Goal: Task Accomplishment & Management: Use online tool/utility

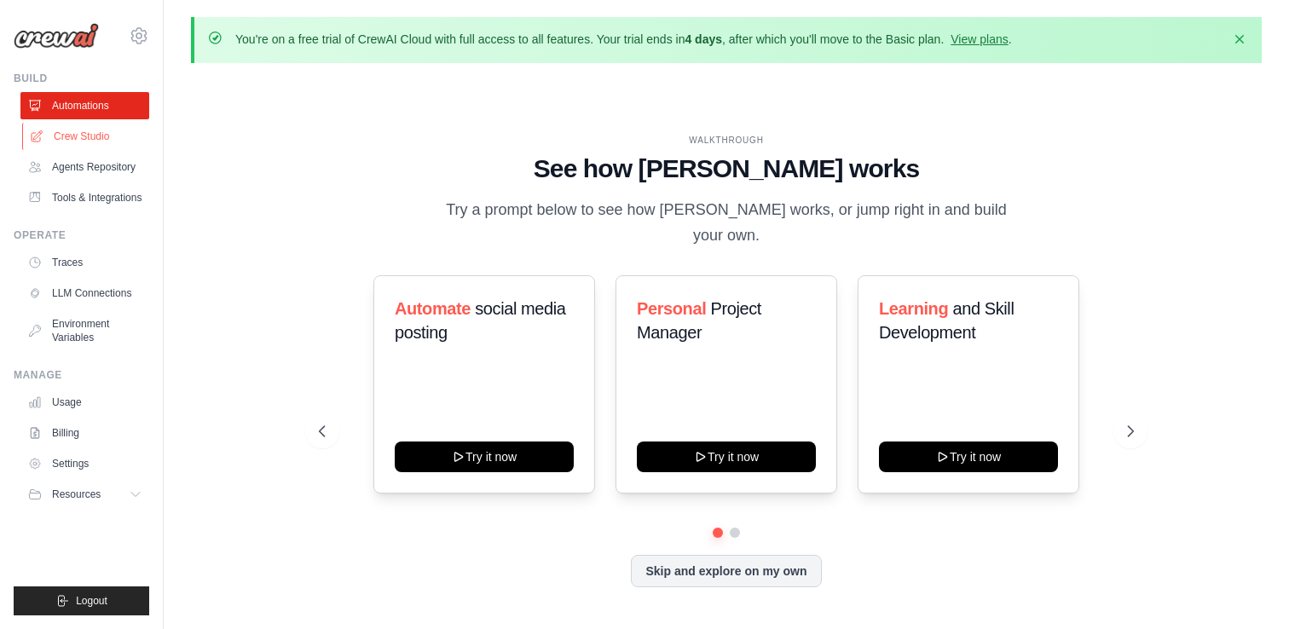
click at [120, 137] on link "Crew Studio" at bounding box center [86, 136] width 129 height 27
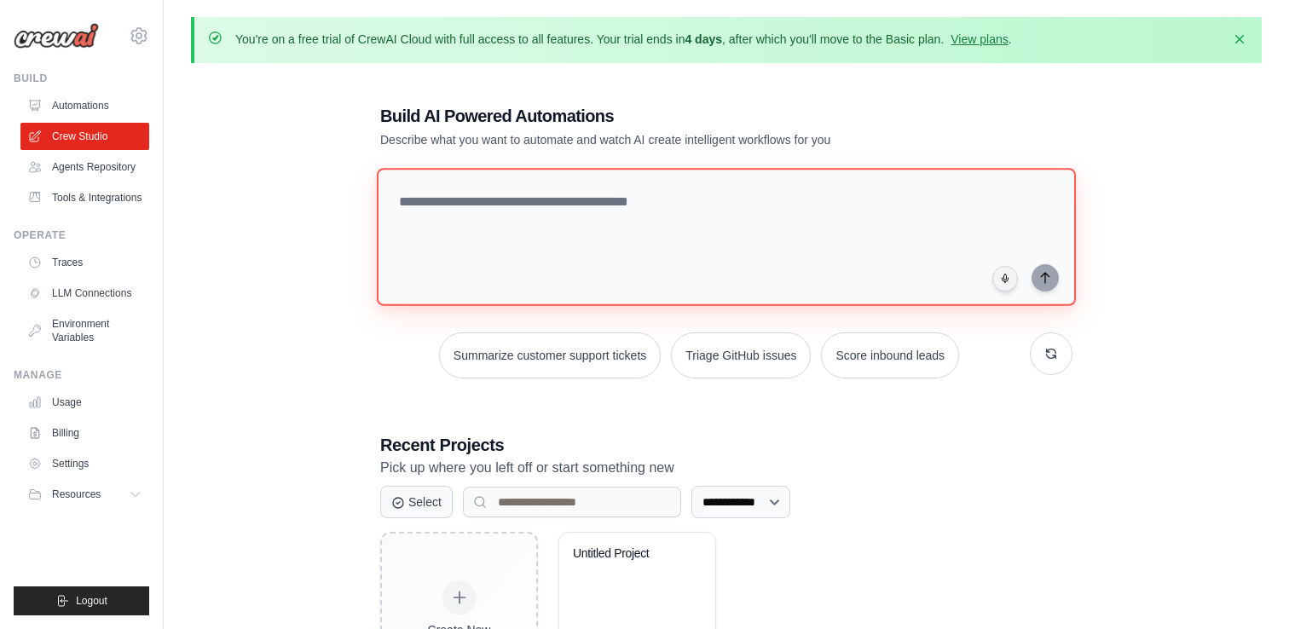
click at [507, 206] on textarea at bounding box center [726, 237] width 699 height 138
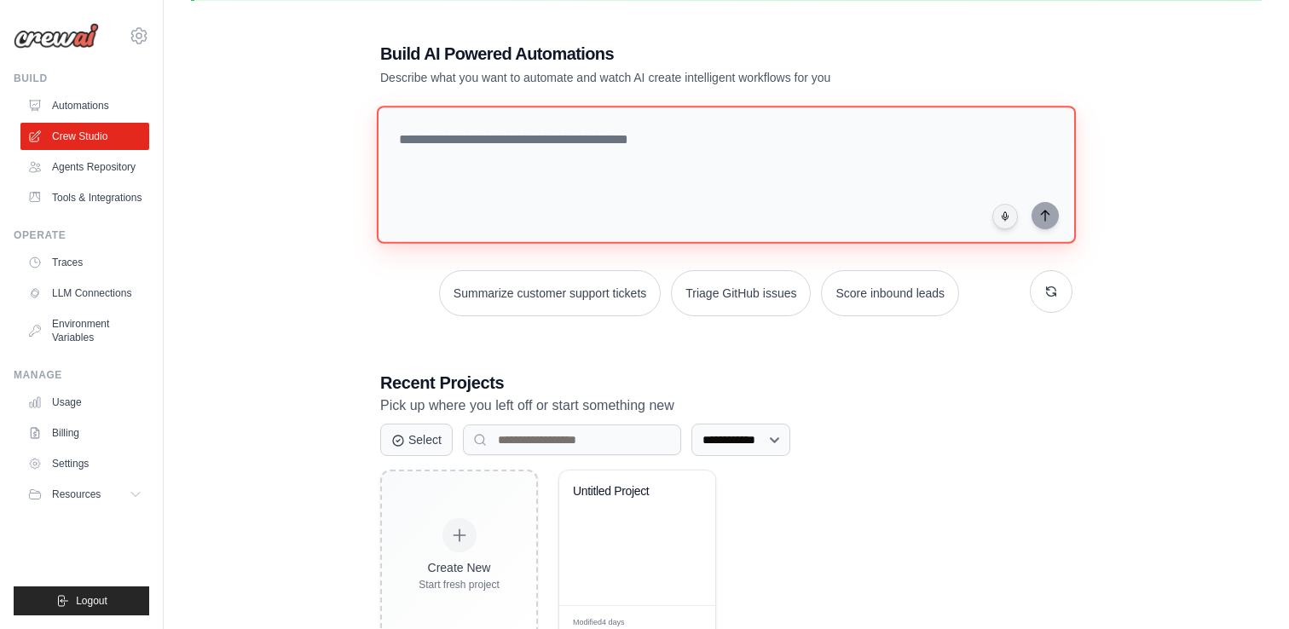
scroll to position [55, 0]
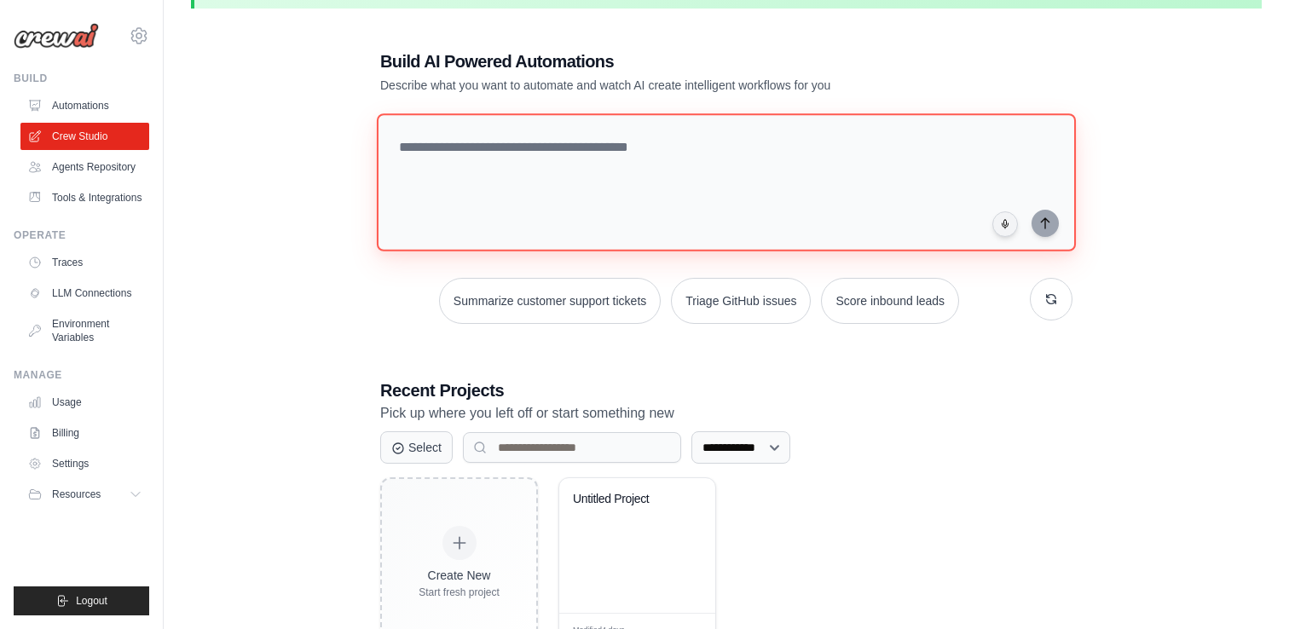
click at [678, 210] on textarea at bounding box center [726, 182] width 699 height 138
click at [666, 200] on textarea at bounding box center [726, 182] width 699 height 138
click at [769, 160] on textarea at bounding box center [726, 182] width 699 height 138
type textarea "*"
click at [545, 146] on textarea "**********" at bounding box center [726, 182] width 699 height 138
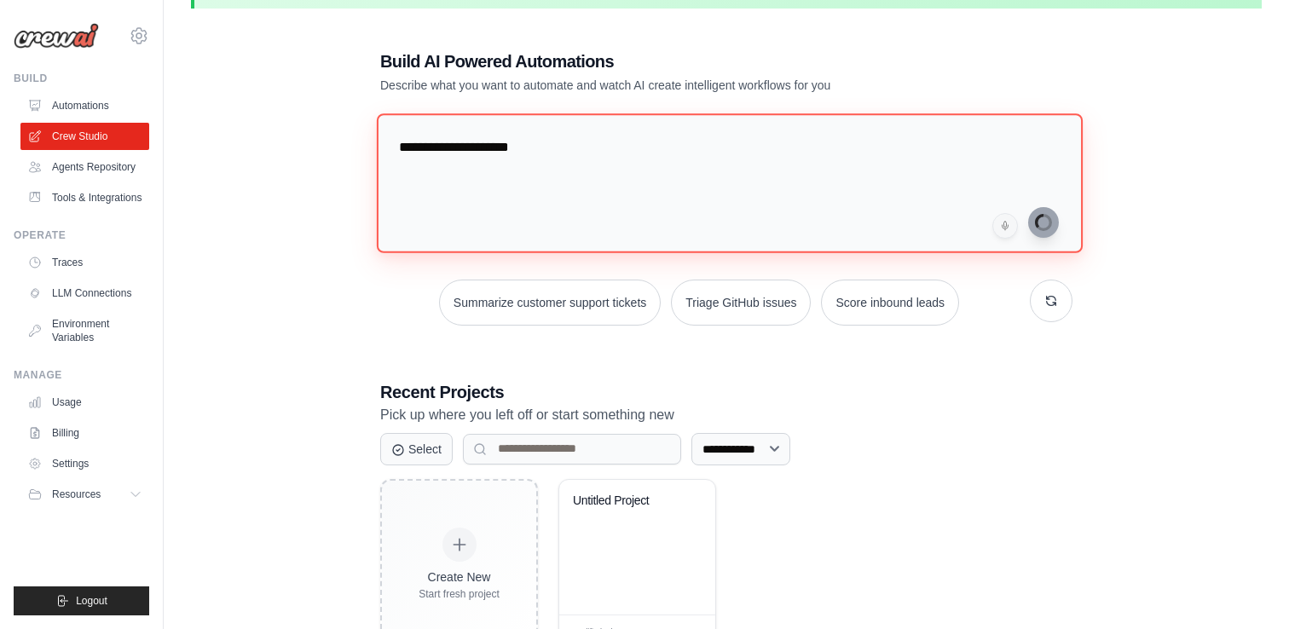
type textarea "**********"
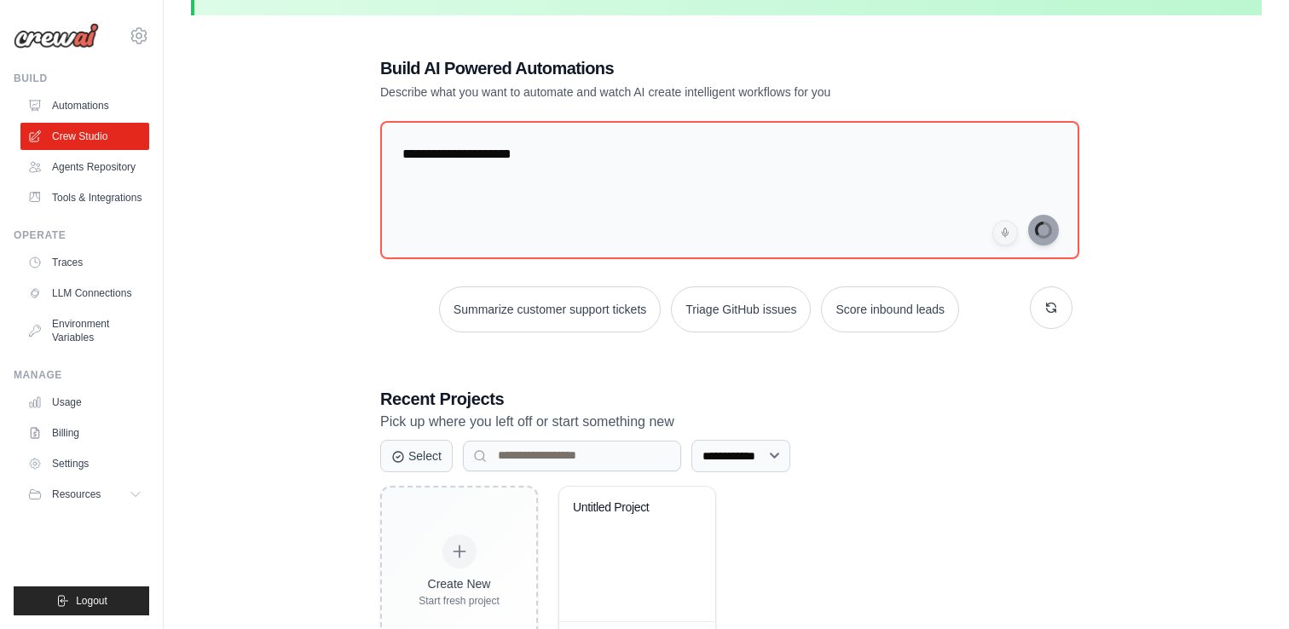
scroll to position [0, 0]
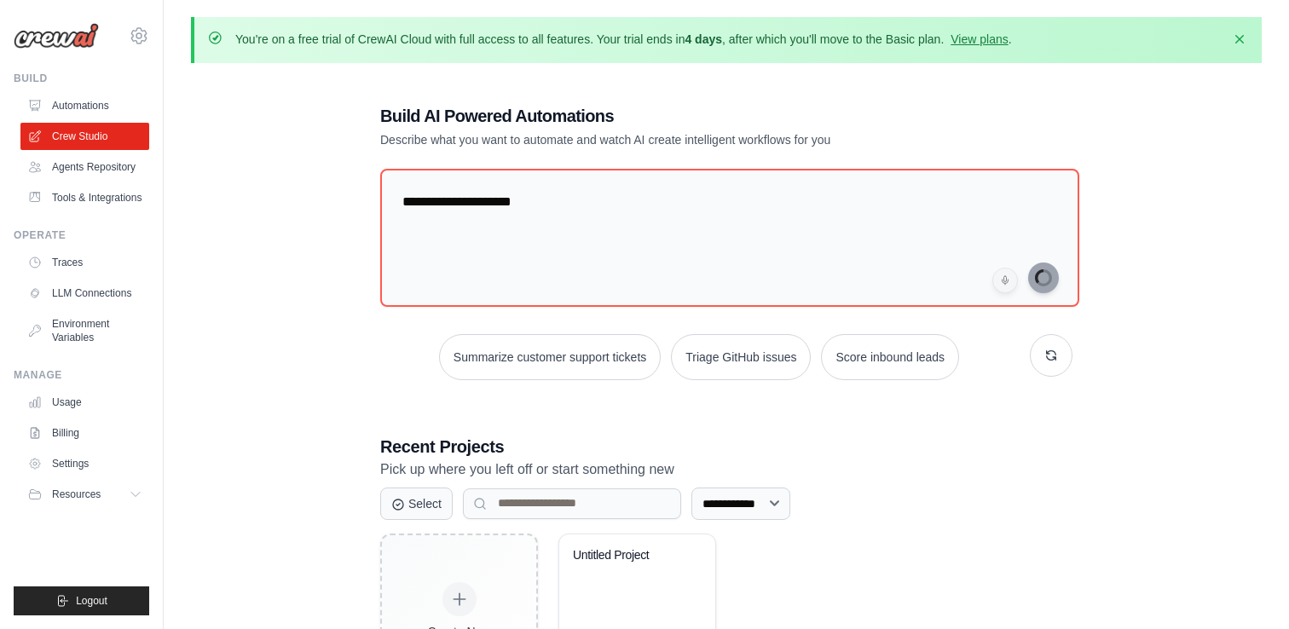
drag, startPoint x: 639, startPoint y: 40, endPoint x: 836, endPoint y: 40, distance: 196.9
click at [836, 40] on p "You're on a free trial of CrewAI Cloud with full access to all features. Your t…" at bounding box center [623, 39] width 776 height 17
click at [914, 32] on p "You're on a free trial of CrewAI Cloud with full access to all features. Your t…" at bounding box center [623, 39] width 776 height 17
drag, startPoint x: 951, startPoint y: 37, endPoint x: 790, endPoint y: 36, distance: 161.1
click at [790, 36] on p "You're on a free trial of CrewAI Cloud with full access to all features. Your t…" at bounding box center [623, 39] width 776 height 17
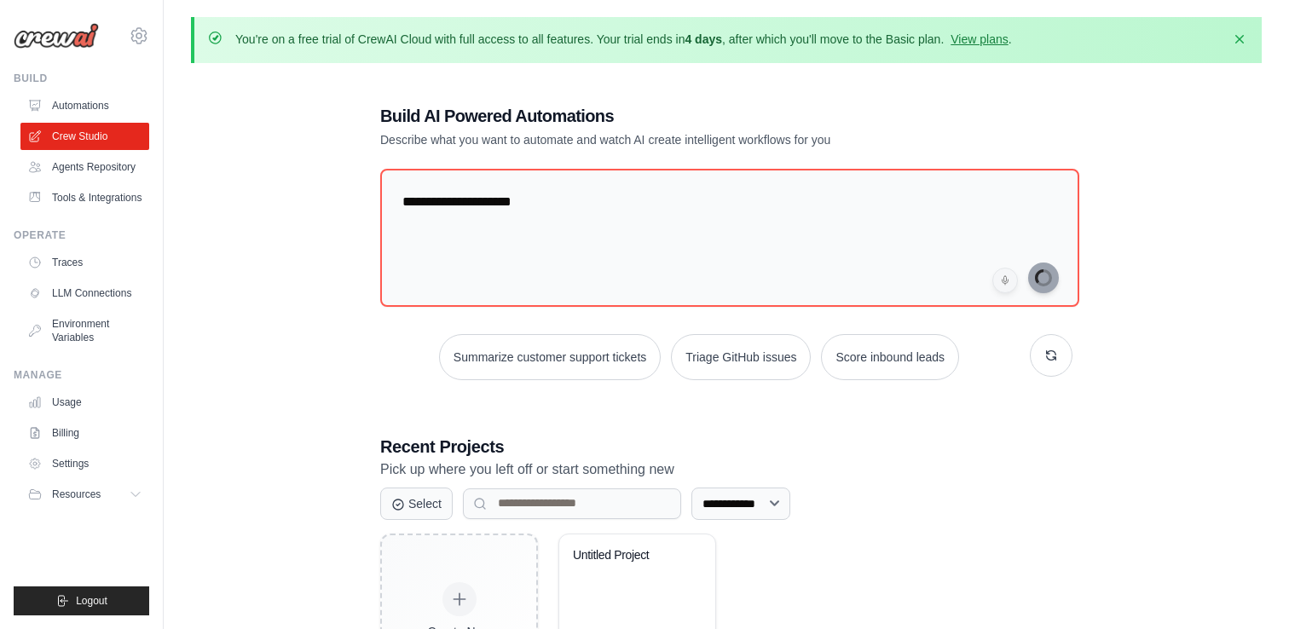
click at [783, 37] on p "You're on a free trial of CrewAI Cloud with full access to all features. Your t…" at bounding box center [623, 39] width 776 height 17
drag, startPoint x: 861, startPoint y: 43, endPoint x: 686, endPoint y: 37, distance: 174.8
click at [686, 38] on p "You're on a free trial of CrewAI Cloud with full access to all features. Your t…" at bounding box center [623, 39] width 776 height 17
drag, startPoint x: 619, startPoint y: 42, endPoint x: 828, endPoint y: 53, distance: 209.1
click at [828, 53] on div "You're on a free trial of CrewAI Cloud with full access to all features. Your t…" at bounding box center [726, 40] width 1070 height 46
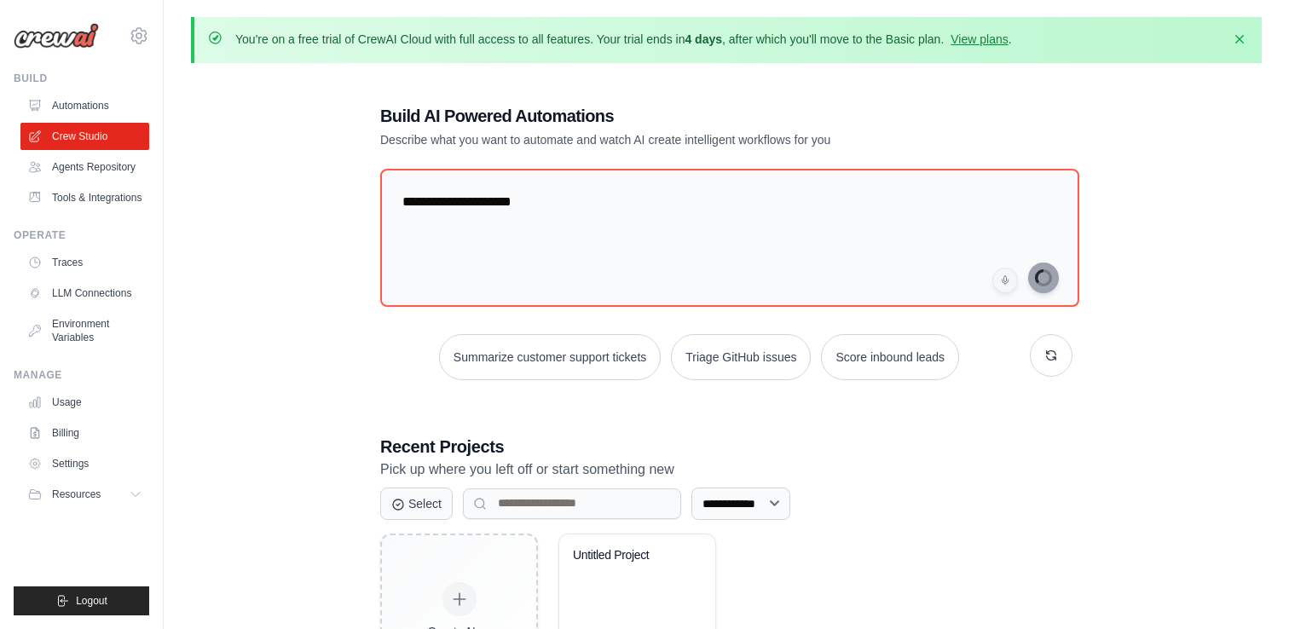
drag, startPoint x: 883, startPoint y: 39, endPoint x: 685, endPoint y: 38, distance: 197.7
click at [687, 38] on p "You're on a free trial of CrewAI Cloud with full access to all features. Your t…" at bounding box center [623, 39] width 776 height 17
click at [1122, 287] on div "**********" at bounding box center [726, 404] width 1070 height 655
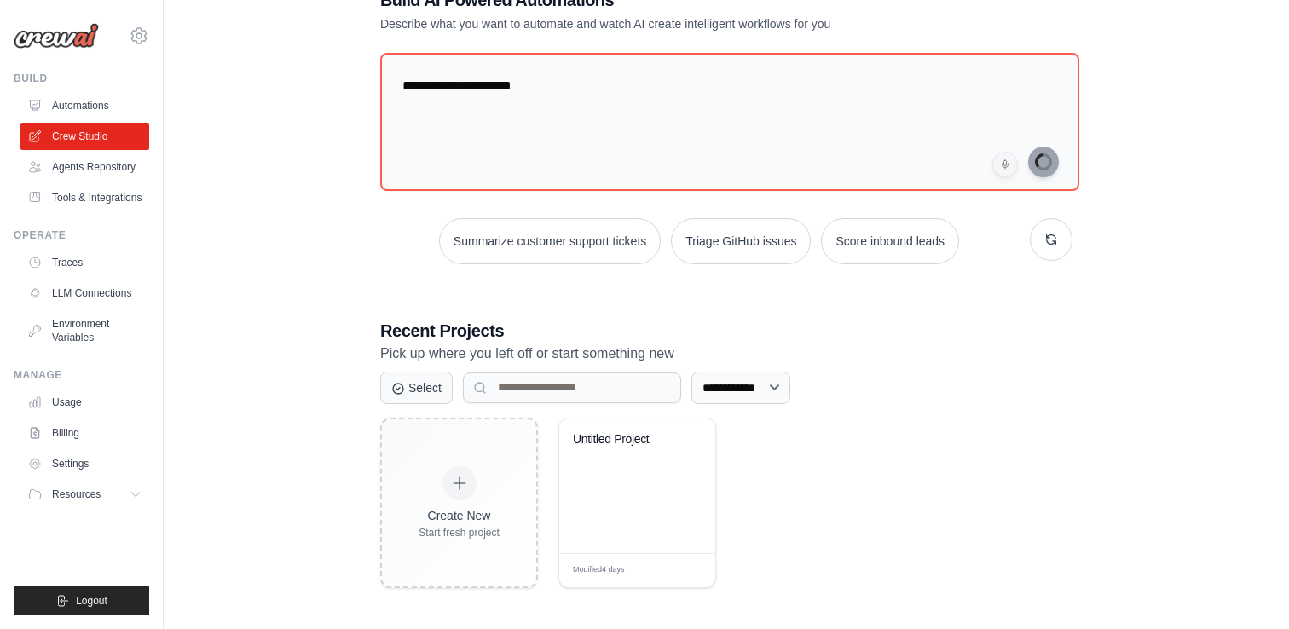
click at [314, 215] on div "**********" at bounding box center [726, 288] width 1070 height 655
click at [972, 338] on h3 "Recent Projects" at bounding box center [726, 331] width 692 height 24
click at [866, 372] on div "**********" at bounding box center [726, 388] width 692 height 32
click at [512, 345] on p "Pick up where you left off or start something new" at bounding box center [726, 354] width 692 height 22
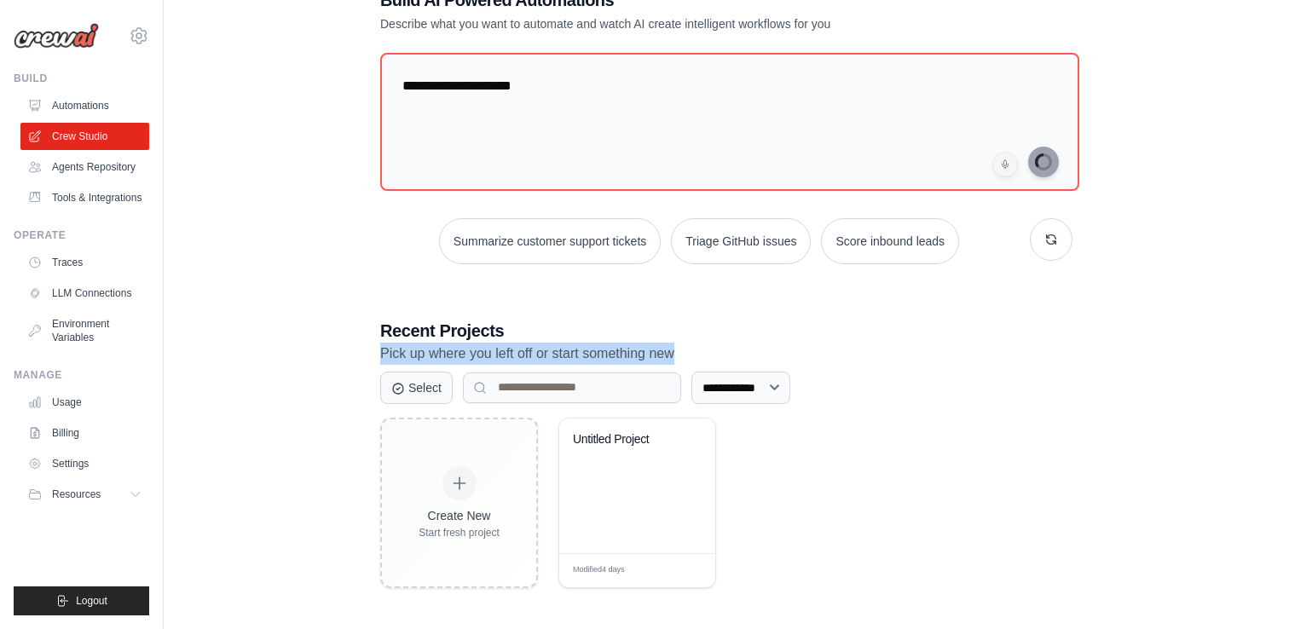
click at [512, 345] on p "Pick up where you left off or start something new" at bounding box center [726, 354] width 692 height 22
click at [554, 347] on p "Pick up where you left off or start something new" at bounding box center [726, 354] width 692 height 22
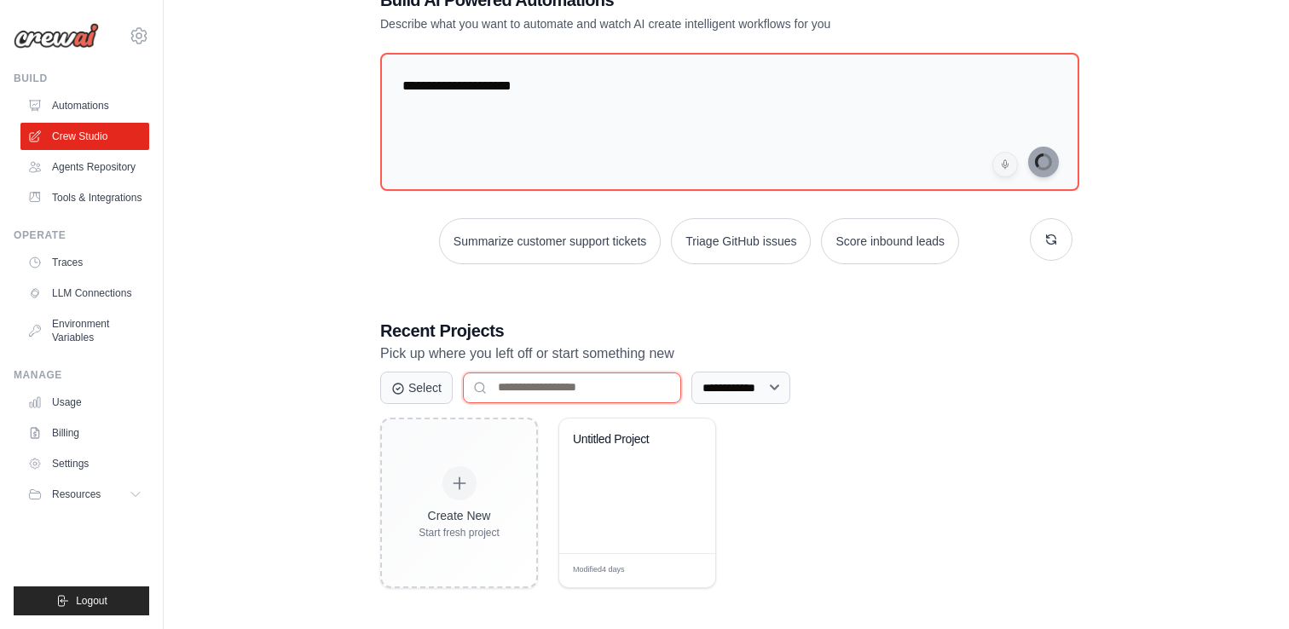
click at [557, 386] on input at bounding box center [572, 387] width 218 height 31
click at [420, 390] on button "Select" at bounding box center [416, 387] width 72 height 32
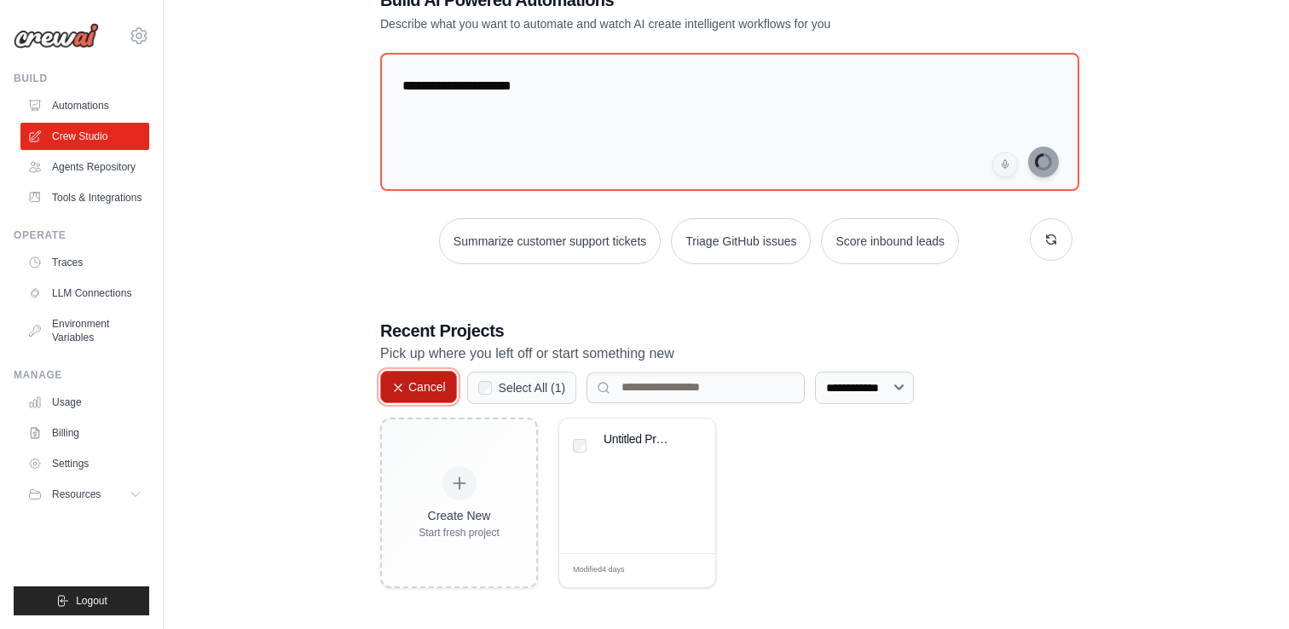
click at [392, 388] on icon at bounding box center [398, 388] width 14 height 14
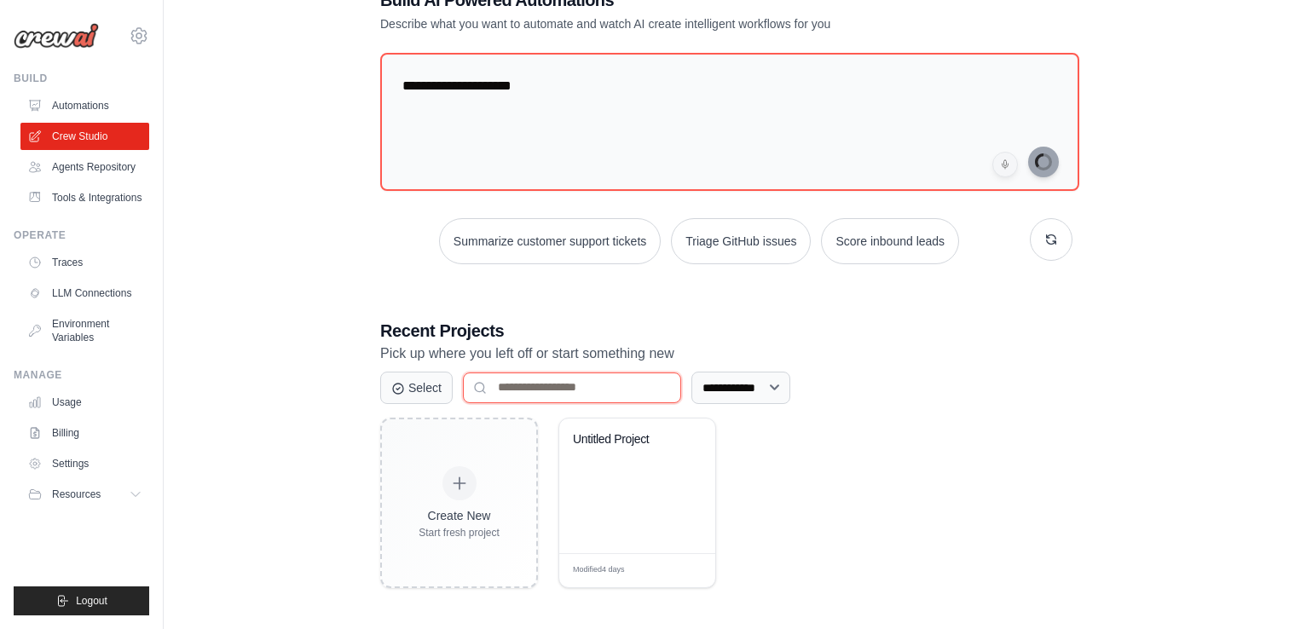
click at [525, 388] on input at bounding box center [572, 387] width 218 height 31
click at [724, 384] on select "**********" at bounding box center [740, 388] width 99 height 32
click at [643, 490] on div "Untitled Project" at bounding box center [637, 485] width 156 height 135
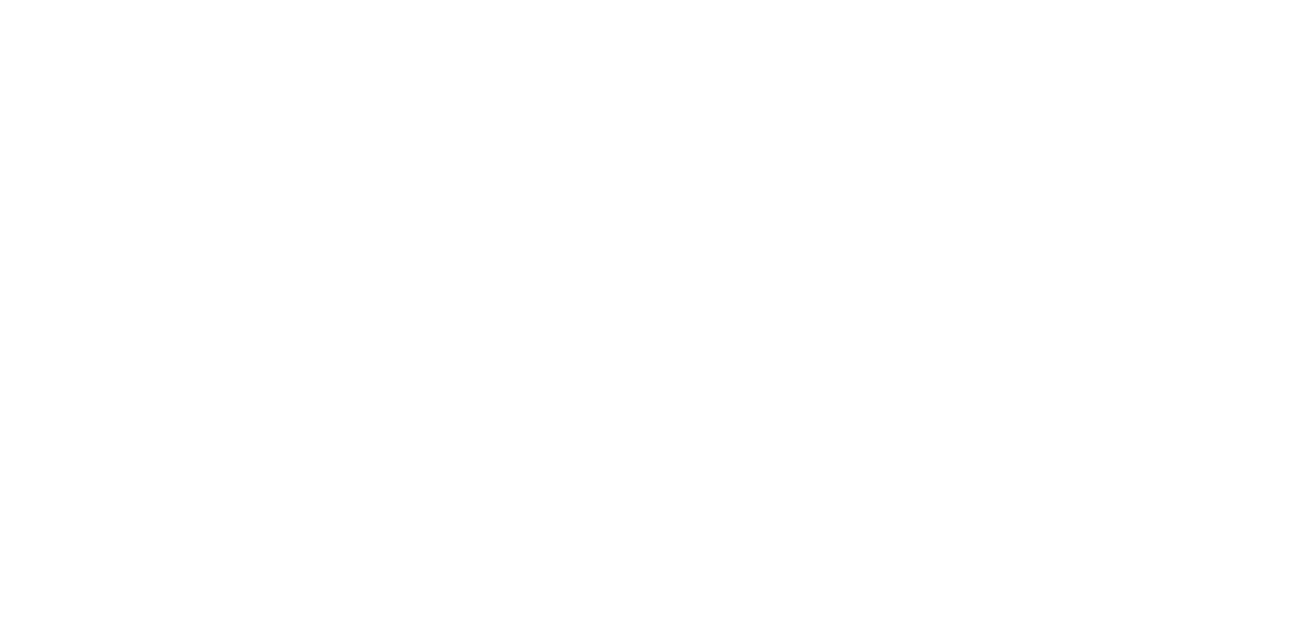
click at [693, 0] on html at bounding box center [644, 0] width 1289 height 0
click at [649, 0] on html at bounding box center [644, 0] width 1289 height 0
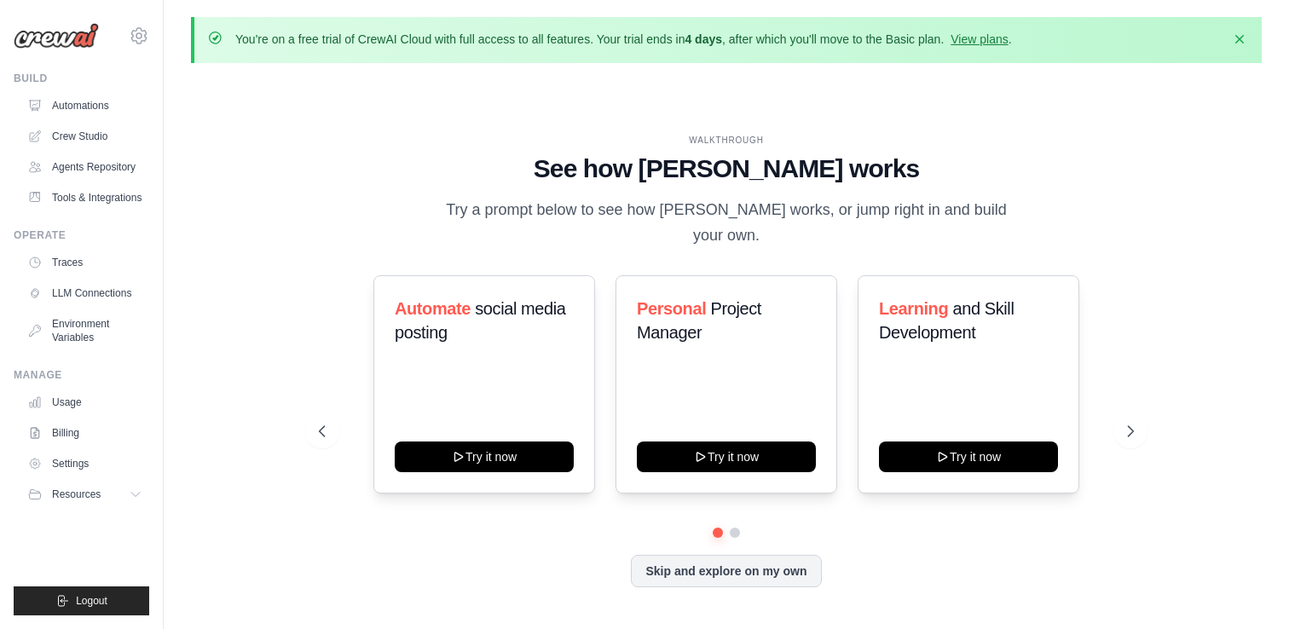
click at [84, 119] on ul "Automations Crew Studio Agents Repository Tools & Integrations" at bounding box center [84, 151] width 129 height 119
click at [83, 116] on link "Automations" at bounding box center [86, 105] width 129 height 27
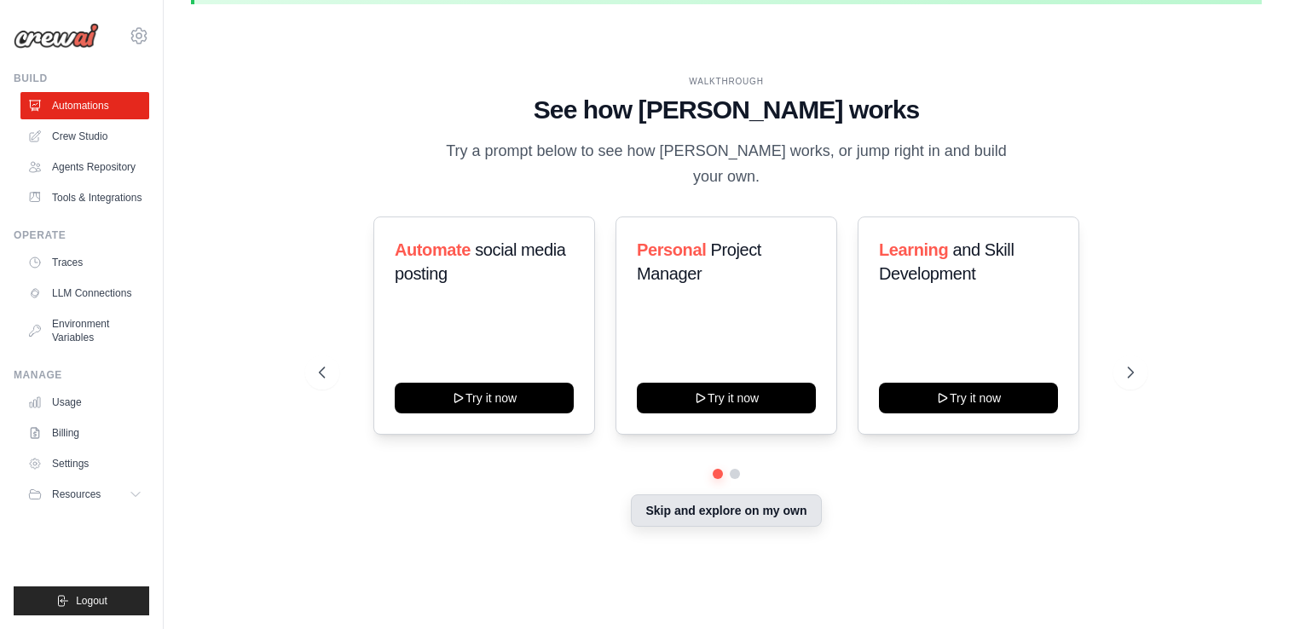
click at [784, 507] on button "Skip and explore on my own" at bounding box center [726, 510] width 190 height 32
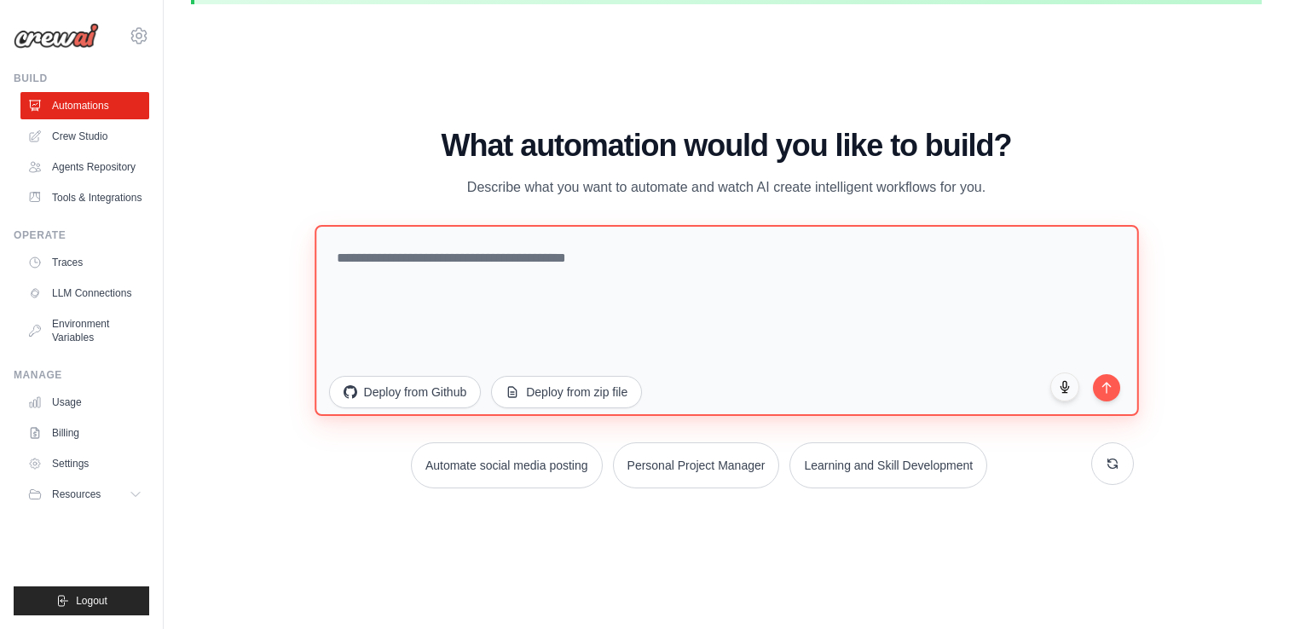
click at [650, 324] on textarea at bounding box center [725, 320] width 823 height 191
click at [650, 306] on textarea at bounding box center [725, 320] width 823 height 191
click at [647, 306] on textarea at bounding box center [725, 320] width 823 height 191
click at [648, 303] on textarea at bounding box center [725, 320] width 823 height 191
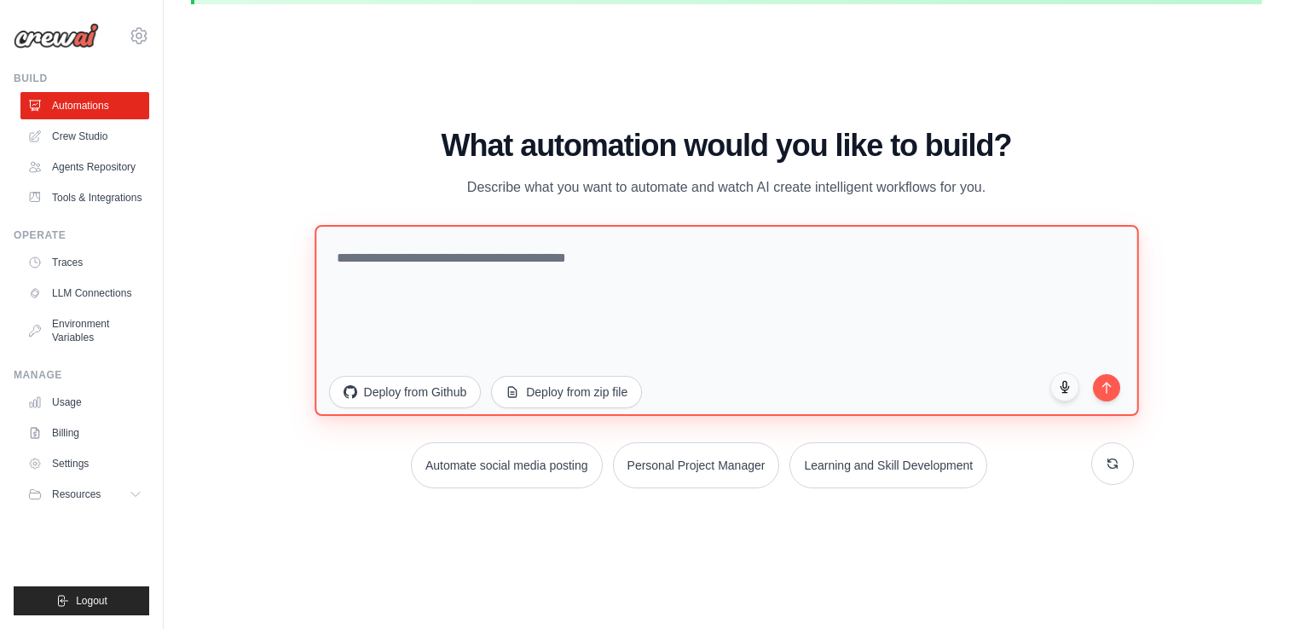
click at [648, 303] on textarea at bounding box center [725, 320] width 823 height 191
type textarea "*"
type textarea "**********"
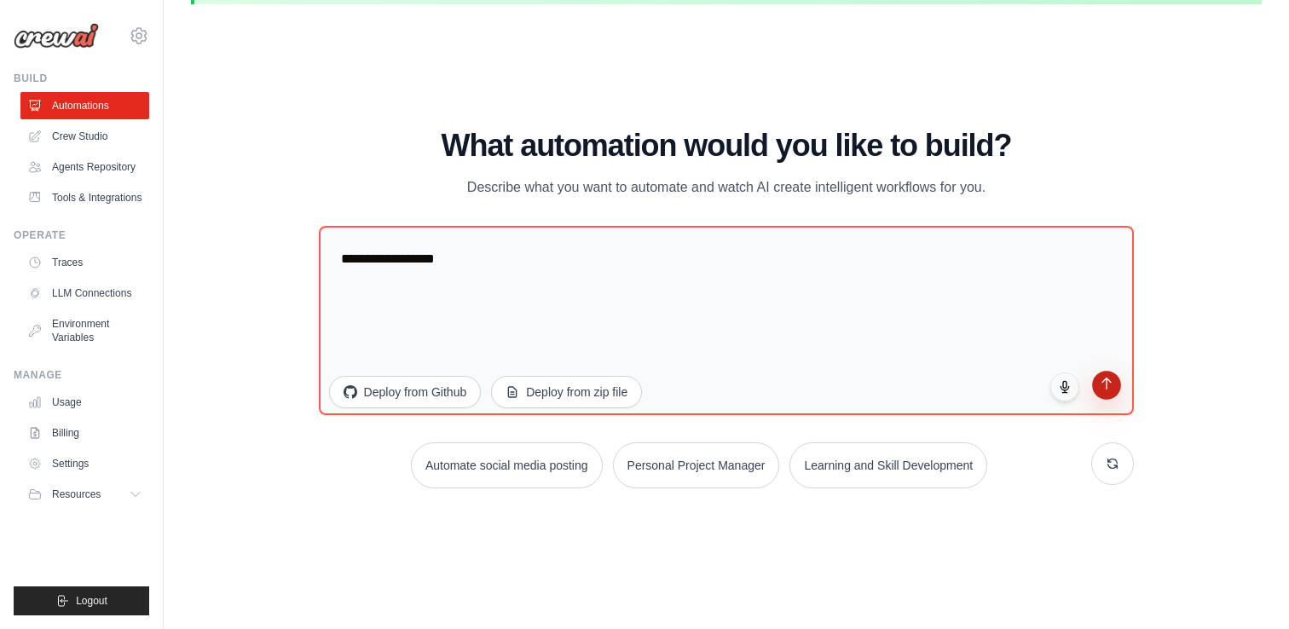
click at [1115, 391] on button "submit" at bounding box center [1107, 385] width 29 height 29
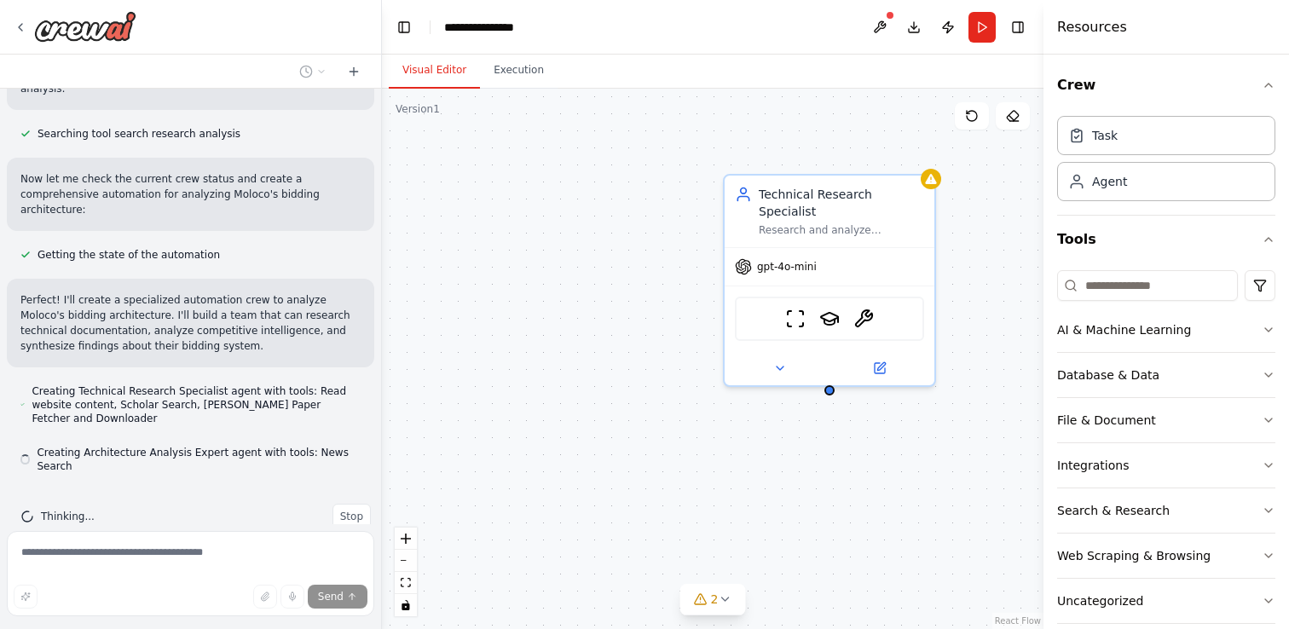
scroll to position [252, 0]
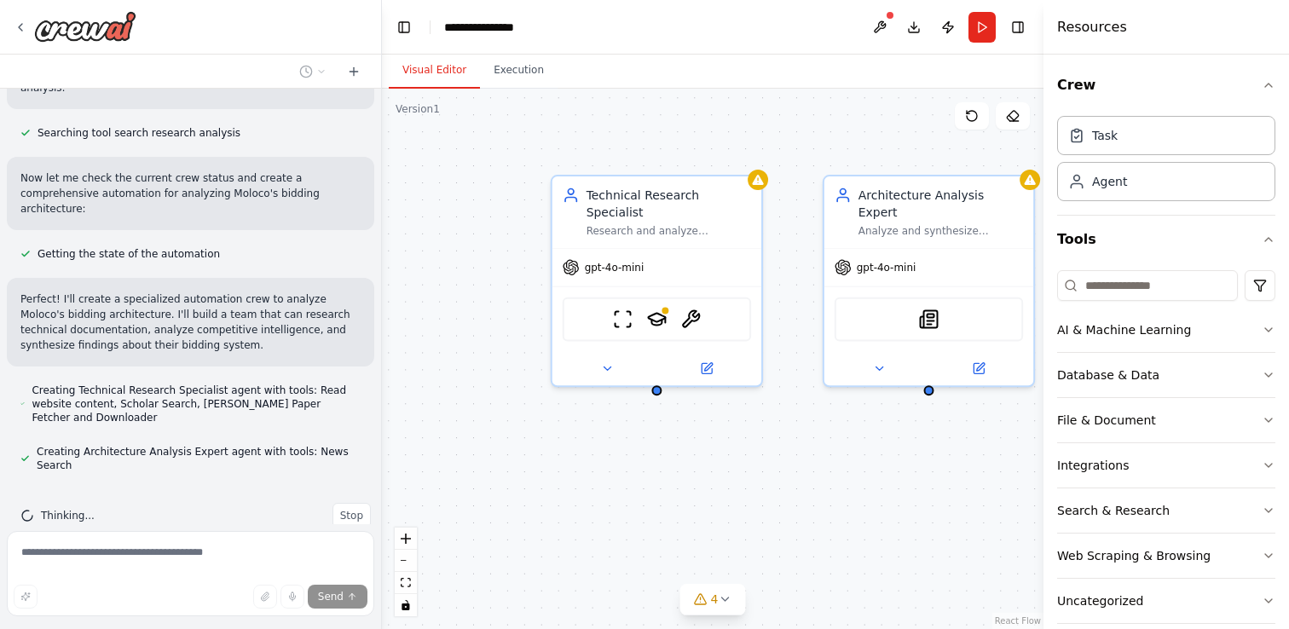
drag, startPoint x: 736, startPoint y: 488, endPoint x: 564, endPoint y: 488, distance: 172.2
click at [564, 488] on div "Technical Research Specialist Research and analyze Moloco's bidding architectur…" at bounding box center [712, 359] width 661 height 540
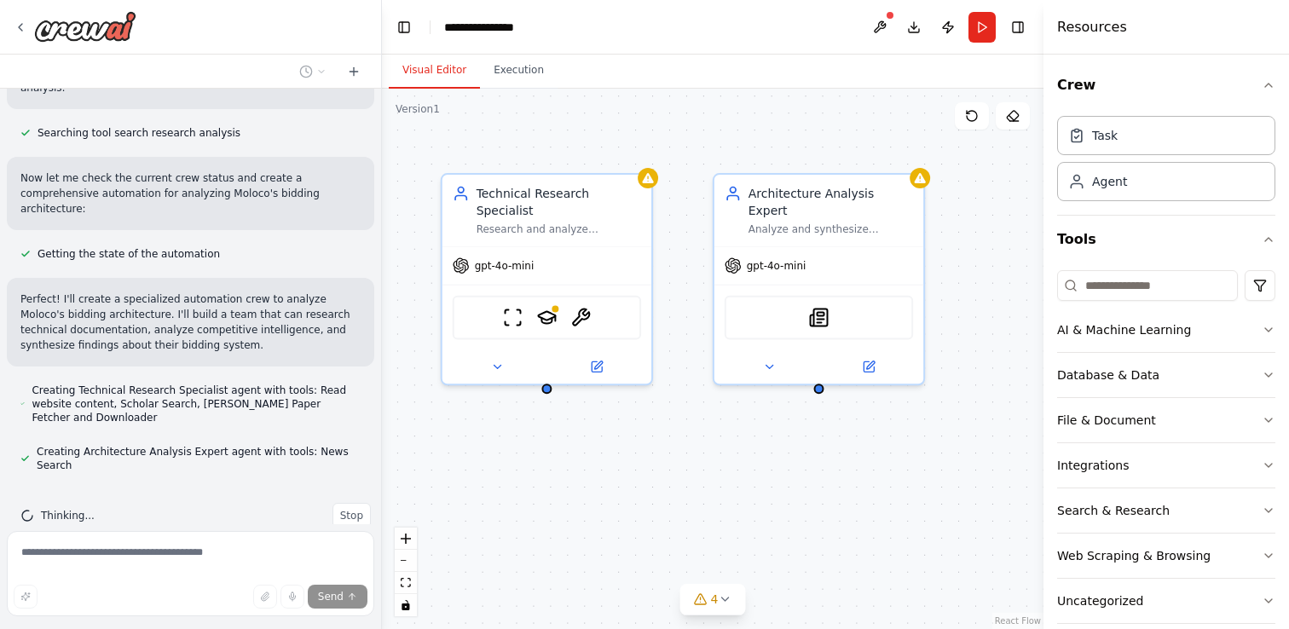
drag, startPoint x: 724, startPoint y: 494, endPoint x: 614, endPoint y: 493, distance: 110.0
click at [614, 493] on div "Technical Research Specialist Research and analyze Moloco's bidding architectur…" at bounding box center [712, 359] width 661 height 540
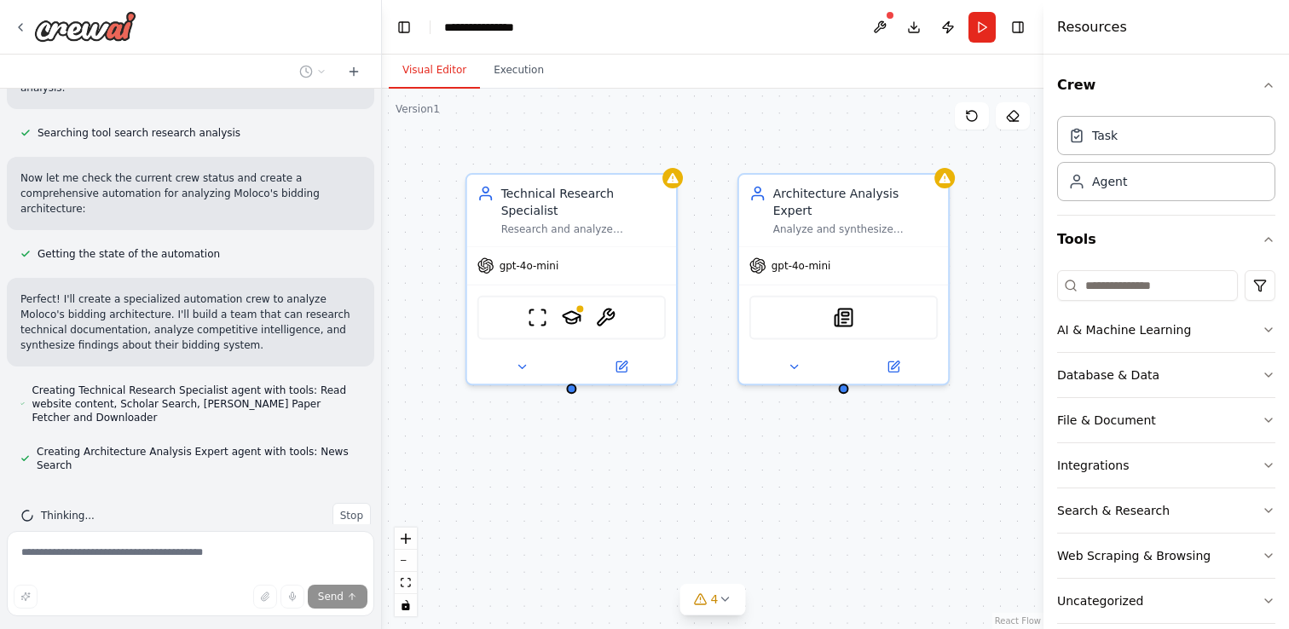
drag, startPoint x: 642, startPoint y: 483, endPoint x: 666, endPoint y: 482, distance: 23.9
click at [666, 482] on div "Technical Research Specialist Research and analyze Moloco's bidding architectur…" at bounding box center [712, 359] width 661 height 540
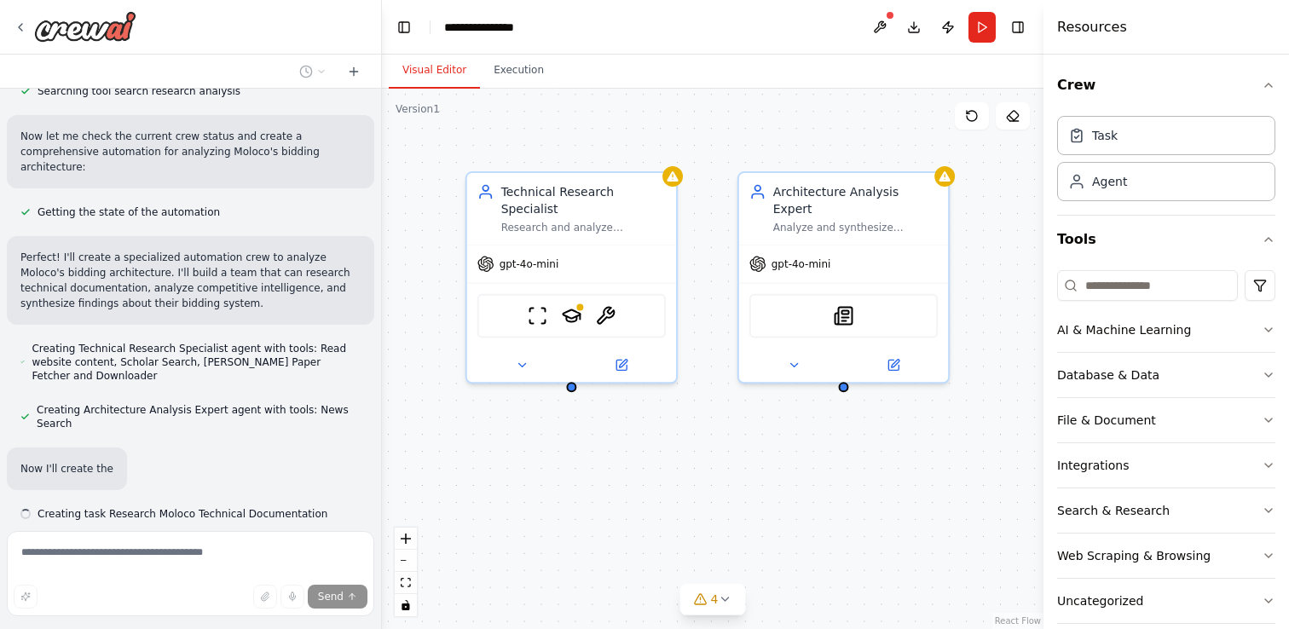
scroll to position [343, 0]
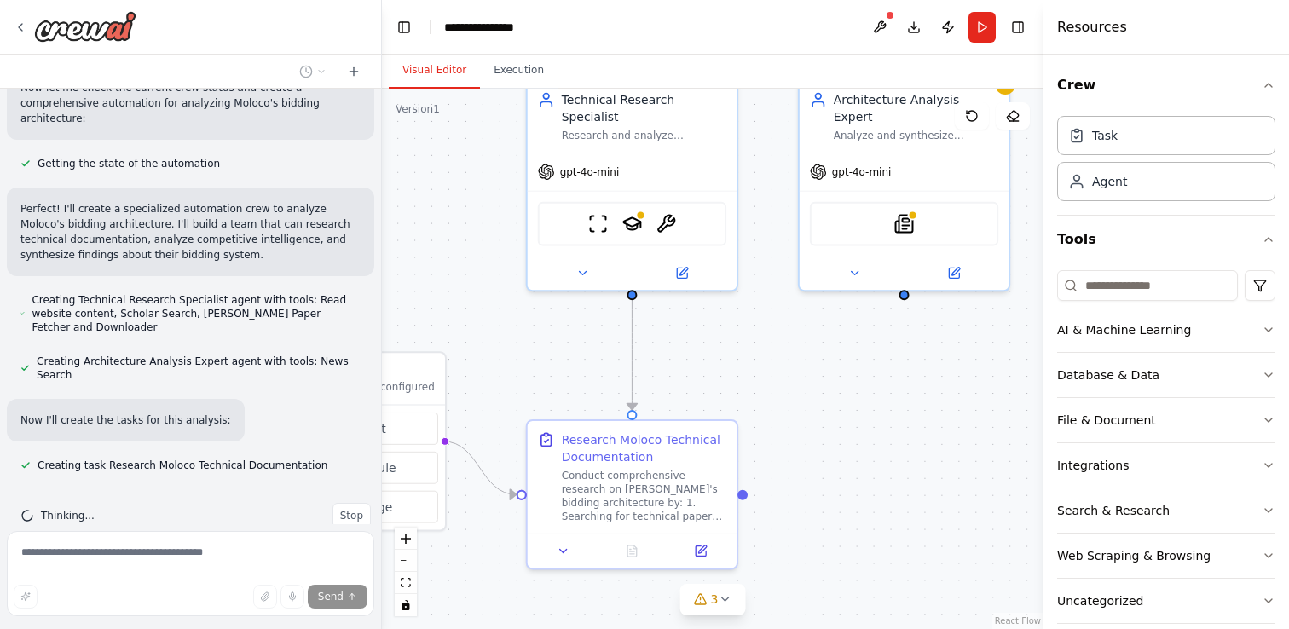
drag, startPoint x: 822, startPoint y: 511, endPoint x: 886, endPoint y: 428, distance: 104.7
click at [886, 426] on div ".deletable-edge-delete-btn { width: 20px; height: 20px; border: 0px solid #ffff…" at bounding box center [712, 359] width 661 height 540
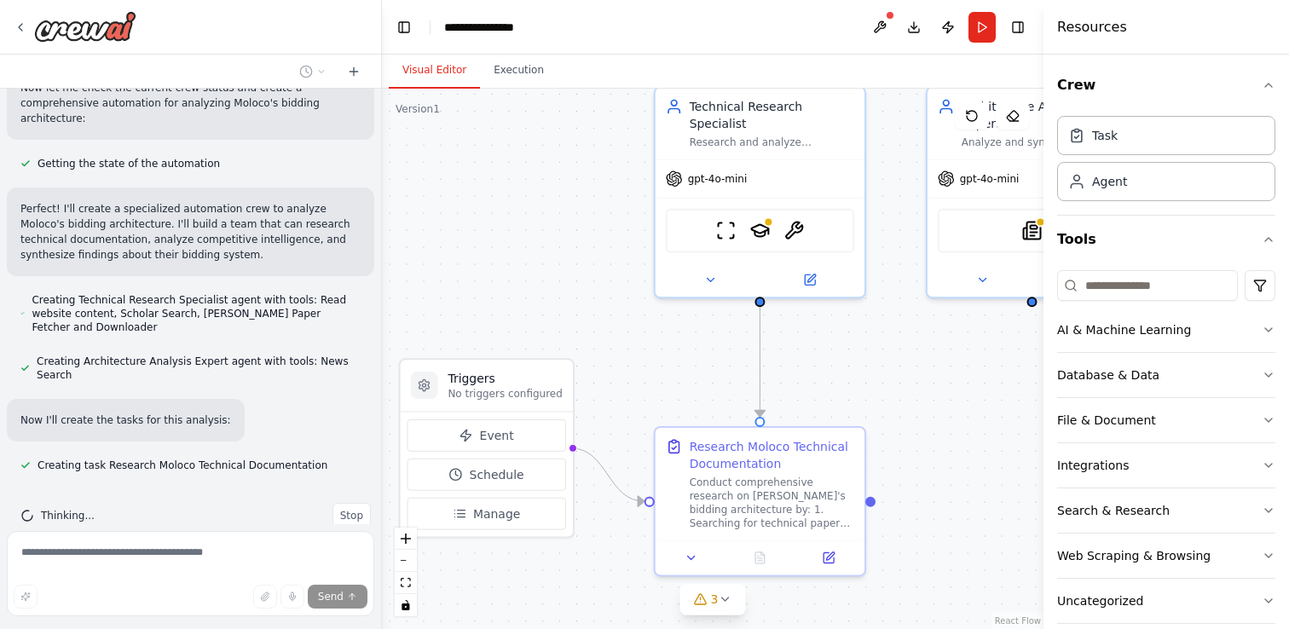
drag, startPoint x: 816, startPoint y: 404, endPoint x: 941, endPoint y: 402, distance: 124.4
click at [941, 402] on div ".deletable-edge-delete-btn { width: 20px; height: 20px; border: 0px solid #ffff…" at bounding box center [712, 359] width 661 height 540
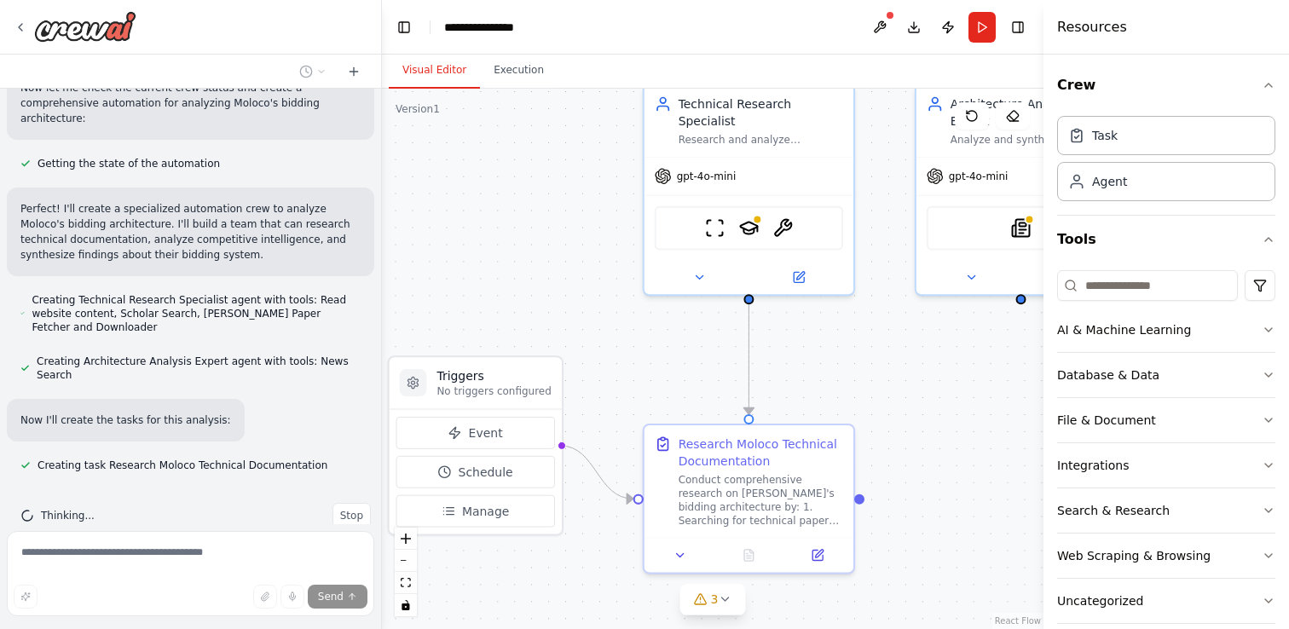
drag, startPoint x: 928, startPoint y: 385, endPoint x: 918, endPoint y: 385, distance: 10.2
click at [918, 385] on div ".deletable-edge-delete-btn { width: 20px; height: 20px; border: 0px solid #ffff…" at bounding box center [712, 359] width 661 height 540
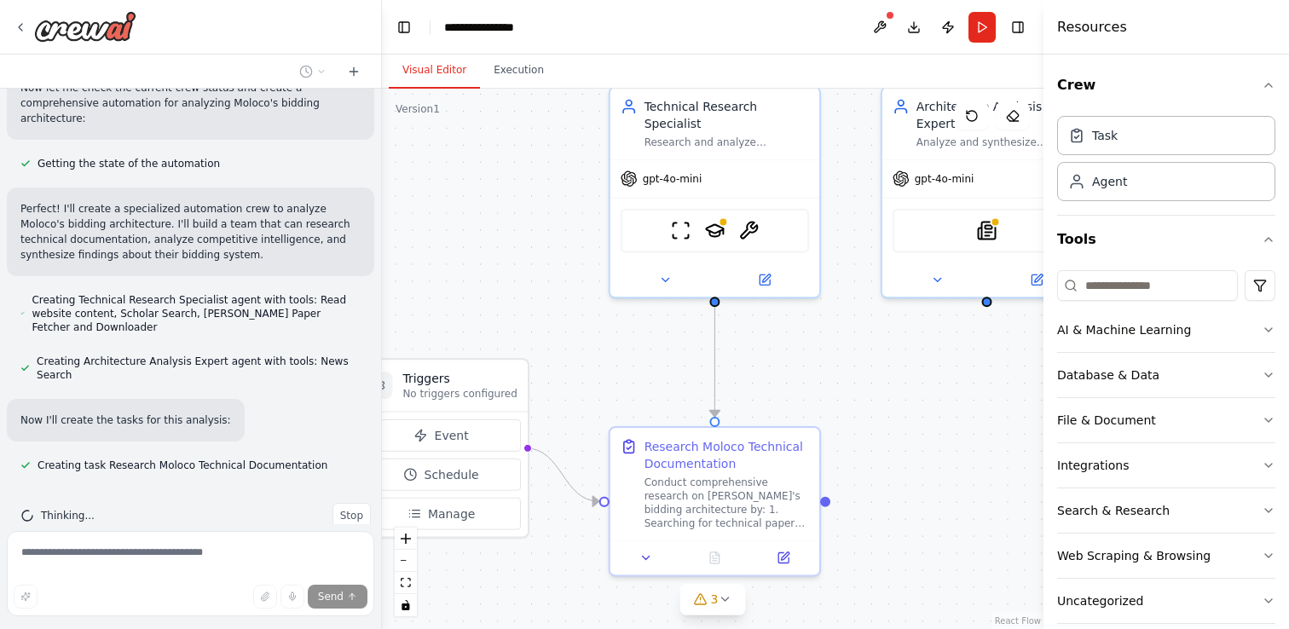
drag, startPoint x: 950, startPoint y: 395, endPoint x: 910, endPoint y: 399, distance: 40.2
click at [910, 399] on div ".deletable-edge-delete-btn { width: 20px; height: 20px; border: 0px solid #ffff…" at bounding box center [712, 359] width 661 height 540
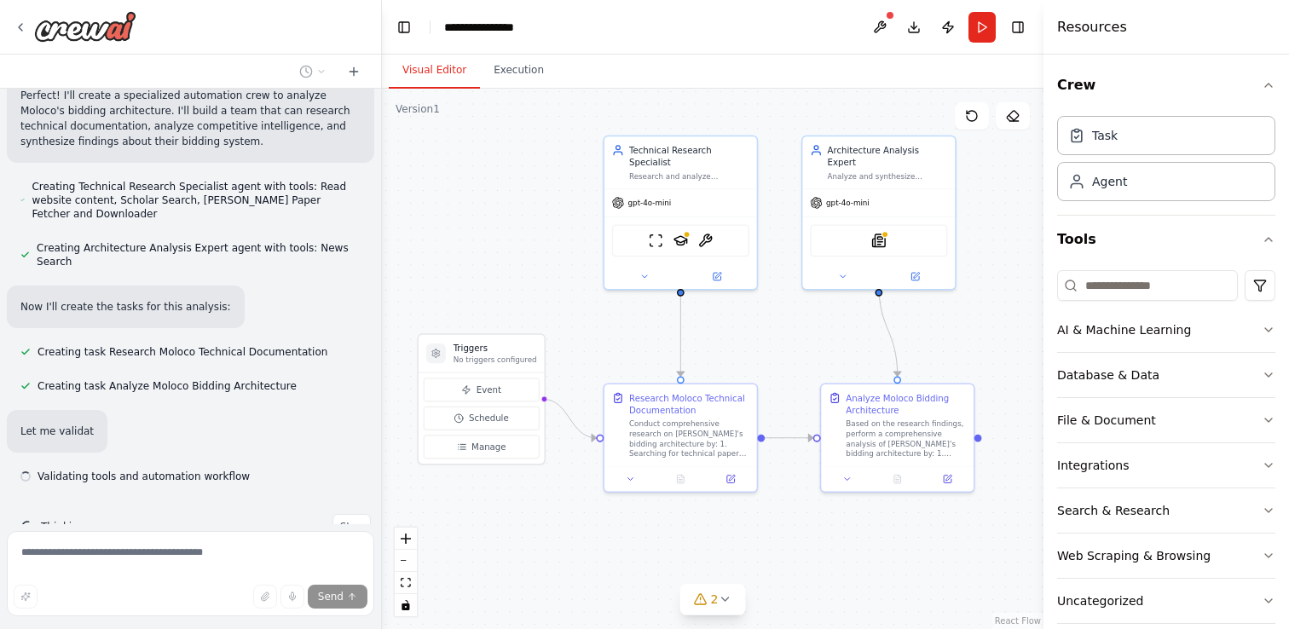
scroll to position [467, 0]
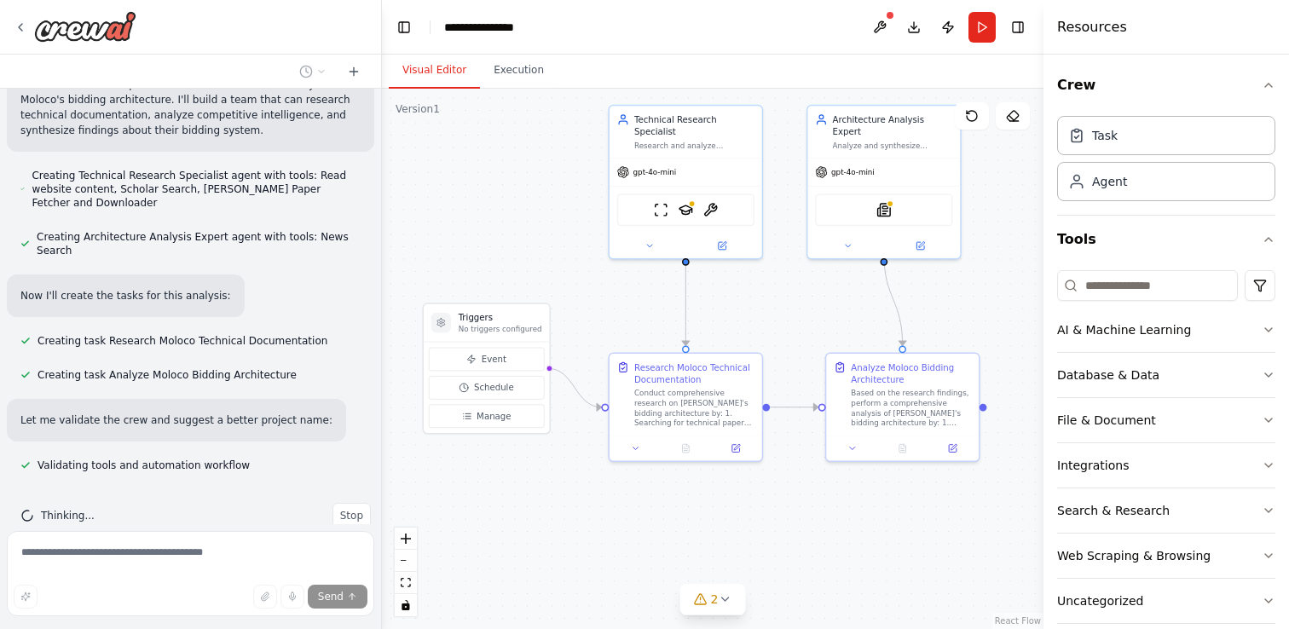
drag, startPoint x: 930, startPoint y: 403, endPoint x: 850, endPoint y: 332, distance: 106.9
click at [851, 332] on div ".deletable-edge-delete-btn { width: 20px; height: 20px; border: 0px solid #ffff…" at bounding box center [712, 359] width 661 height 540
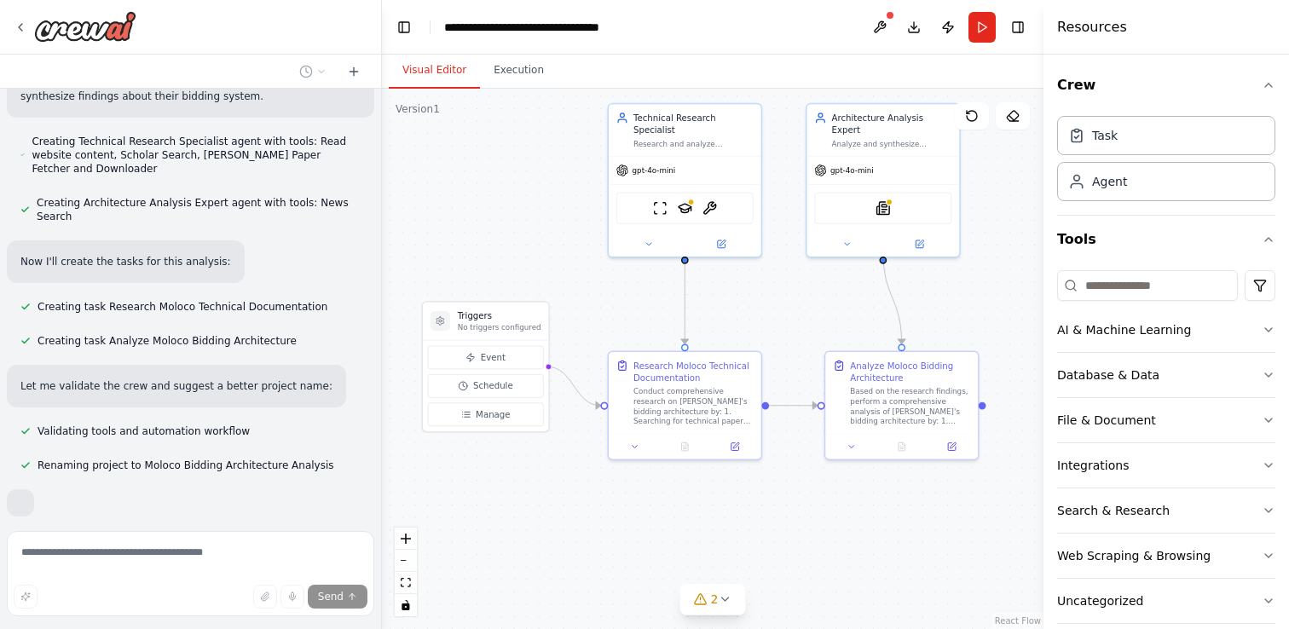
scroll to position [542, 0]
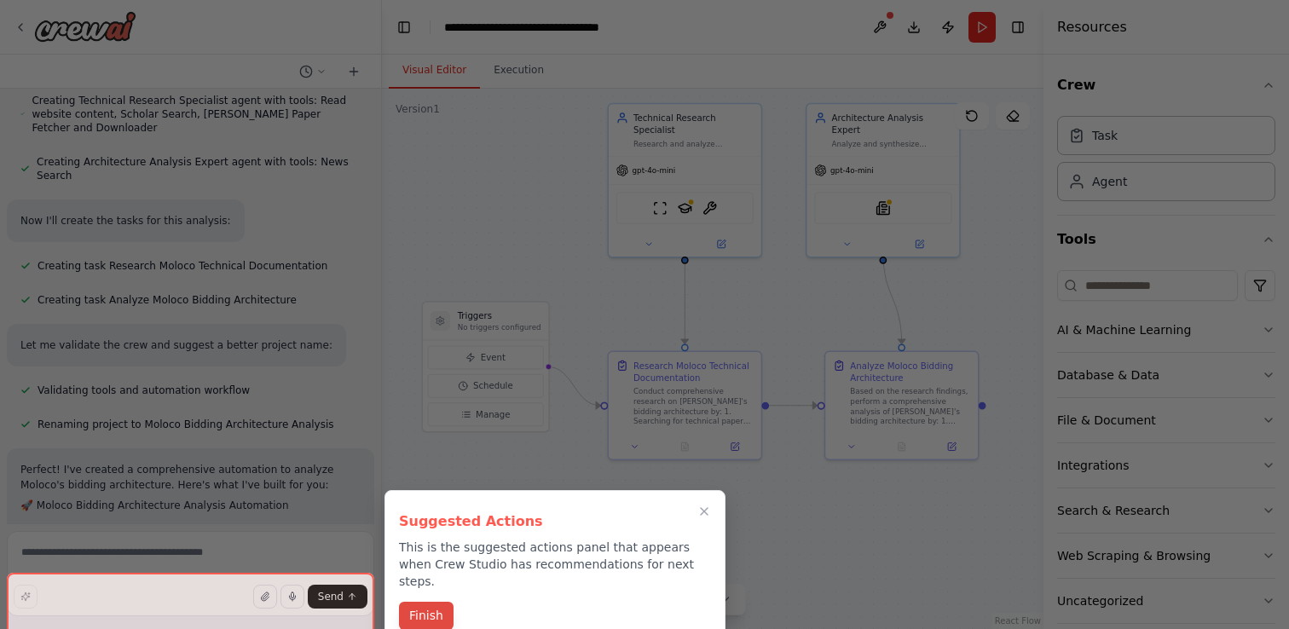
click at [418, 602] on button "Finish" at bounding box center [426, 616] width 55 height 28
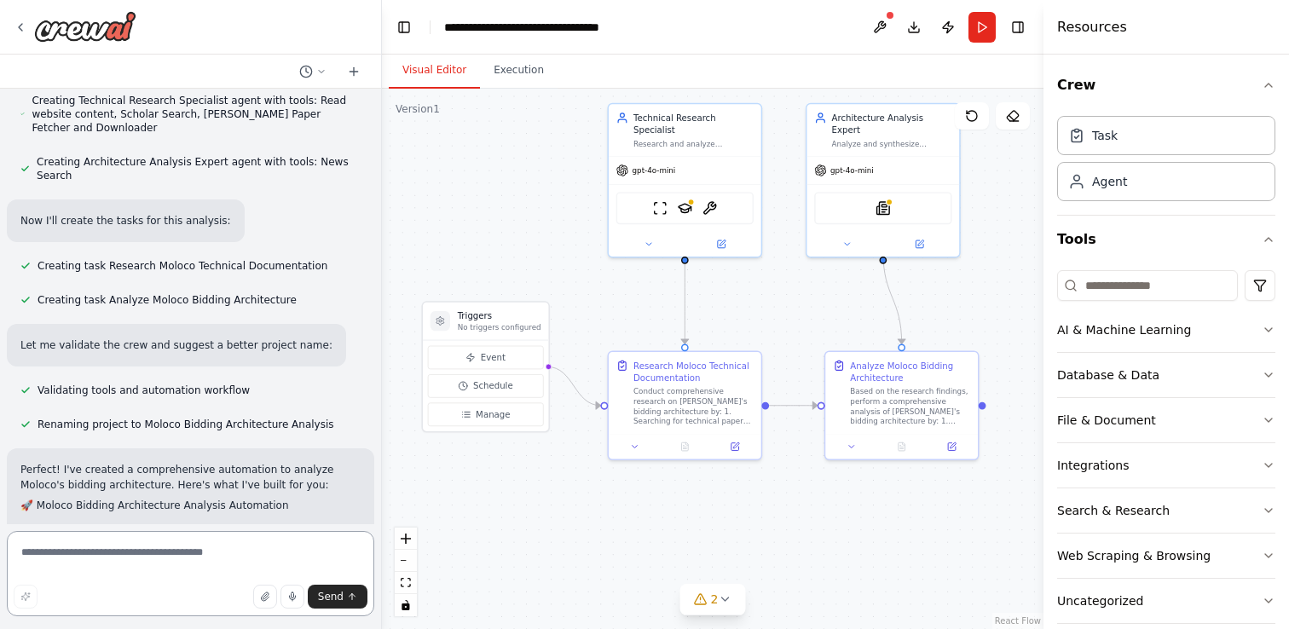
click at [244, 560] on textarea at bounding box center [190, 573] width 367 height 85
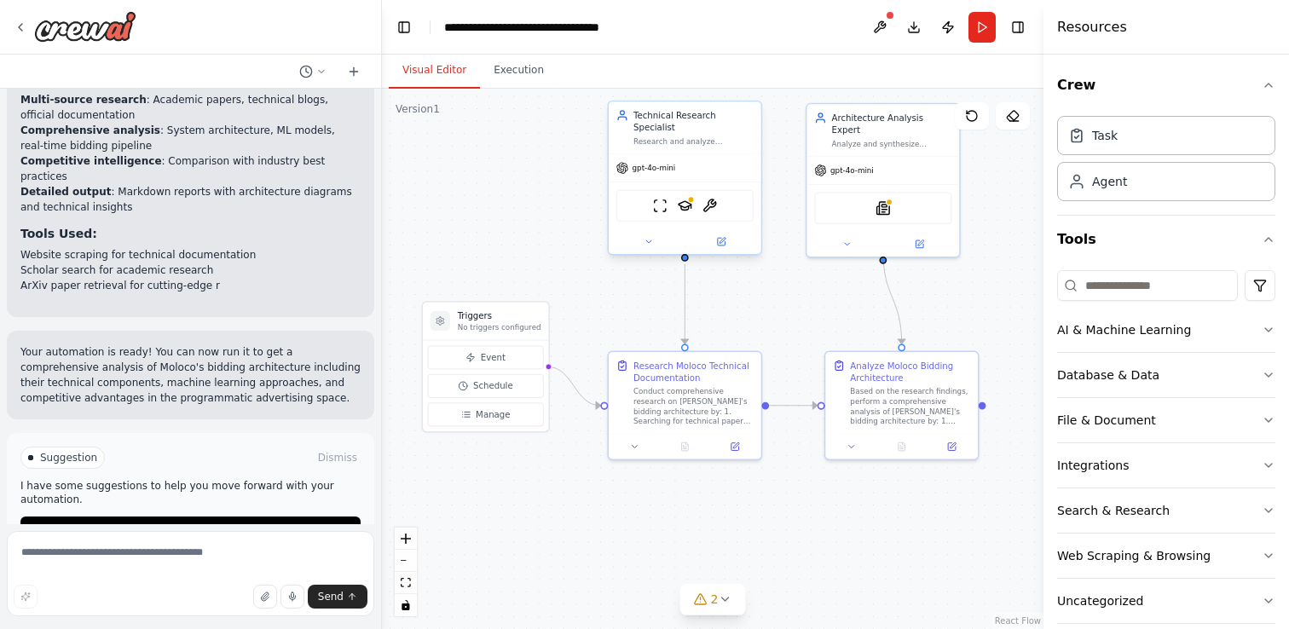
click at [688, 164] on div "gpt-4o-mini" at bounding box center [685, 167] width 153 height 27
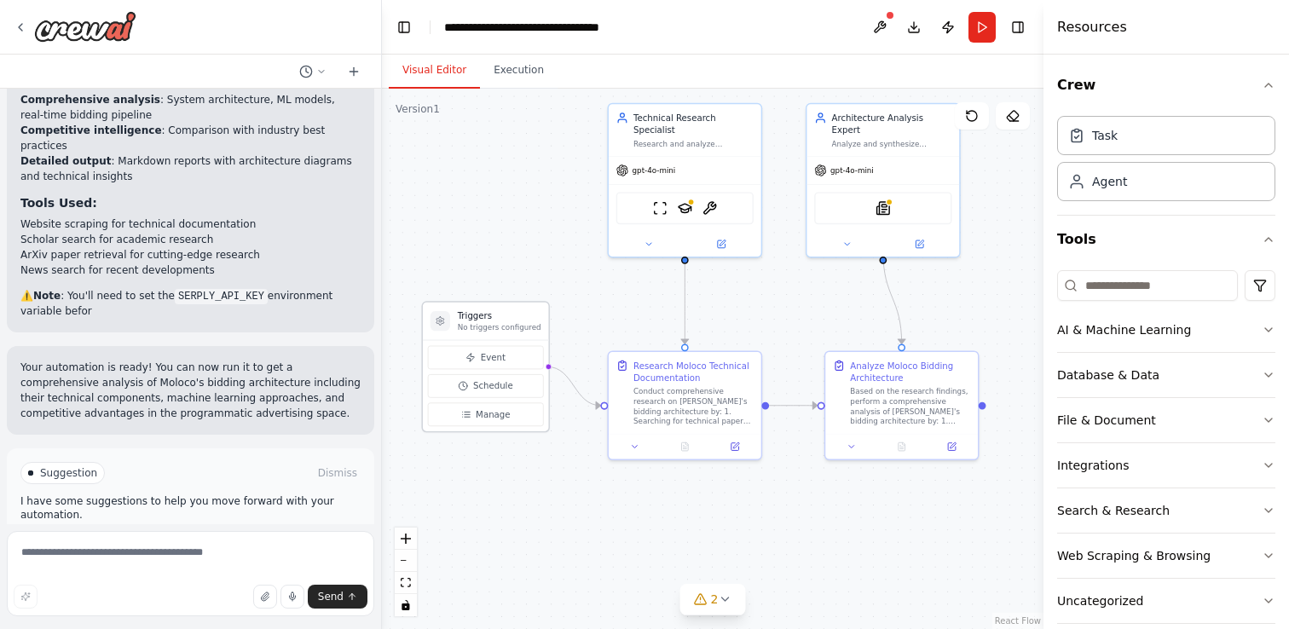
scroll to position [1275, 0]
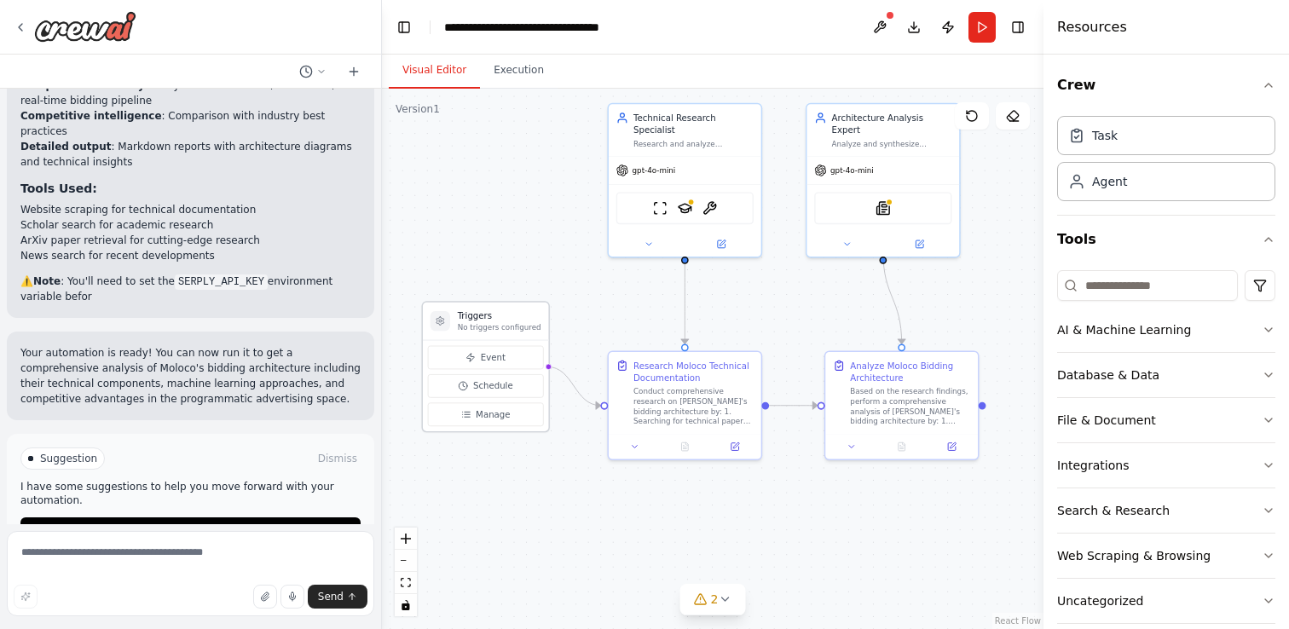
click at [496, 335] on div "Triggers No triggers configured" at bounding box center [485, 322] width 125 height 38
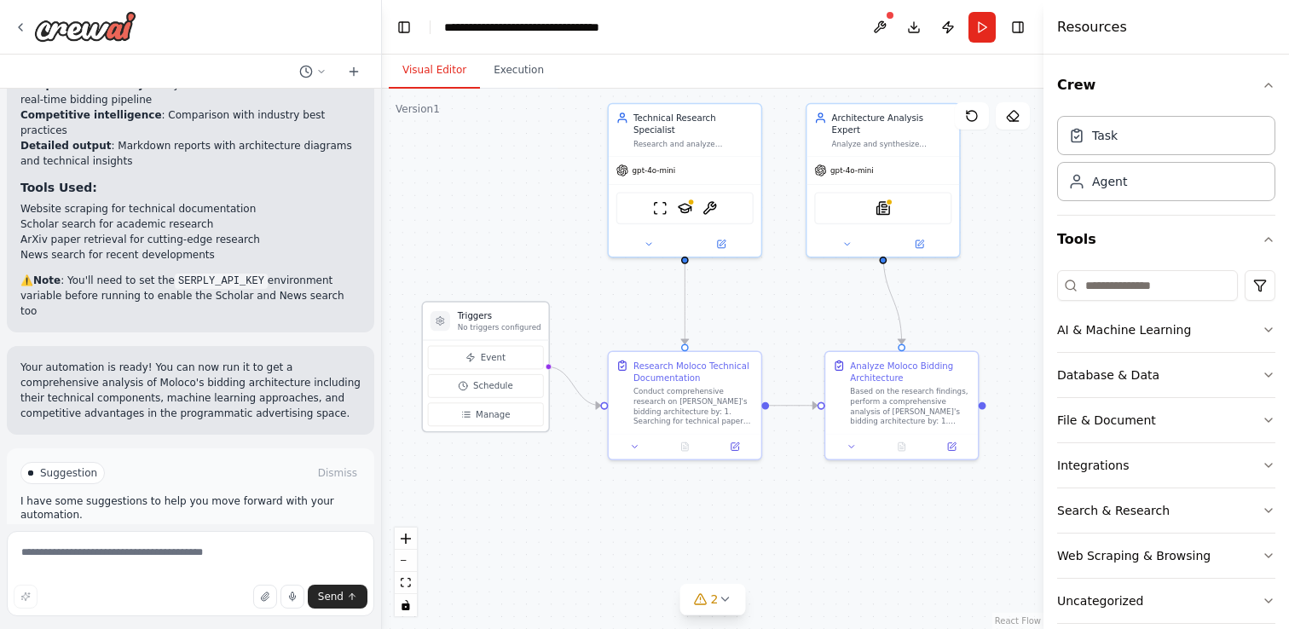
click at [496, 326] on p "No triggers configured" at bounding box center [500, 327] width 84 height 10
click at [616, 325] on div ".deletable-edge-delete-btn { width: 20px; height: 20px; border: 0px solid #ffff…" at bounding box center [712, 359] width 661 height 540
click at [710, 391] on div "Conduct comprehensive research on [PERSON_NAME]'s bidding architecture by: 1. S…" at bounding box center [693, 404] width 120 height 40
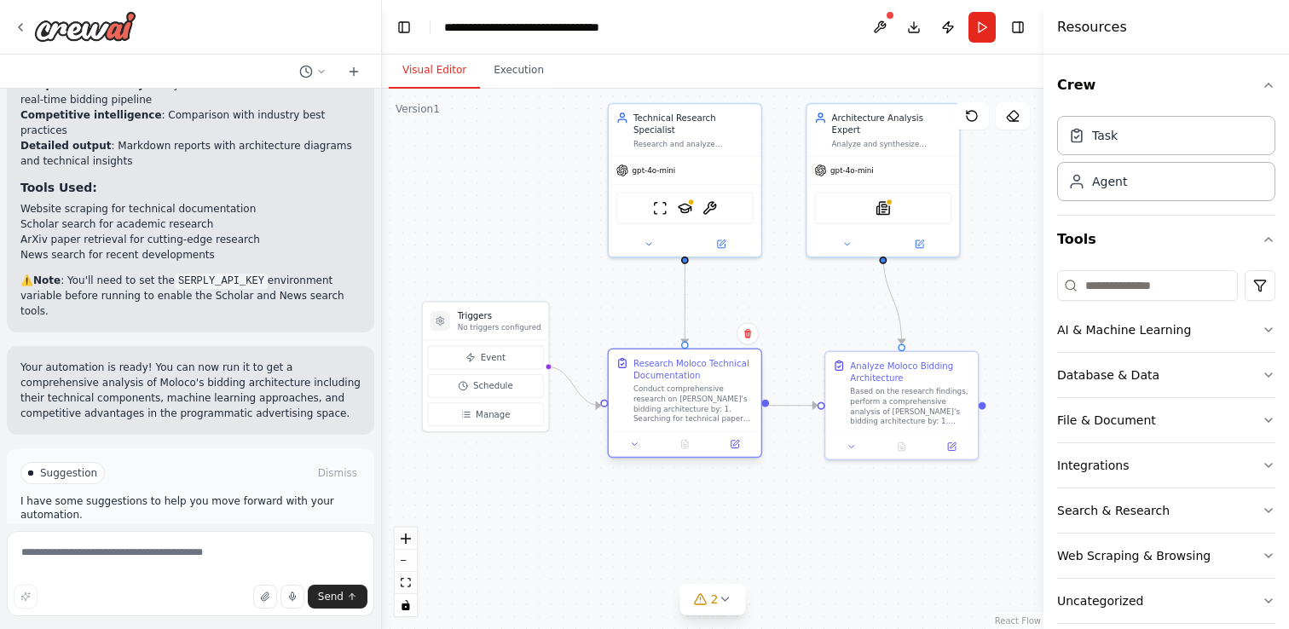
click at [710, 391] on div "Conduct comprehensive research on [PERSON_NAME]'s bidding architecture by: 1. S…" at bounding box center [693, 404] width 120 height 40
click at [1204, 369] on button "Database & Data" at bounding box center [1166, 375] width 218 height 44
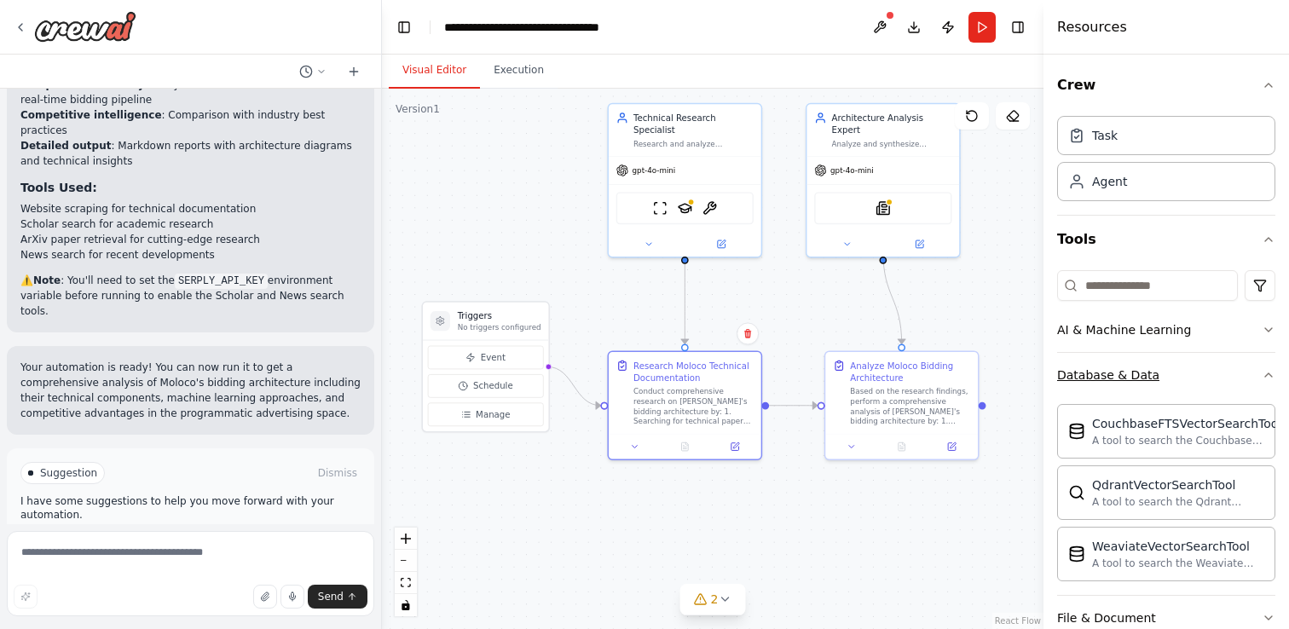
click at [1203, 368] on button "Database & Data" at bounding box center [1166, 375] width 218 height 44
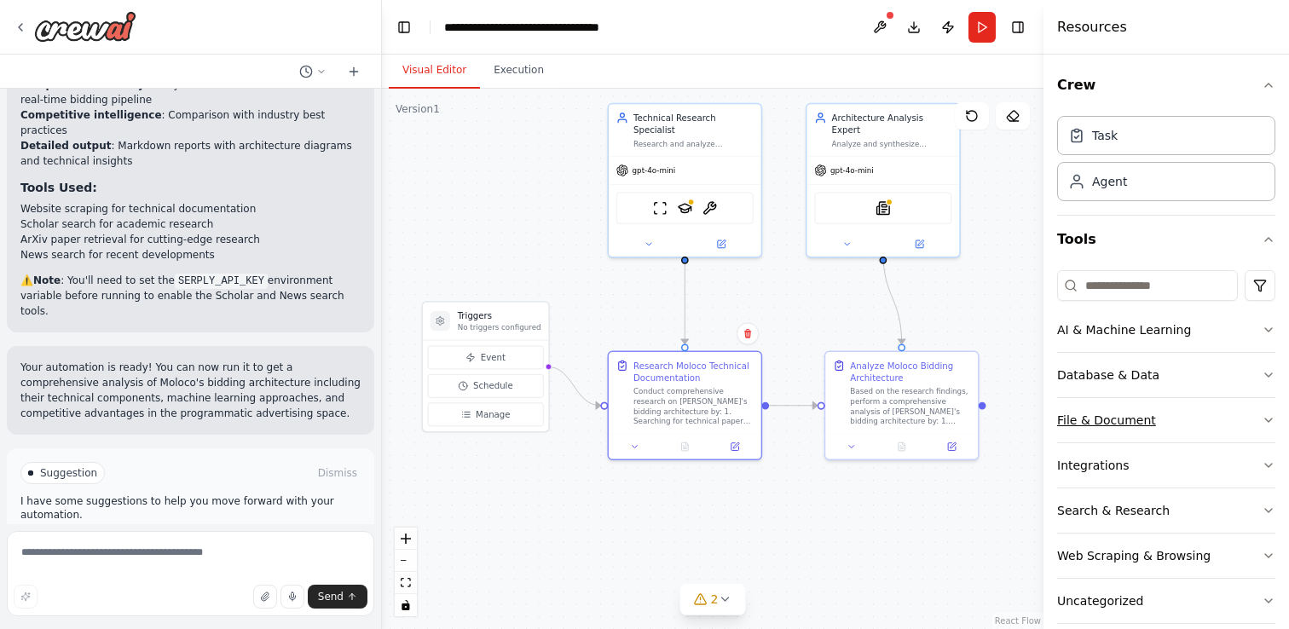
click at [1202, 418] on button "File & Document" at bounding box center [1166, 420] width 218 height 44
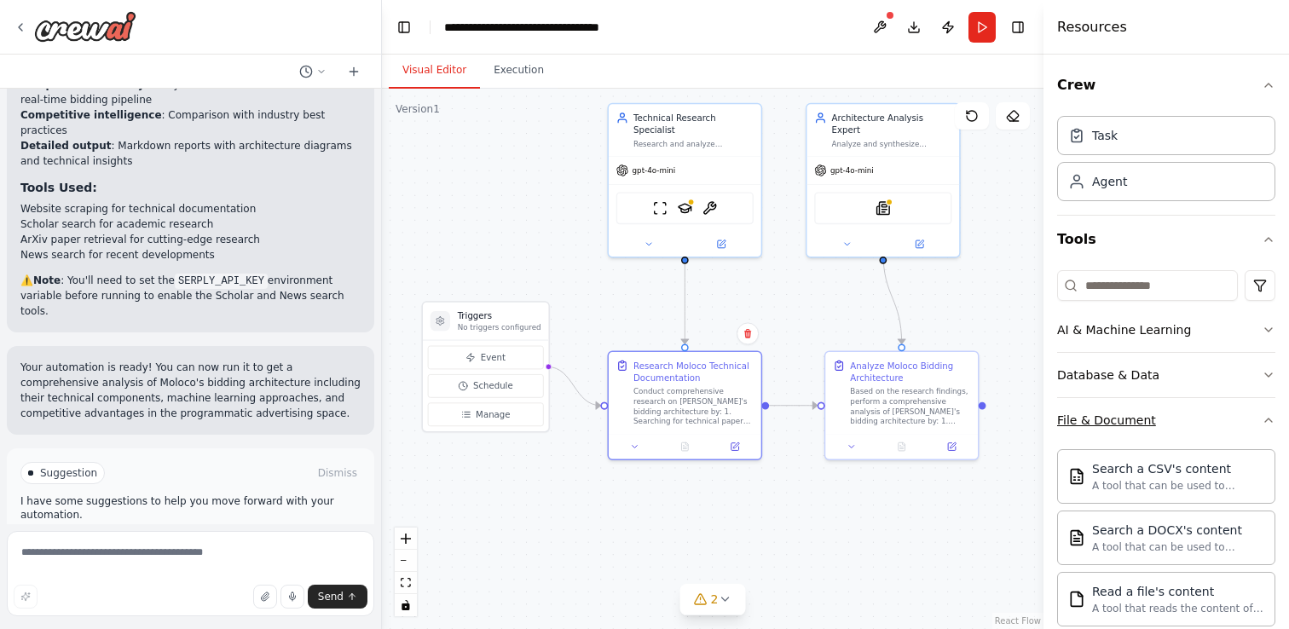
click at [1202, 418] on button "File & Document" at bounding box center [1166, 420] width 218 height 44
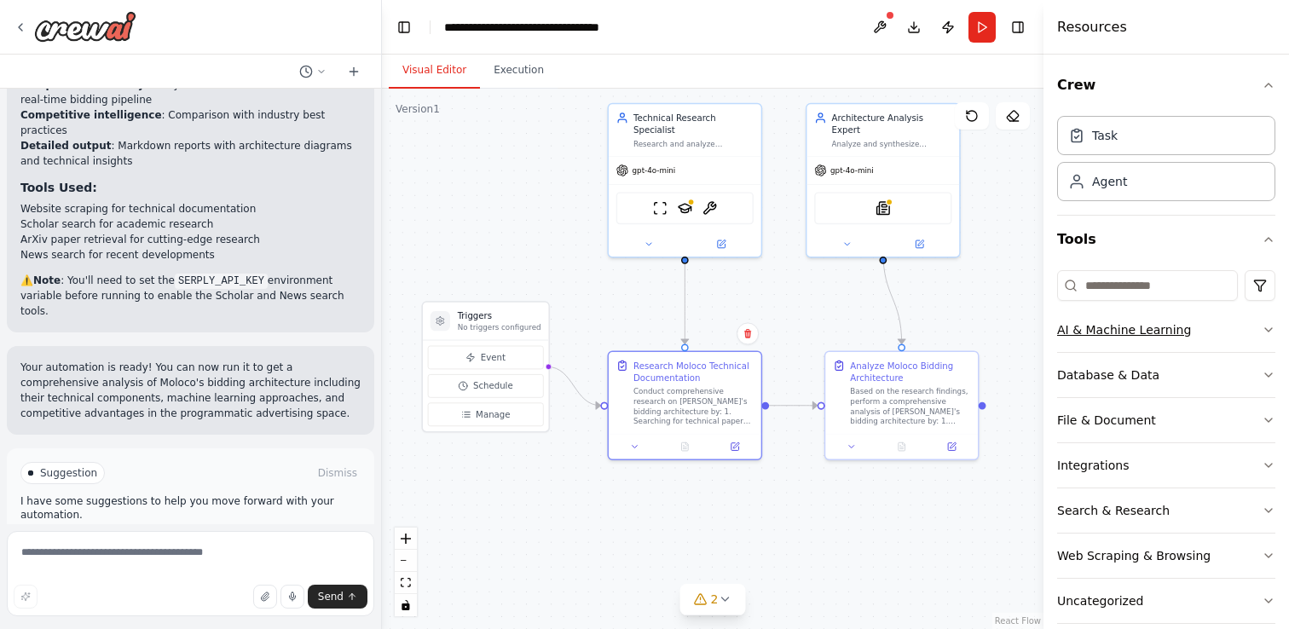
click at [1206, 328] on button "AI & Machine Learning" at bounding box center [1166, 330] width 218 height 44
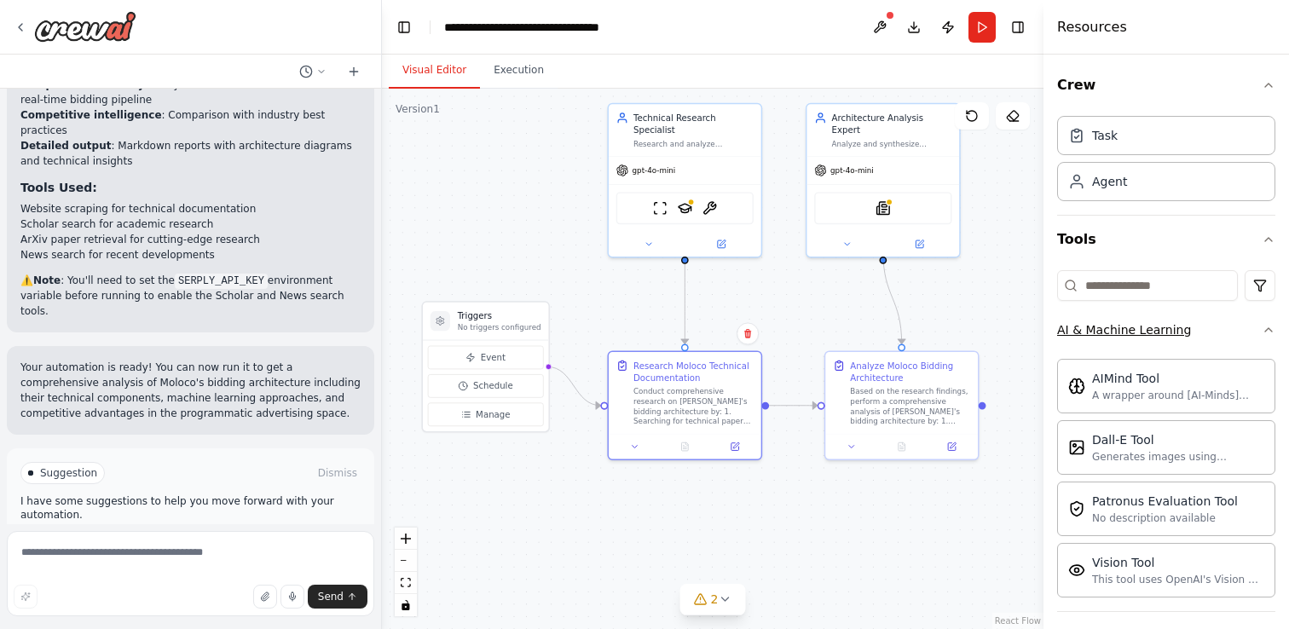
click at [1206, 328] on button "AI & Machine Learning" at bounding box center [1166, 330] width 218 height 44
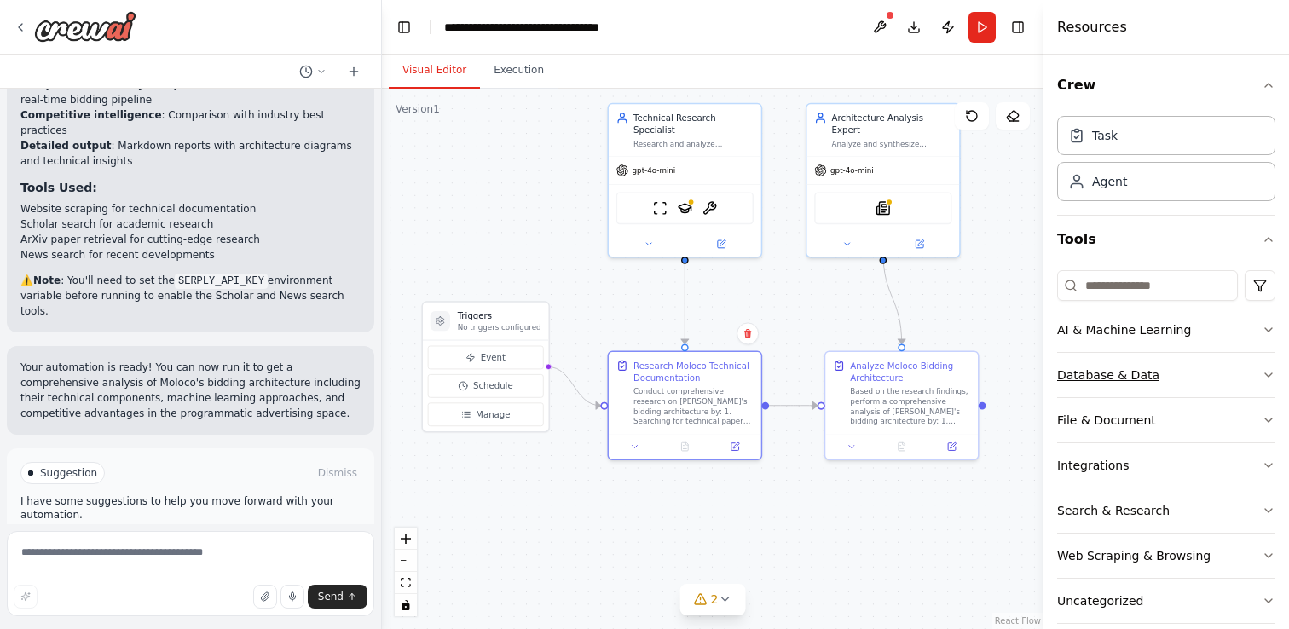
scroll to position [22, 0]
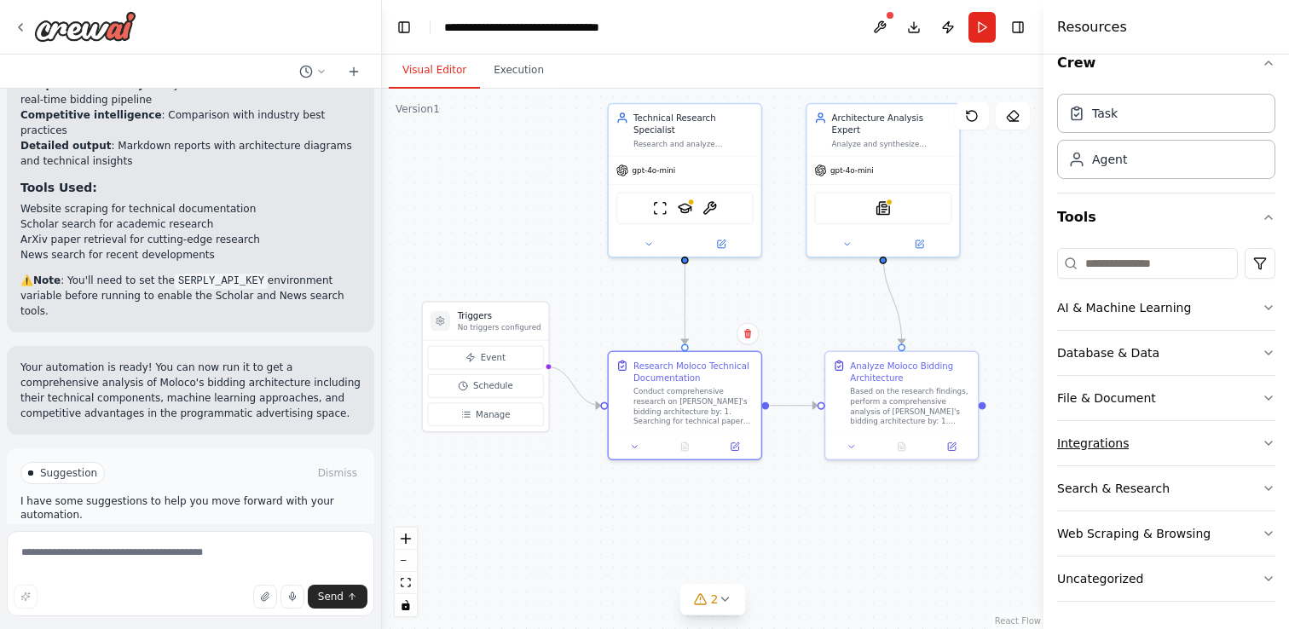
click at [1211, 445] on button "Integrations" at bounding box center [1166, 443] width 218 height 44
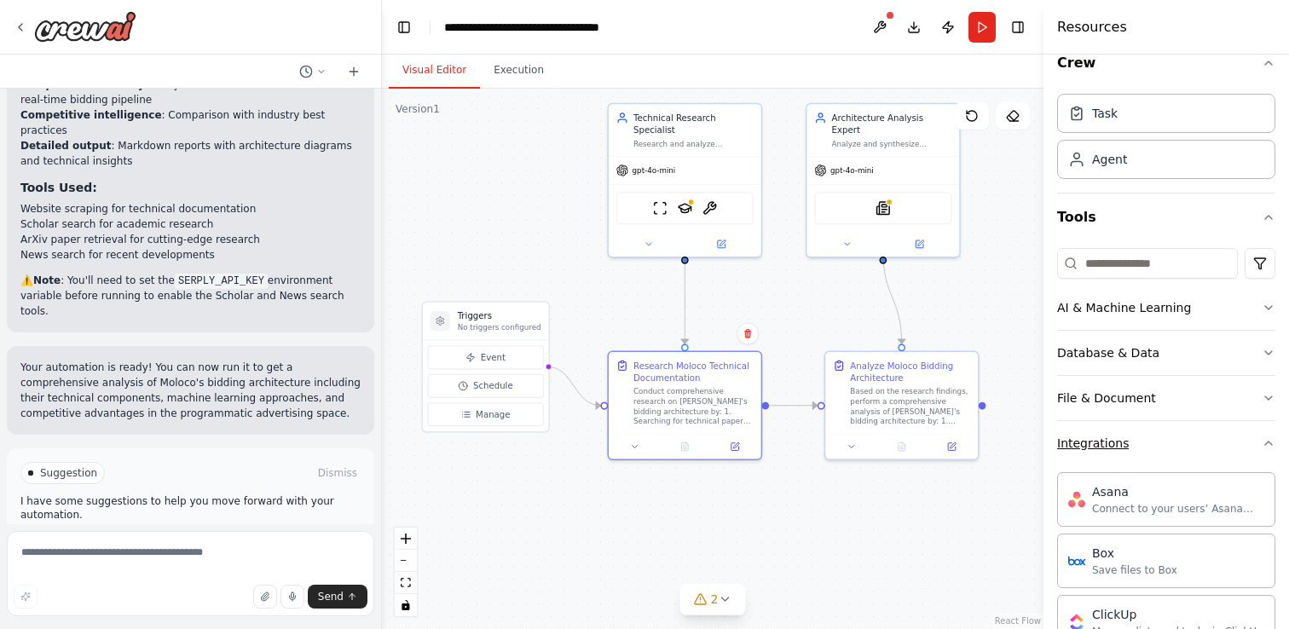
click at [1211, 445] on button "Integrations" at bounding box center [1166, 443] width 218 height 44
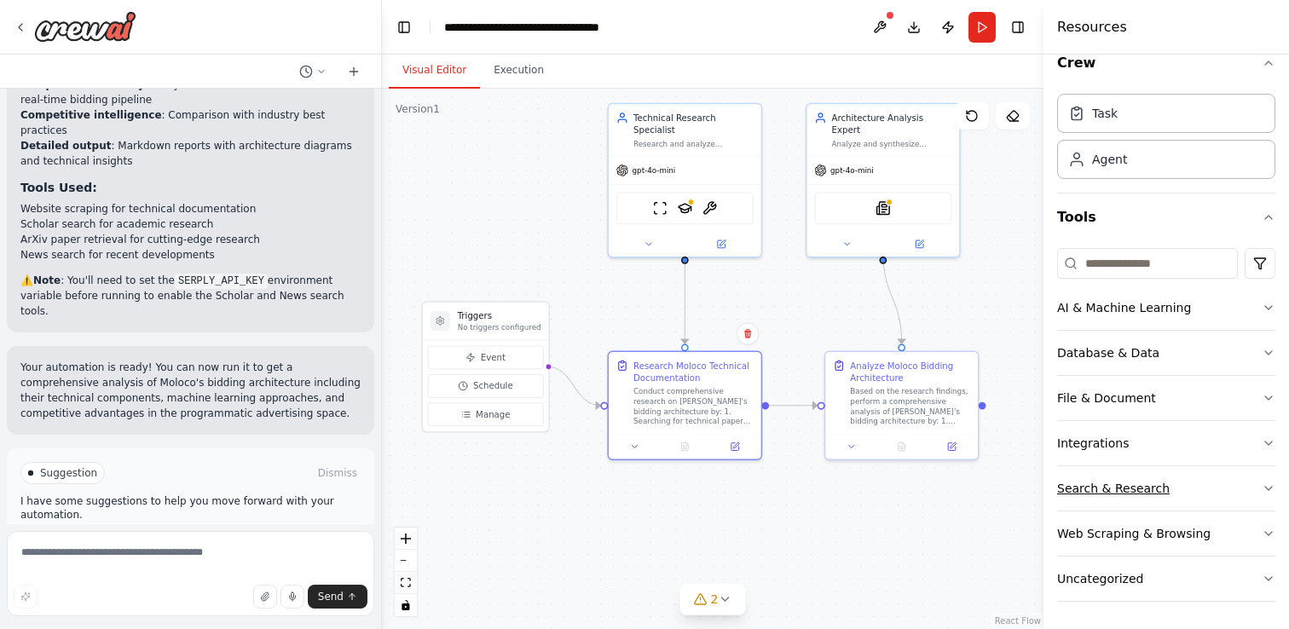
click at [1215, 487] on button "Search & Research" at bounding box center [1166, 488] width 218 height 44
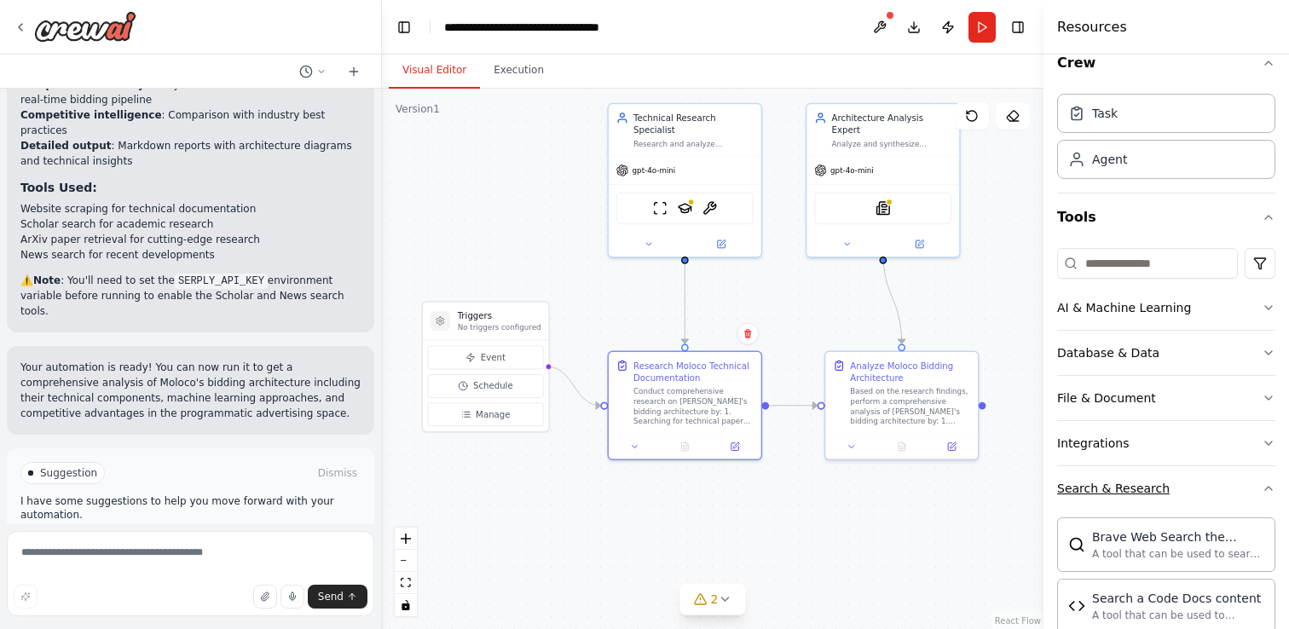
click at [1215, 487] on button "Search & Research" at bounding box center [1166, 488] width 218 height 44
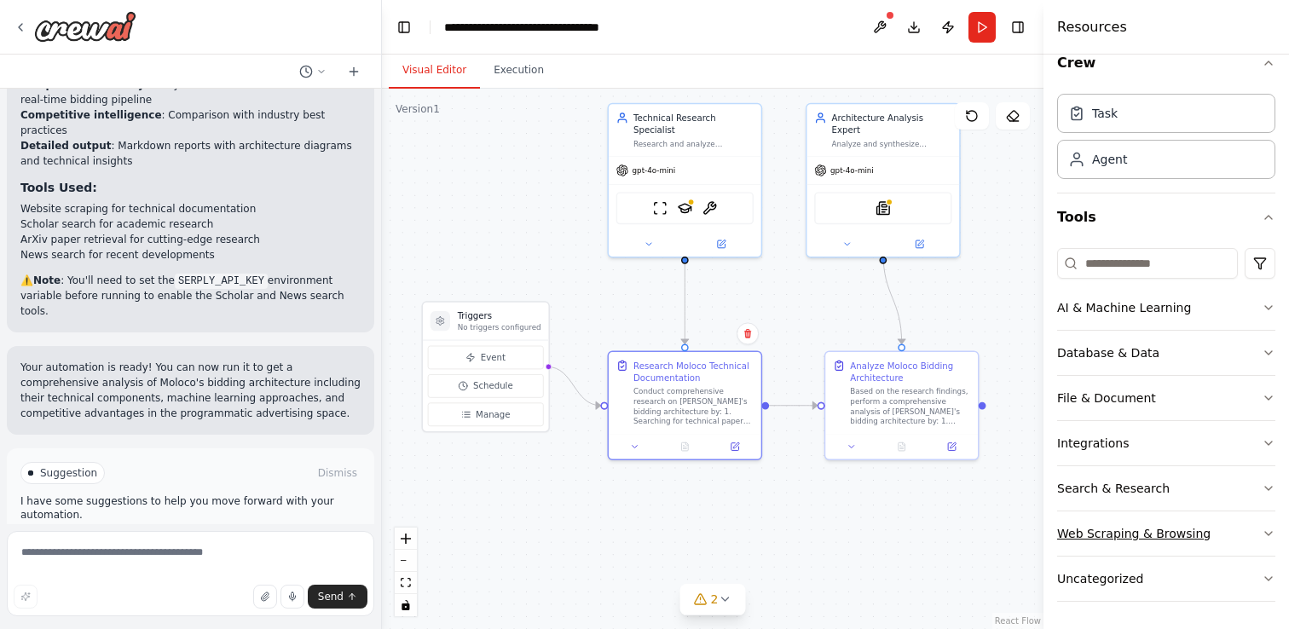
click at [1228, 527] on button "Web Scraping & Browsing" at bounding box center [1166, 533] width 218 height 44
click at [1231, 579] on button "Uncategorized" at bounding box center [1166, 579] width 218 height 44
click at [1231, 577] on button "Uncategorized" at bounding box center [1166, 579] width 218 height 44
click at [1236, 320] on button "AI & Machine Learning" at bounding box center [1166, 308] width 218 height 44
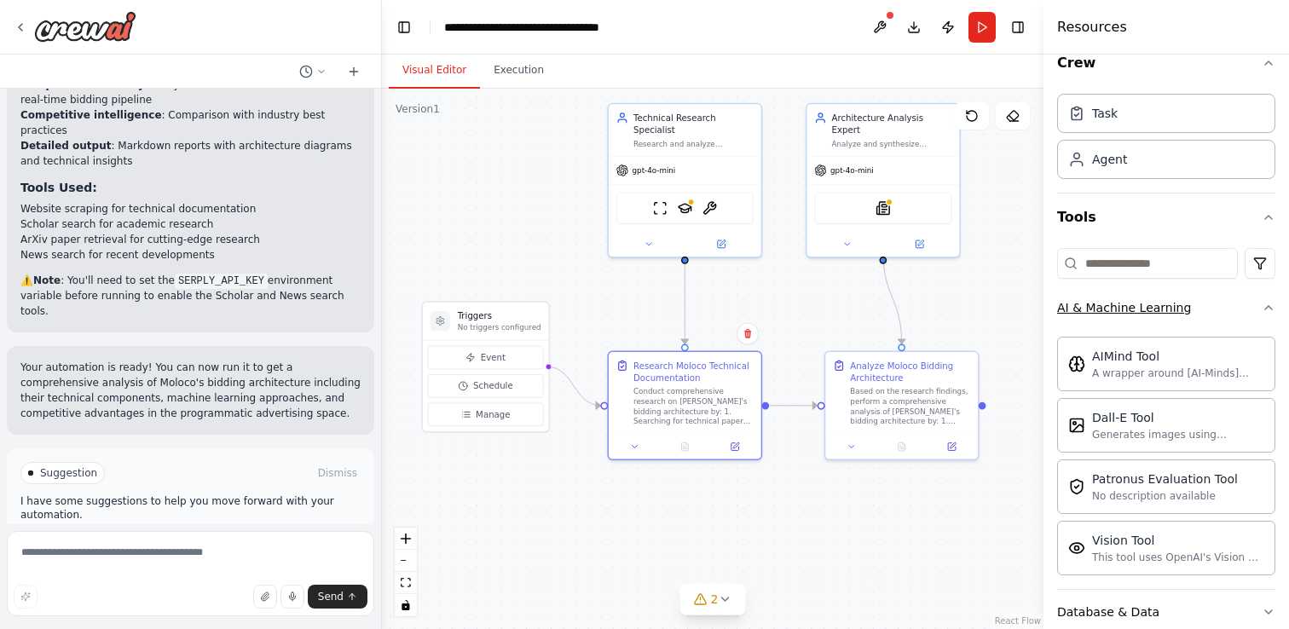
click at [1236, 312] on button "AI & Machine Learning" at bounding box center [1166, 308] width 218 height 44
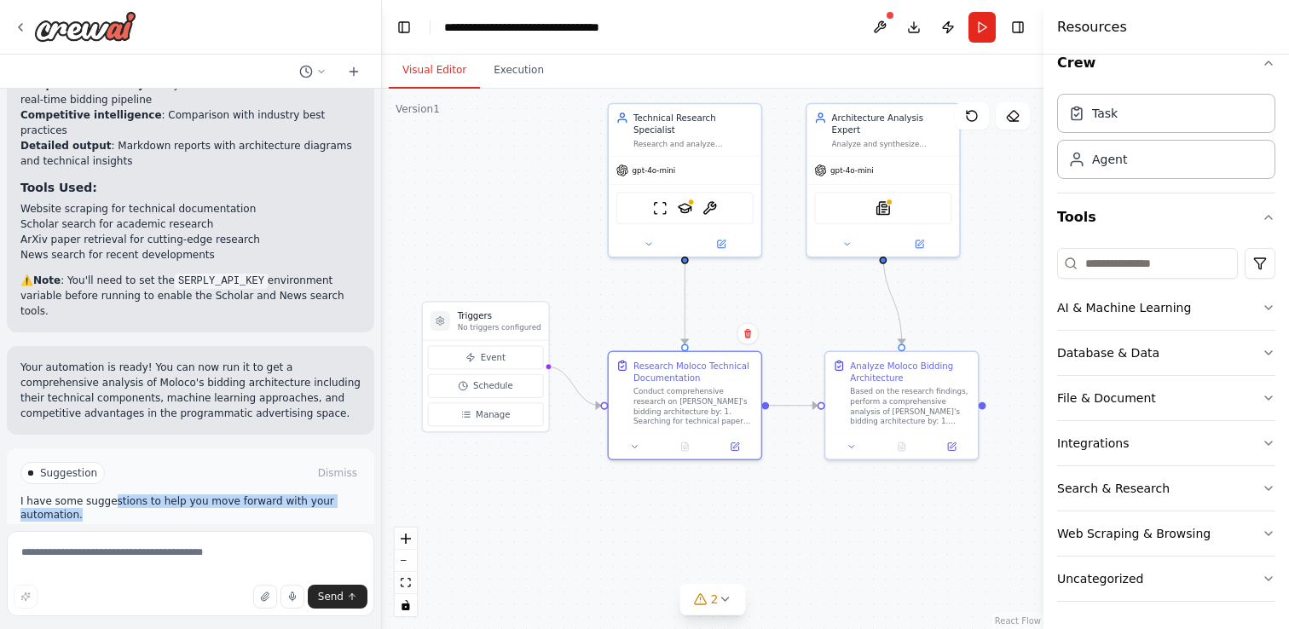
drag, startPoint x: 109, startPoint y: 439, endPoint x: 270, endPoint y: 448, distance: 161.4
click at [271, 494] on p "I have some suggestions to help you move forward with your automation." at bounding box center [190, 507] width 340 height 27
click at [270, 494] on p "I have some suggestions to help you move forward with your automation." at bounding box center [190, 507] width 340 height 27
click at [249, 532] on button "Run Automation" at bounding box center [190, 545] width 340 height 27
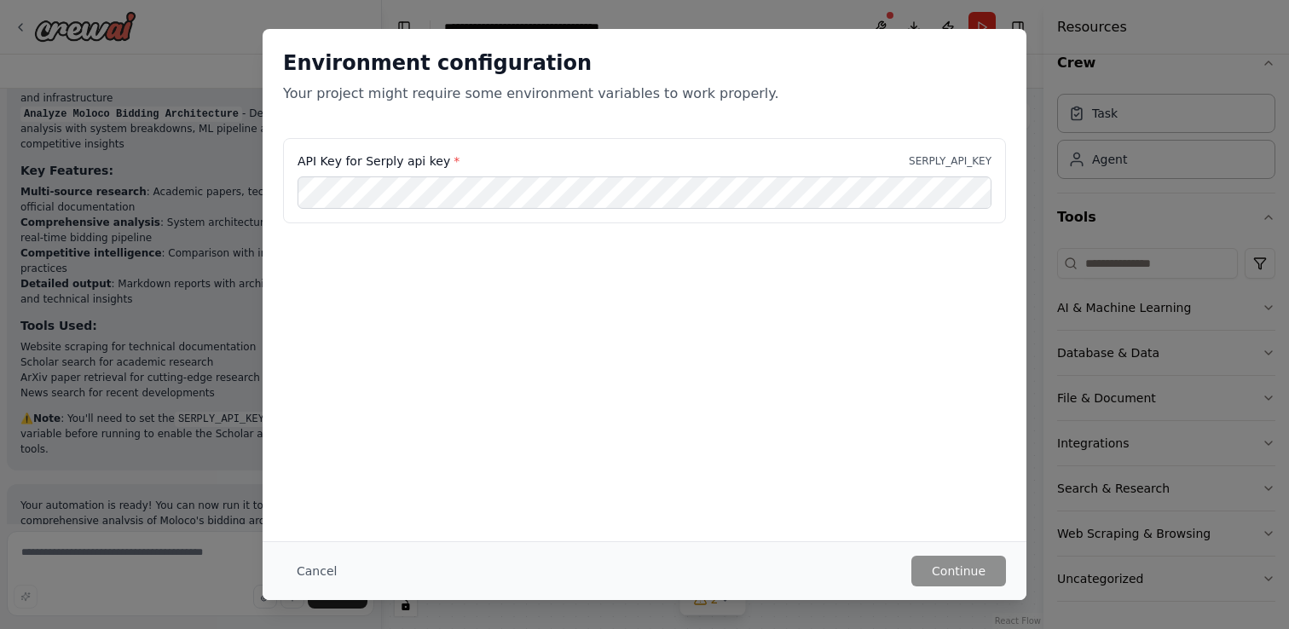
click at [407, 164] on label "API Key for Serply api key *" at bounding box center [378, 161] width 162 height 17
click at [433, 274] on div "API Key for Serply api key * SERPLY_API_KEY" at bounding box center [645, 223] width 764 height 170
click at [459, 254] on div "API Key for Serply api key * SERPLY_API_KEY" at bounding box center [645, 223] width 764 height 170
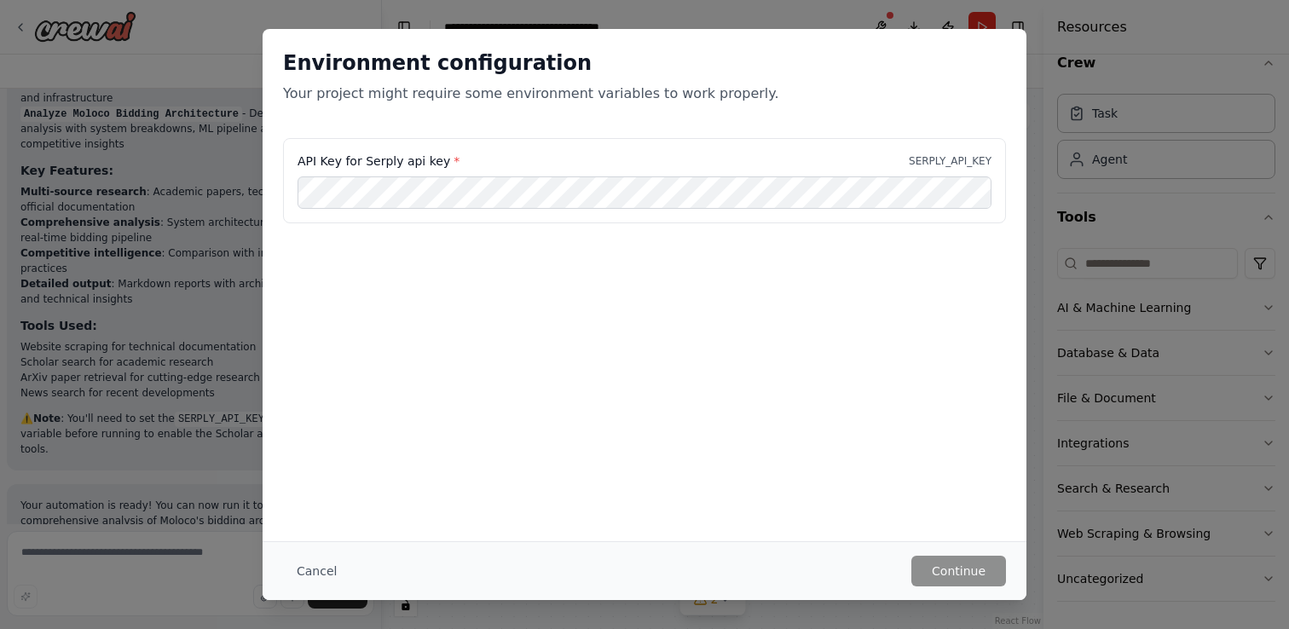
click at [700, 146] on div "API Key for Serply api key * SERPLY_API_KEY" at bounding box center [644, 180] width 723 height 85
click at [321, 577] on button "Cancel" at bounding box center [316, 571] width 67 height 31
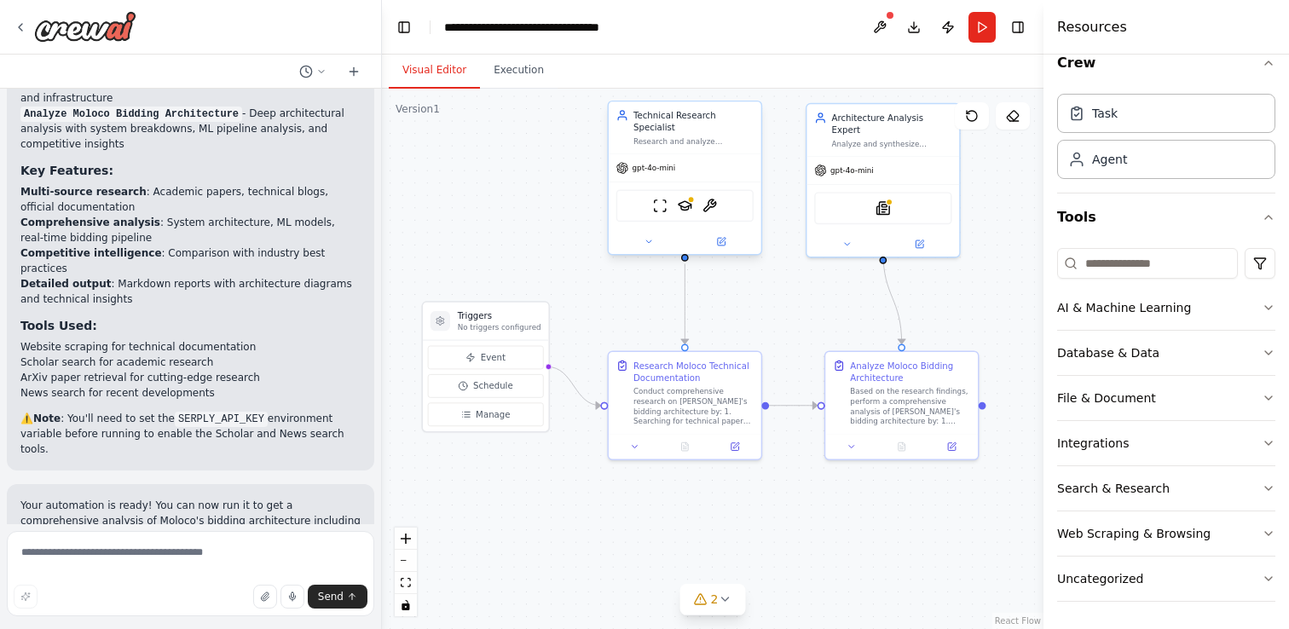
click at [649, 166] on span "gpt-4o-mini" at bounding box center [653, 168] width 43 height 10
click at [649, 173] on div "gpt-4o-mini" at bounding box center [646, 168] width 60 height 13
click at [1108, 165] on div "Agent" at bounding box center [1109, 158] width 35 height 17
click at [669, 171] on span "gpt-4o-mini" at bounding box center [653, 168] width 43 height 10
click at [644, 168] on span "gpt-4o-mini" at bounding box center [653, 168] width 43 height 10
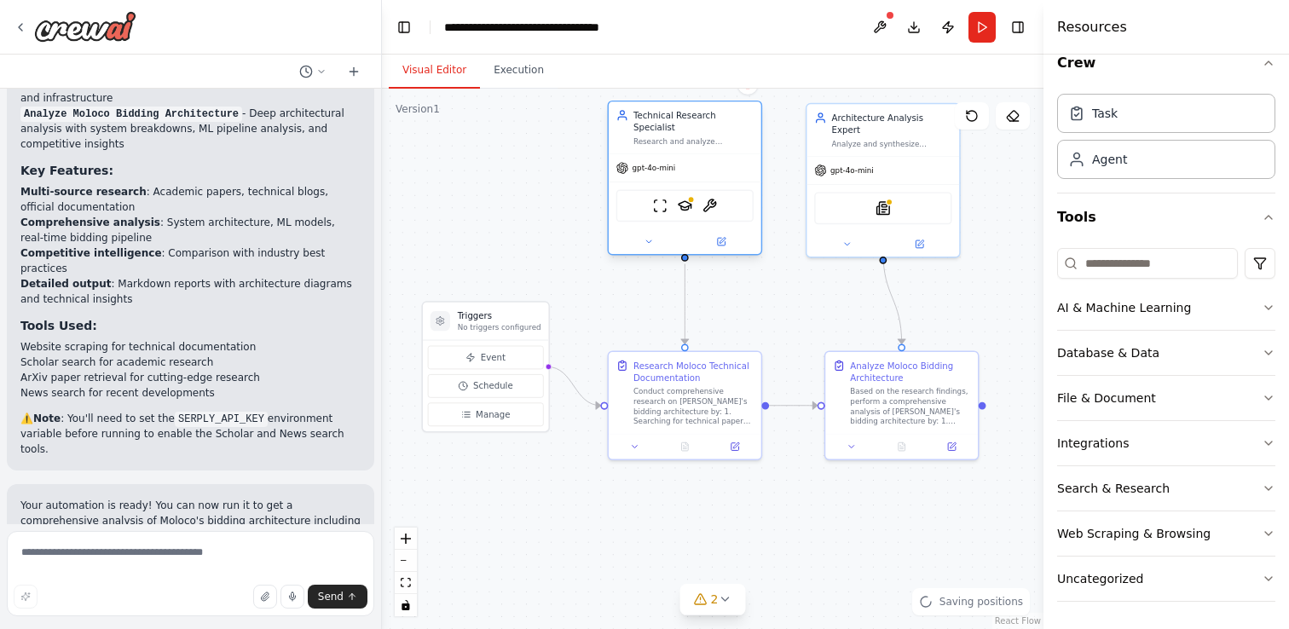
click at [630, 146] on div "Technical Research Specialist Research and analyze [PERSON_NAME]'s bidding arch…" at bounding box center [684, 128] width 137 height 38
click at [643, 158] on div "gpt-4o-mini" at bounding box center [685, 167] width 153 height 27
drag, startPoint x: 677, startPoint y: 165, endPoint x: 633, endPoint y: 153, distance: 45.3
click at [677, 165] on div "gpt-4o-mini" at bounding box center [685, 167] width 153 height 27
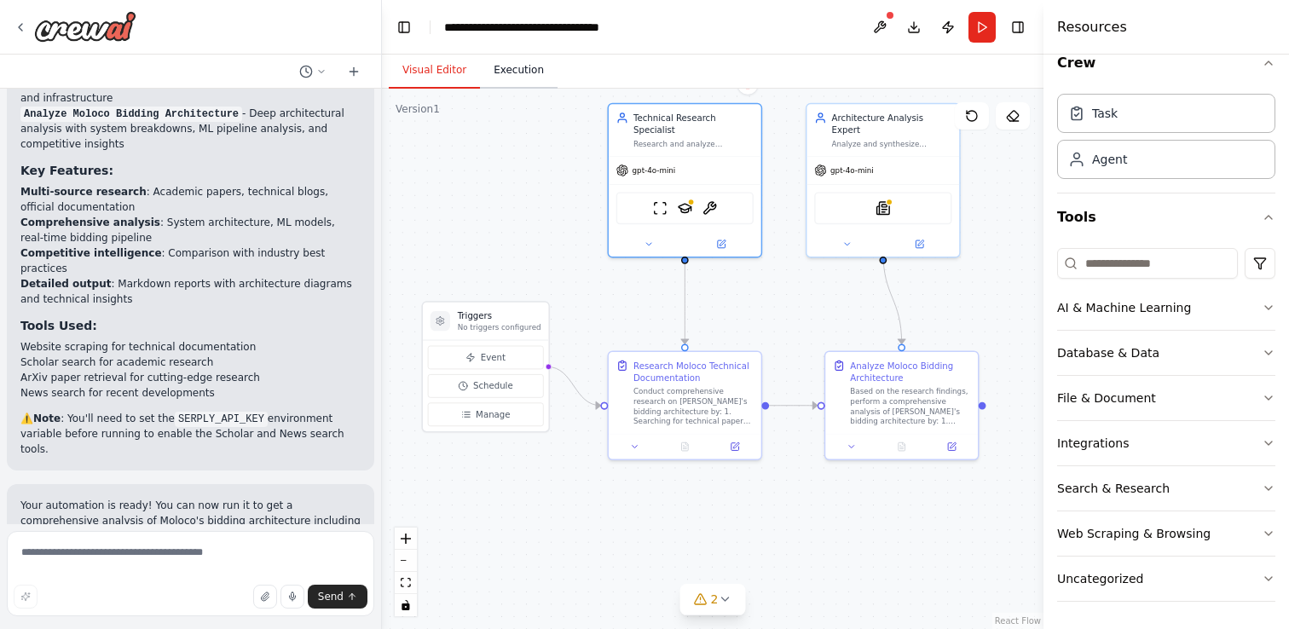
click at [528, 72] on button "Execution" at bounding box center [519, 71] width 78 height 36
click at [425, 70] on button "Visual Editor" at bounding box center [434, 71] width 91 height 36
click at [1088, 123] on div "Task" at bounding box center [1166, 112] width 218 height 39
click at [897, 154] on div "gpt-4o-mini" at bounding box center [882, 167] width 153 height 27
click at [1105, 71] on button "Crew" at bounding box center [1166, 63] width 218 height 48
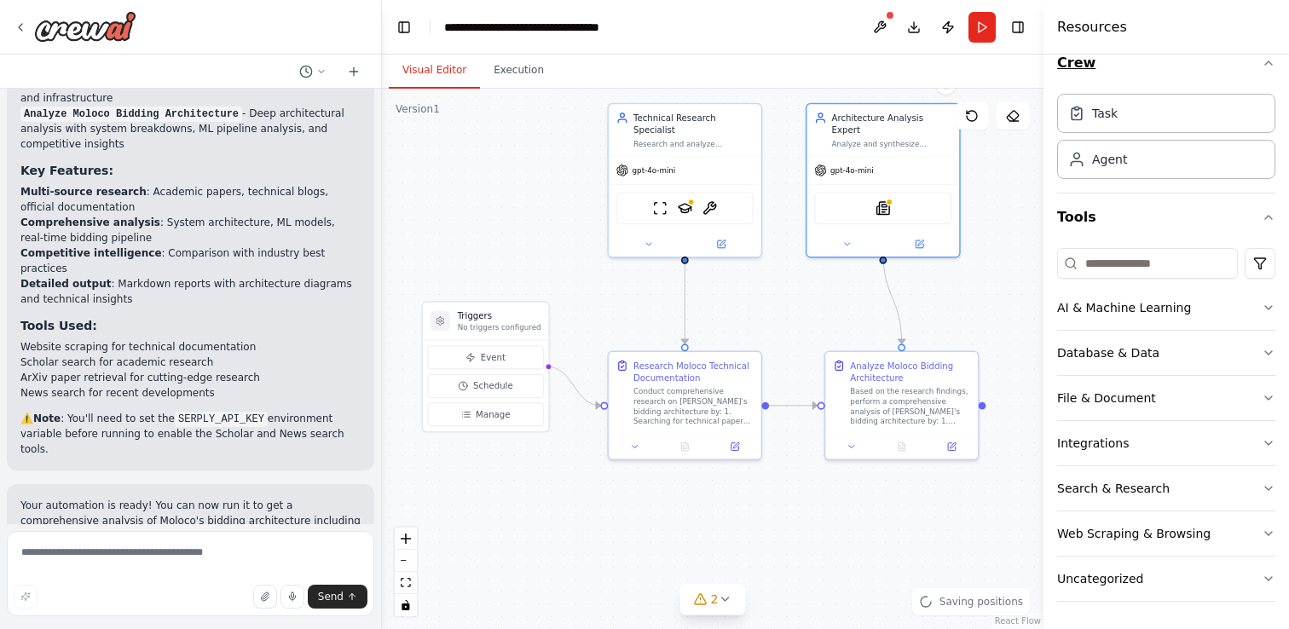
scroll to position [0, 0]
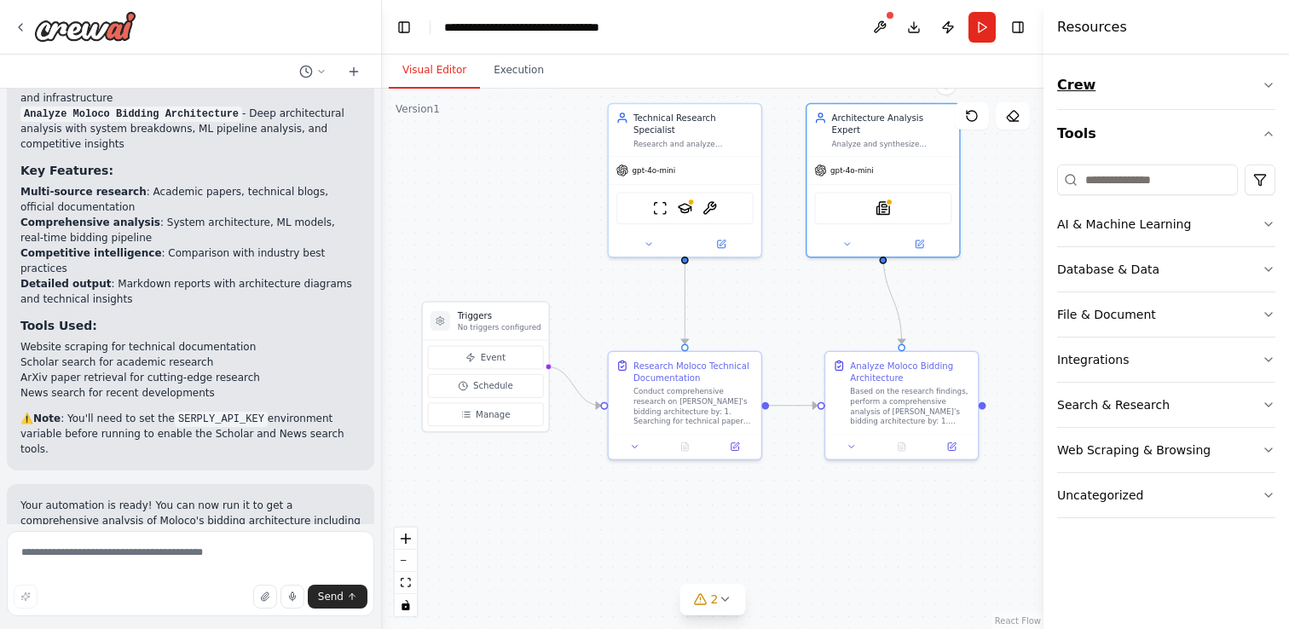
click at [1074, 81] on button "Crew" at bounding box center [1166, 85] width 218 height 48
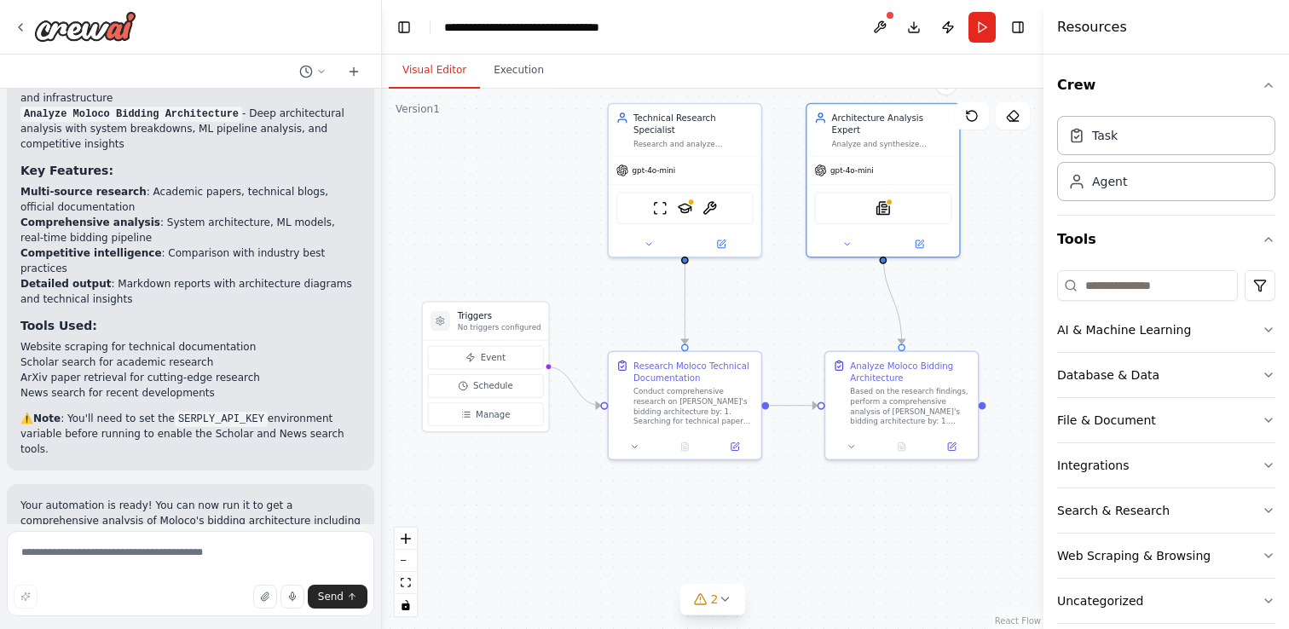
click at [1093, 156] on div "Task Agent" at bounding box center [1166, 155] width 218 height 92
click at [1093, 135] on div "Task" at bounding box center [1105, 134] width 26 height 17
click at [1098, 136] on div "Task" at bounding box center [1105, 134] width 26 height 17
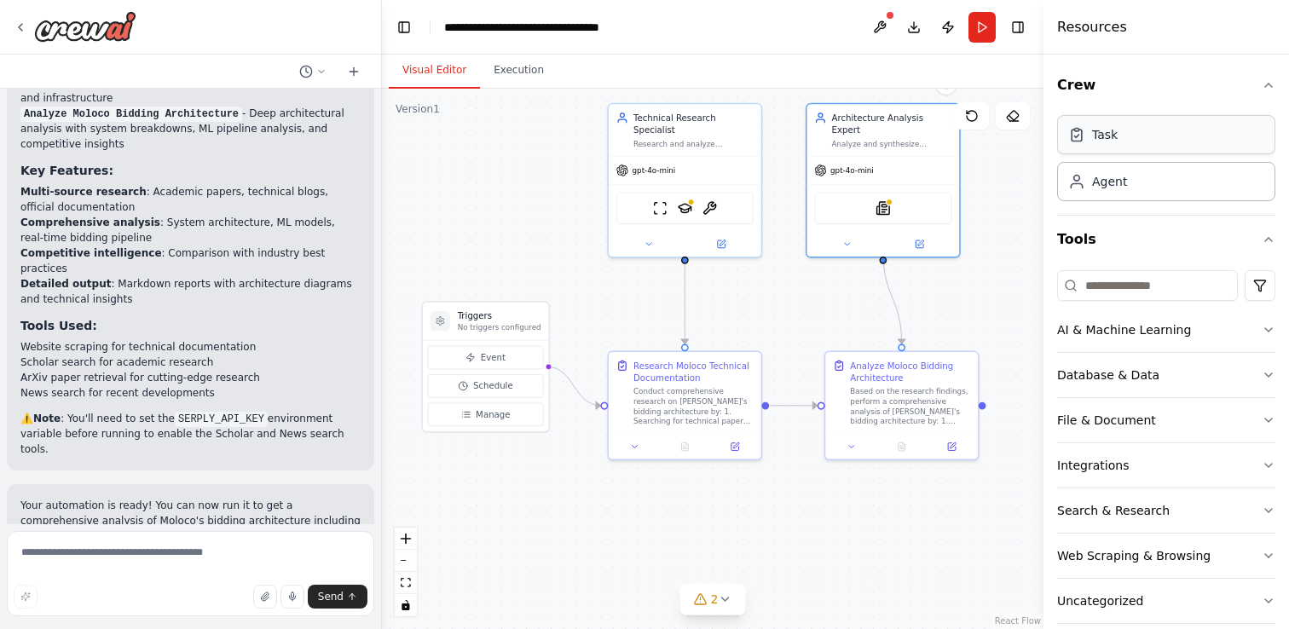
click at [1098, 136] on div "Task" at bounding box center [1105, 134] width 26 height 17
click at [727, 296] on div ".deletable-edge-delete-btn { width: 20px; height: 20px; border: 0px solid #ffff…" at bounding box center [712, 359] width 661 height 540
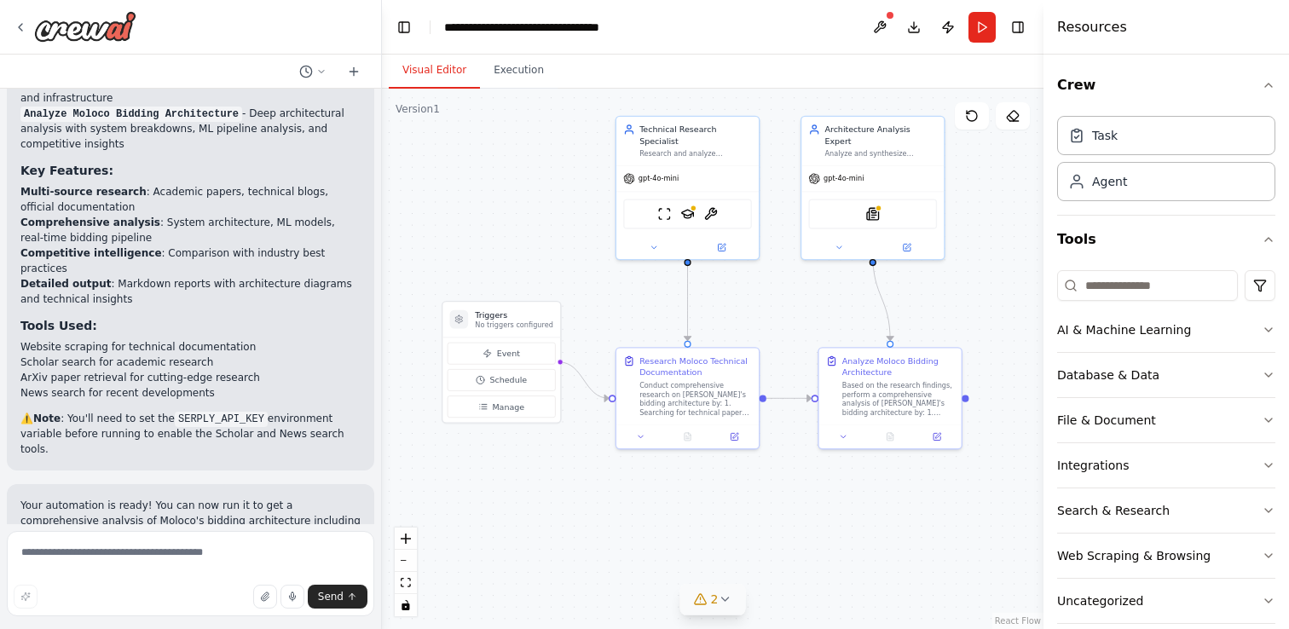
click at [701, 602] on icon at bounding box center [701, 602] width 0 height 0
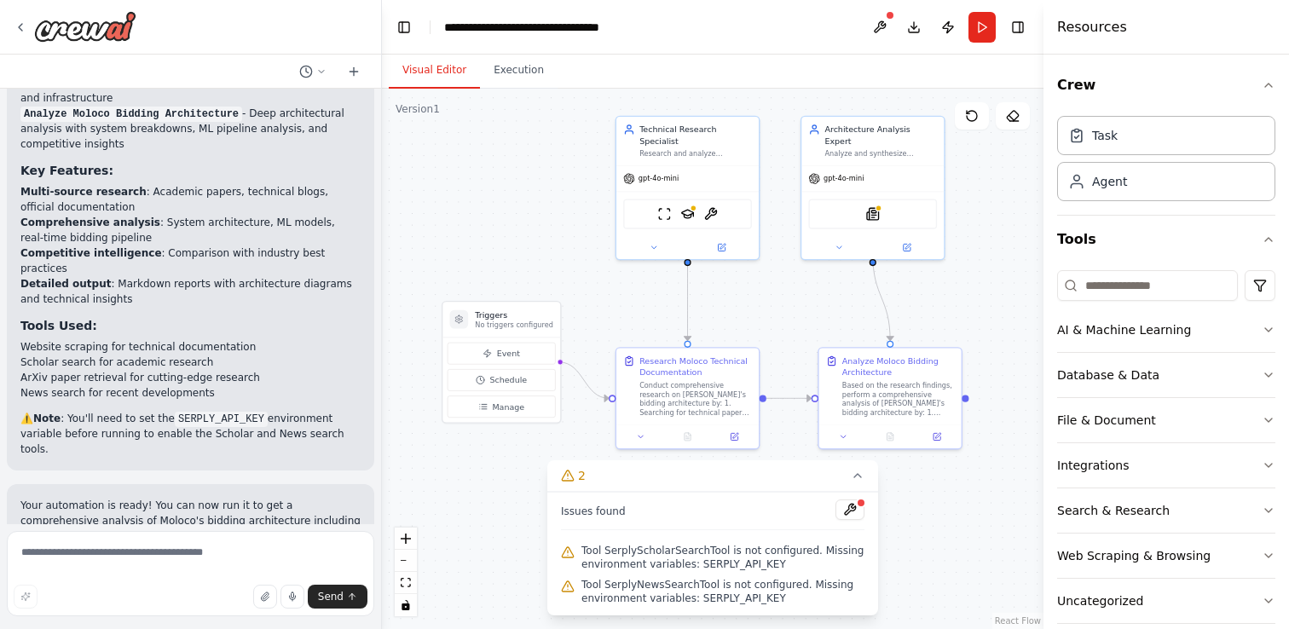
click at [721, 563] on span "Tool SerplyScholarSearchTool is not configured. Missing environment variables: …" at bounding box center [722, 557] width 283 height 27
copy span "SERPLY_API_KEY"
click at [879, 17] on button at bounding box center [879, 27] width 27 height 31
click at [882, 30] on button at bounding box center [879, 27] width 27 height 31
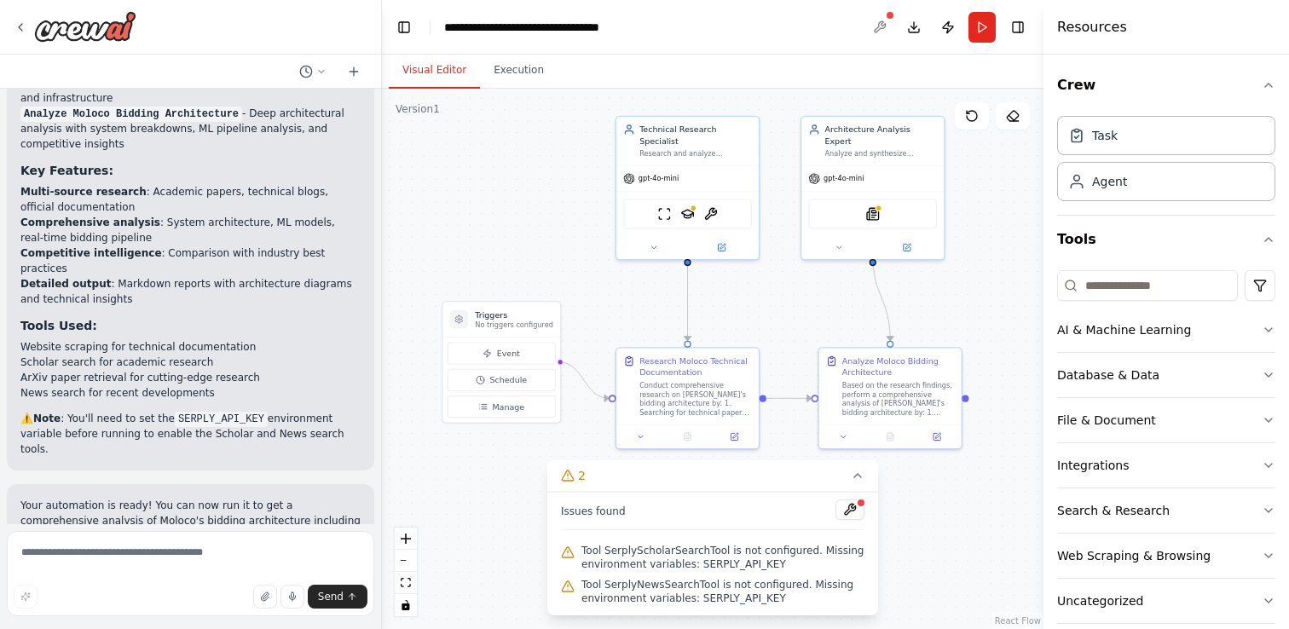
click at [883, 20] on div at bounding box center [879, 27] width 27 height 31
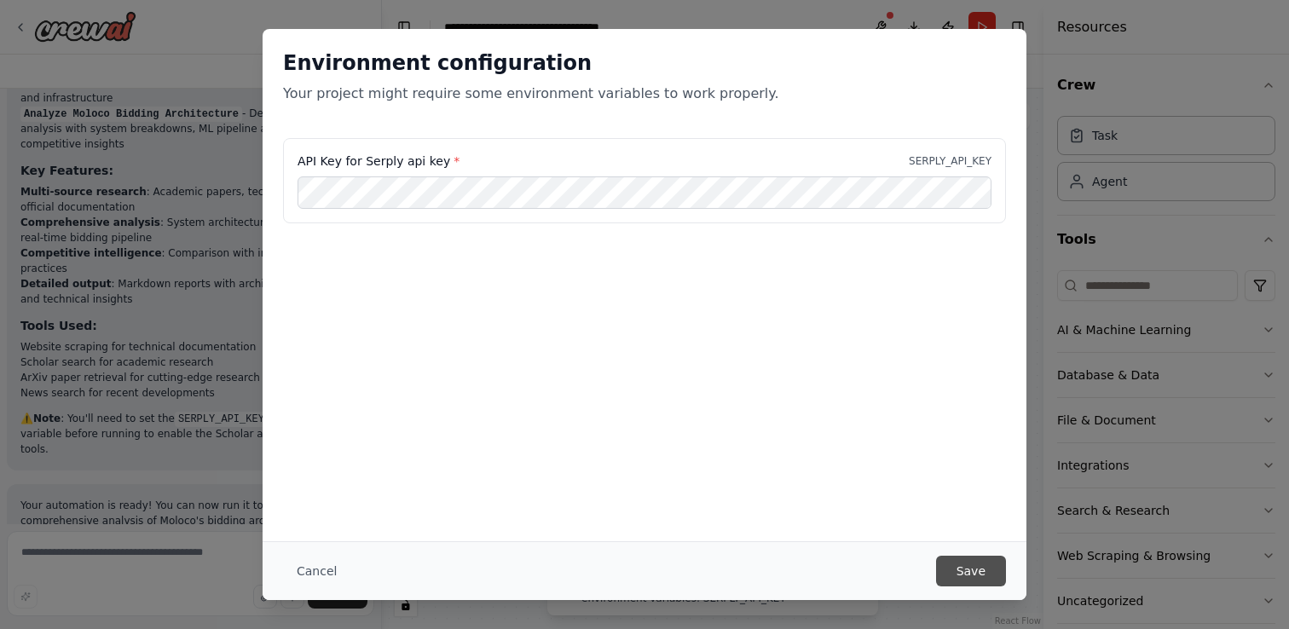
click at [971, 568] on button "Save" at bounding box center [971, 571] width 70 height 31
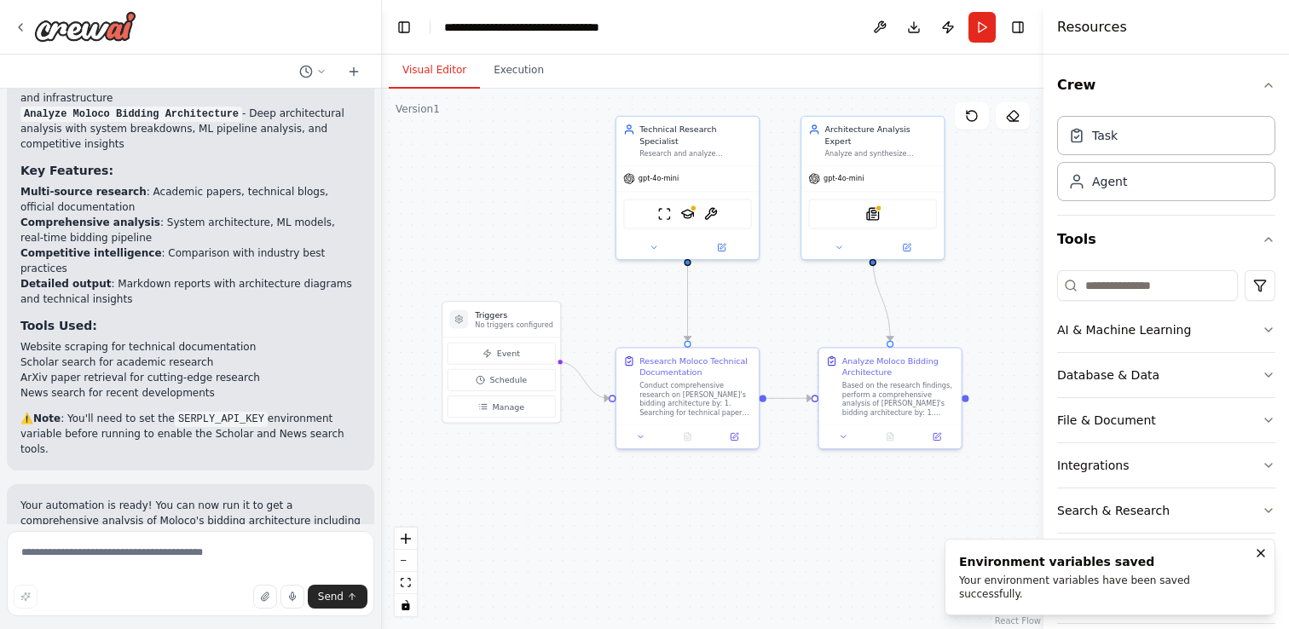
click at [828, 490] on div ".deletable-edge-delete-btn { width: 20px; height: 20px; border: 0px solid #ffff…" at bounding box center [712, 359] width 661 height 540
click at [355, 591] on button "Send" at bounding box center [338, 597] width 60 height 24
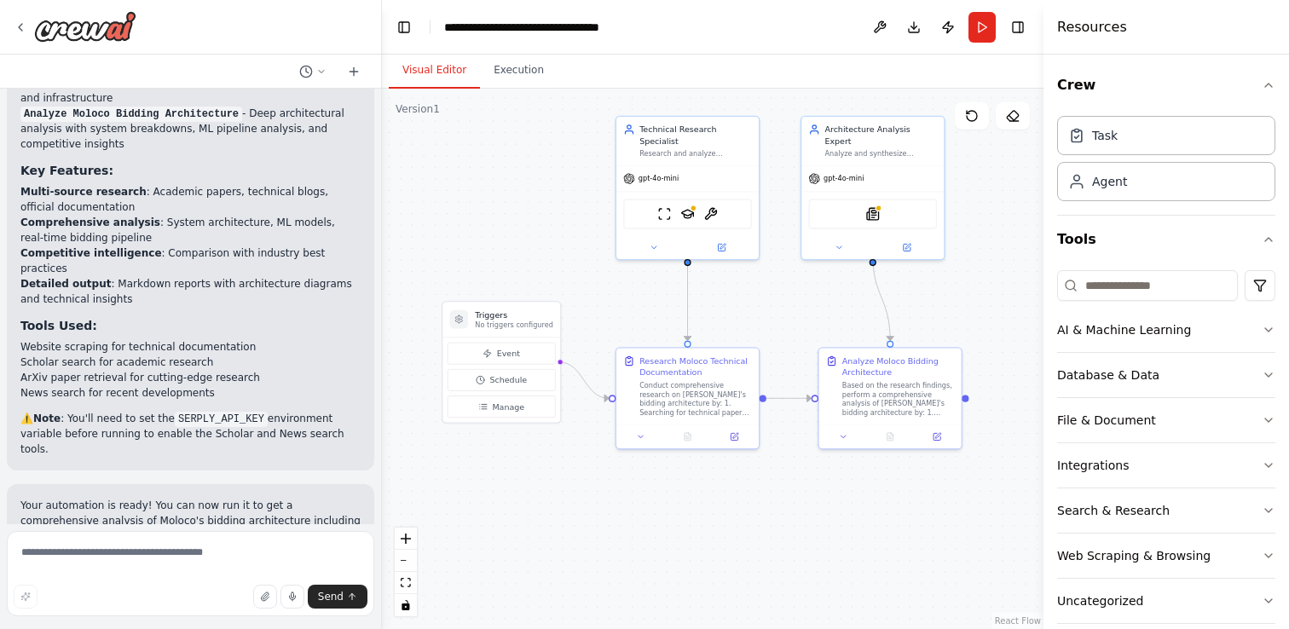
click at [170, 385] on li "News search for recent developments" at bounding box center [190, 392] width 340 height 15
click at [142, 339] on li "Website scraping for technical documentation" at bounding box center [190, 346] width 340 height 15
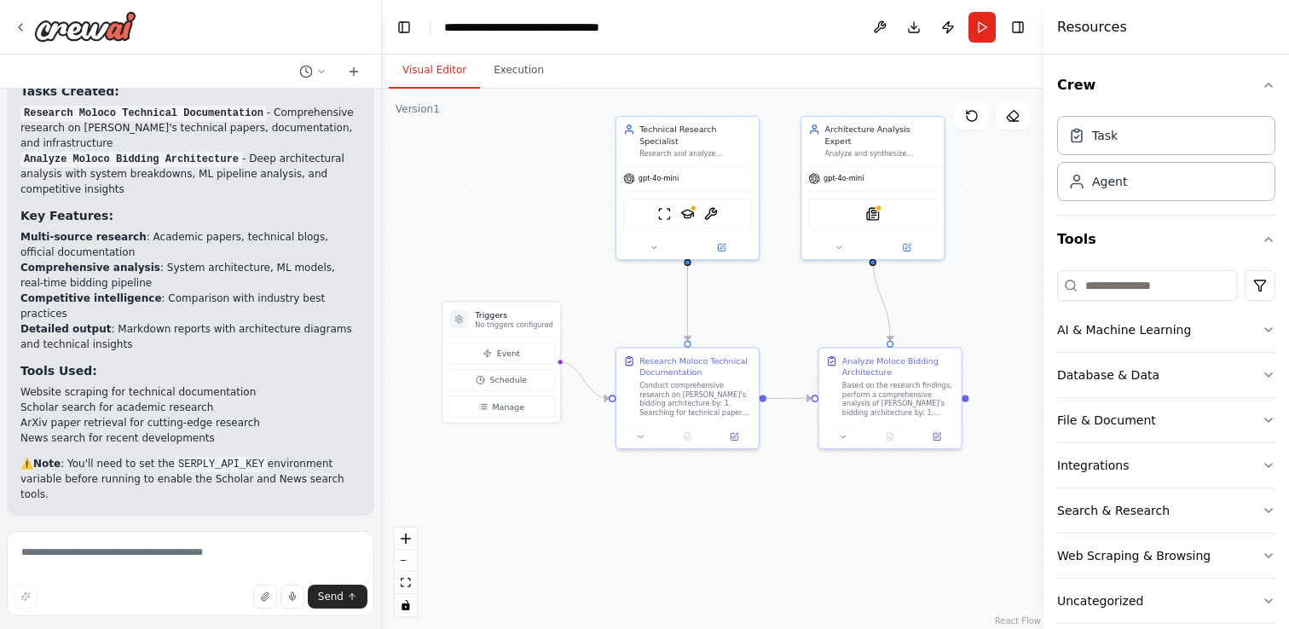
scroll to position [1137, 0]
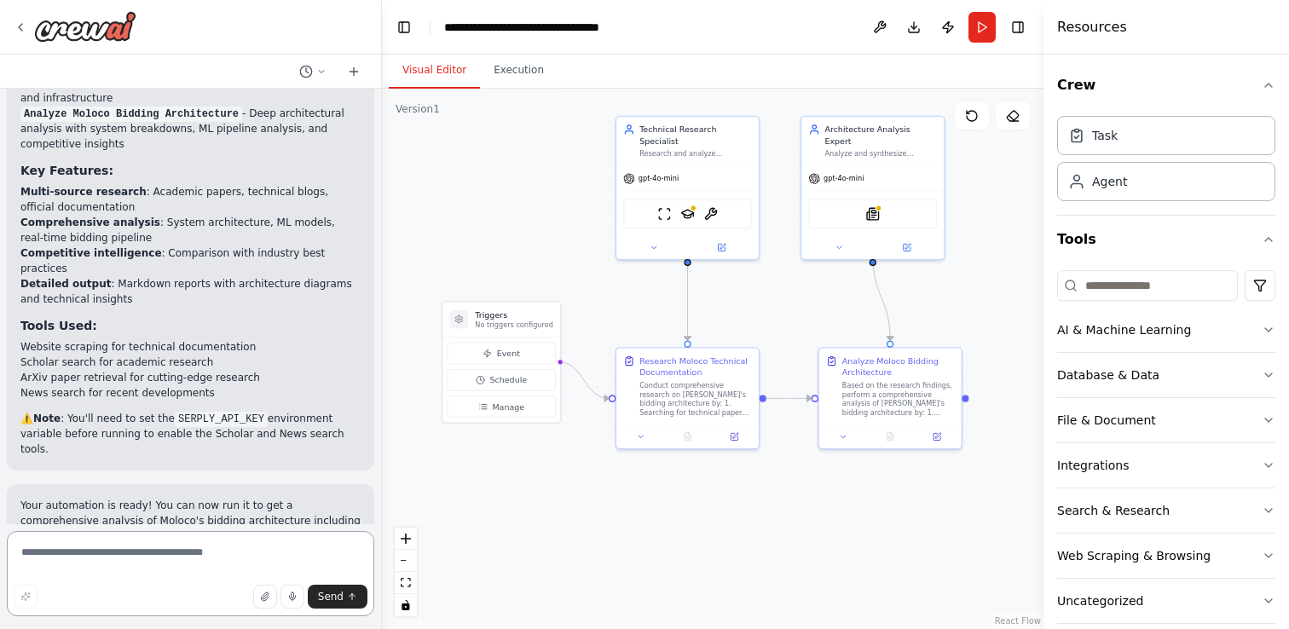
click at [267, 547] on textarea at bounding box center [190, 573] width 367 height 85
type textarea "*"
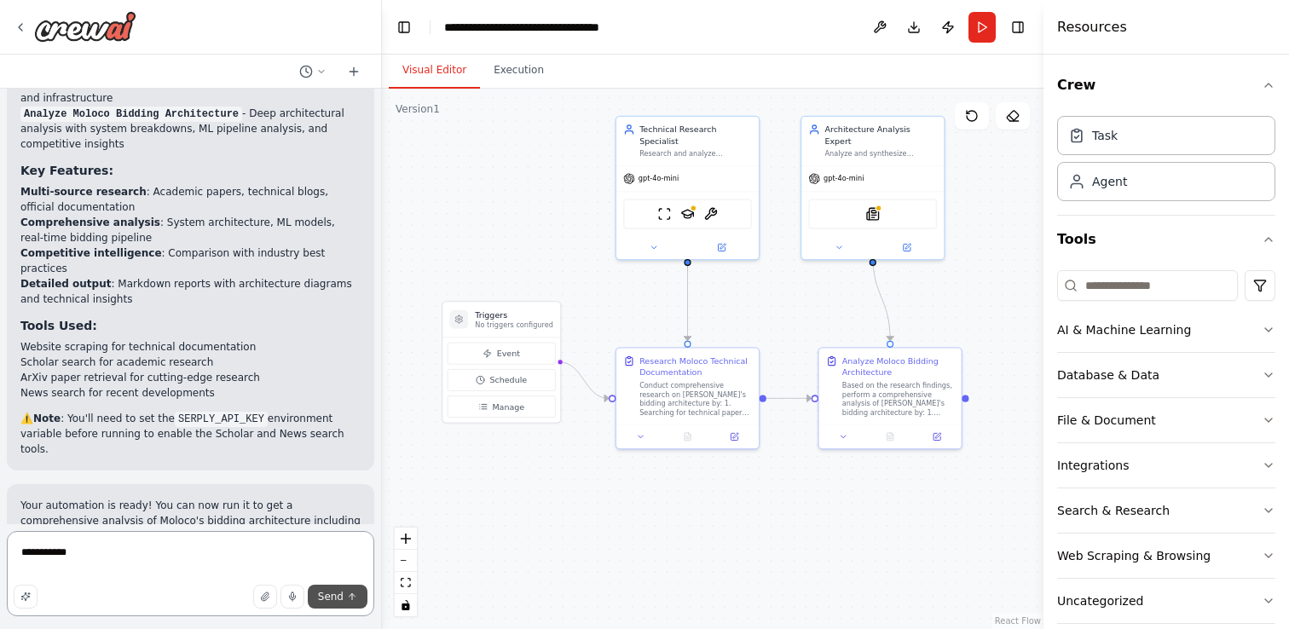
type textarea "**********"
click at [333, 597] on span "Send" at bounding box center [331, 597] width 26 height 14
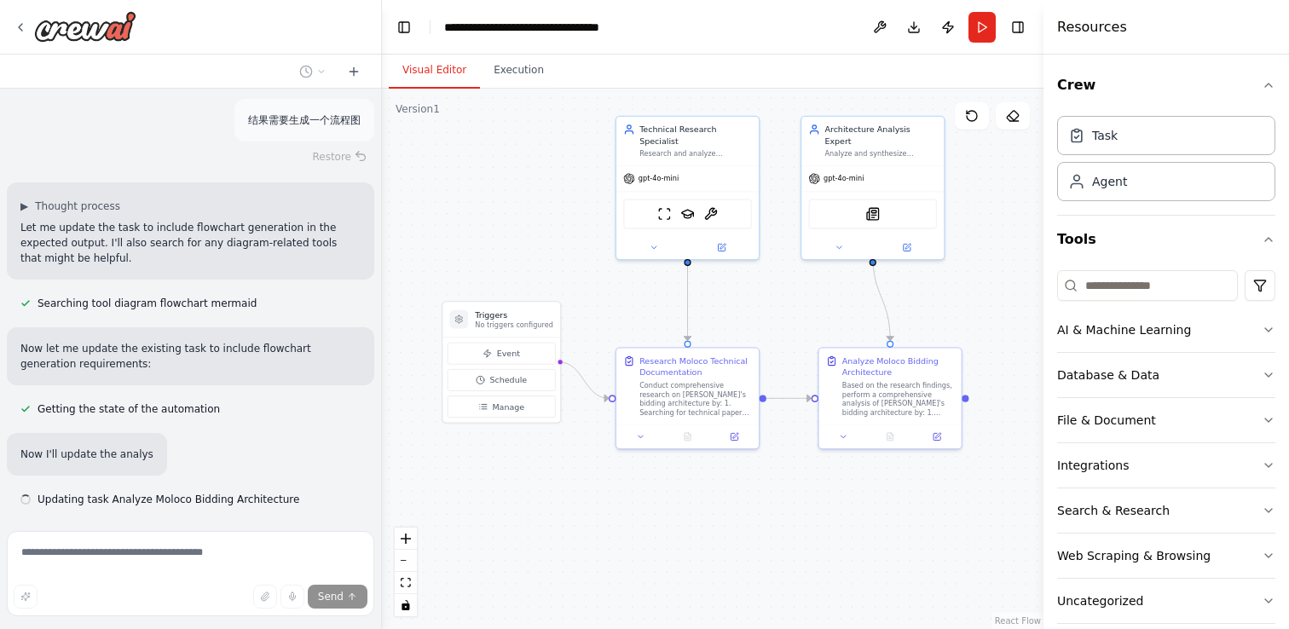
scroll to position [1628, 0]
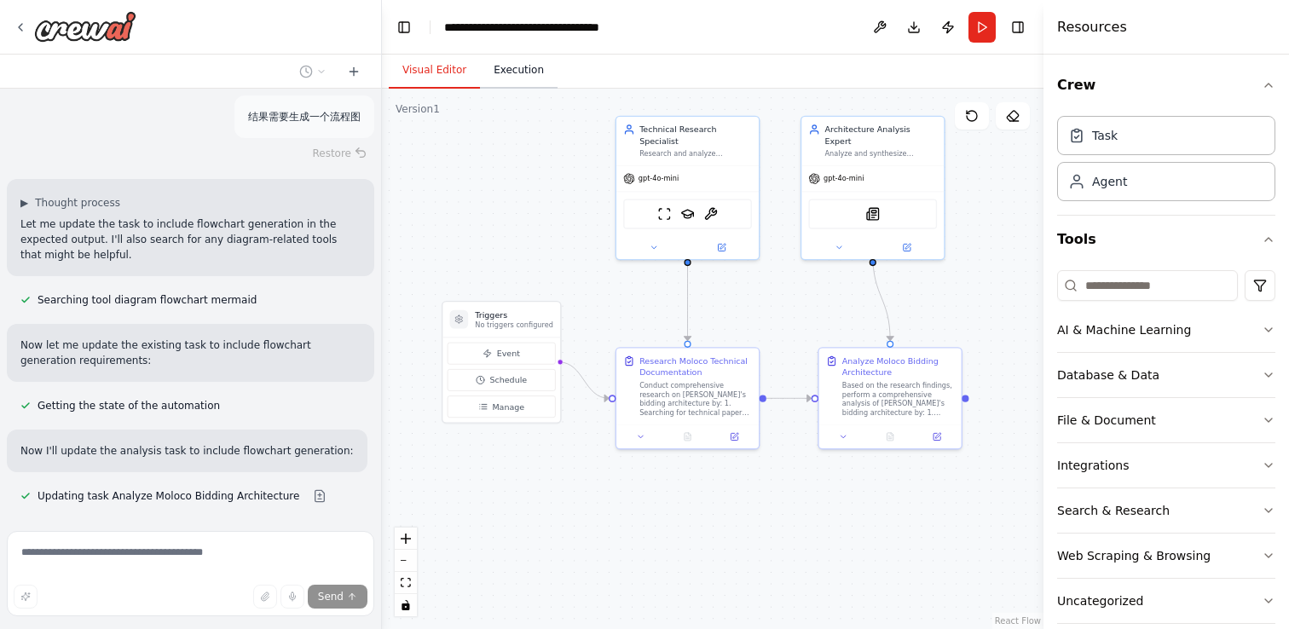
click at [517, 77] on button "Execution" at bounding box center [519, 71] width 78 height 36
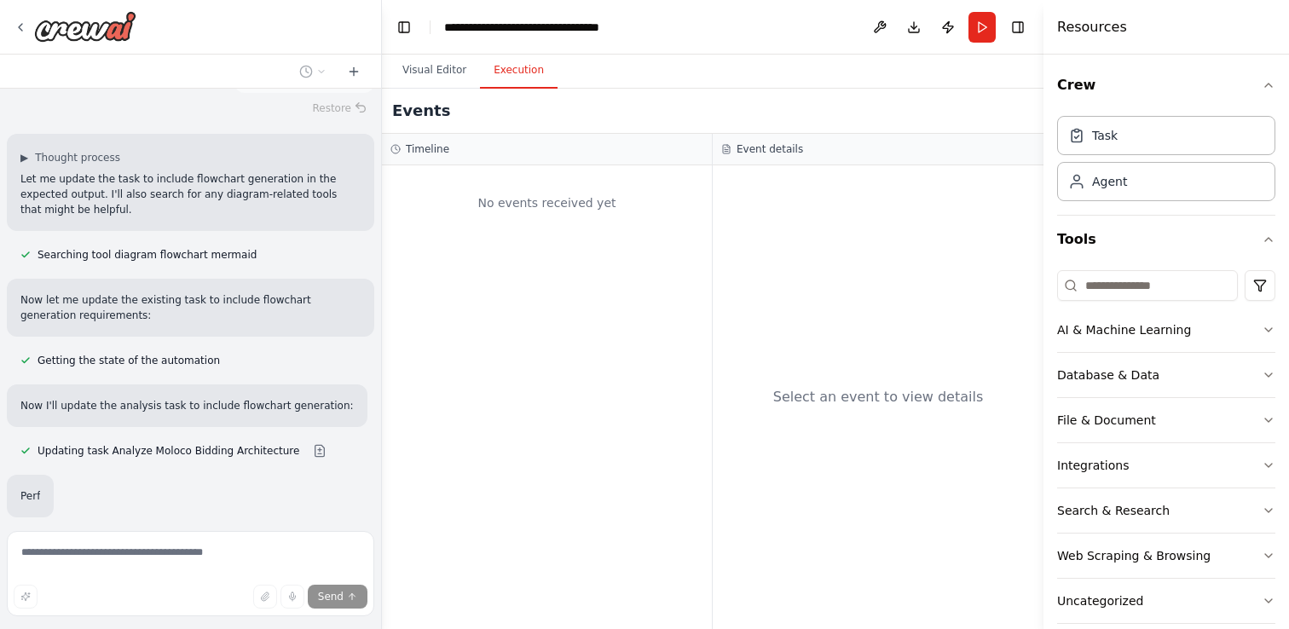
scroll to position [1684, 0]
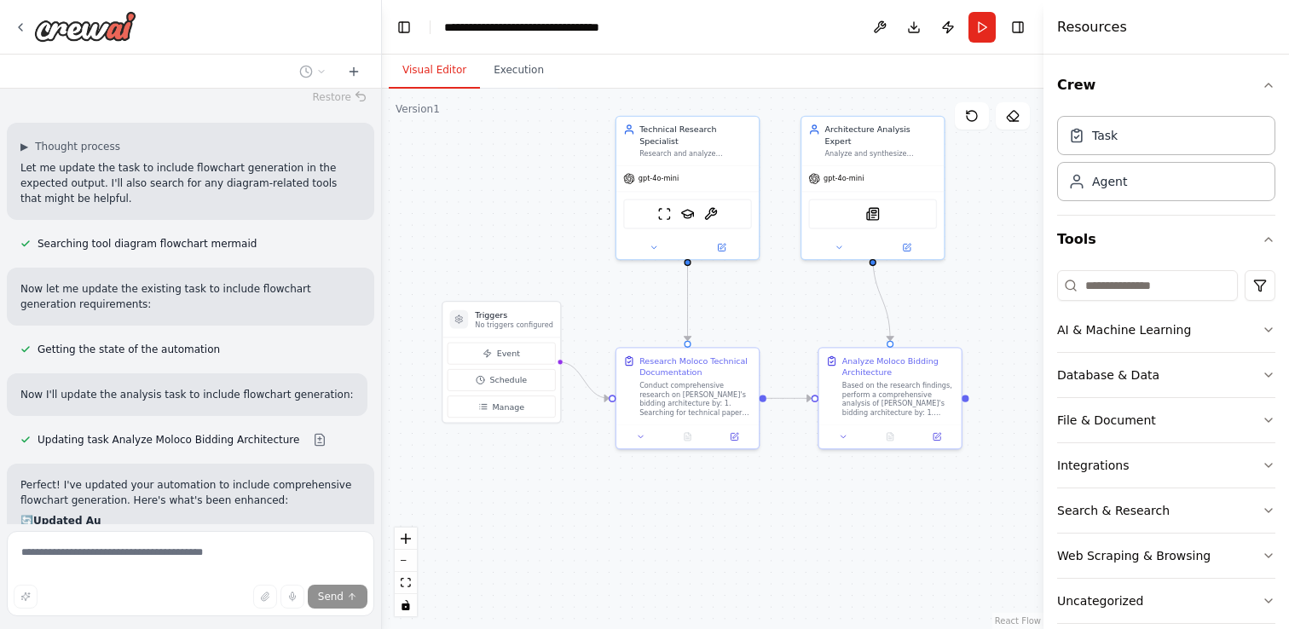
click at [441, 73] on button "Visual Editor" at bounding box center [434, 71] width 91 height 36
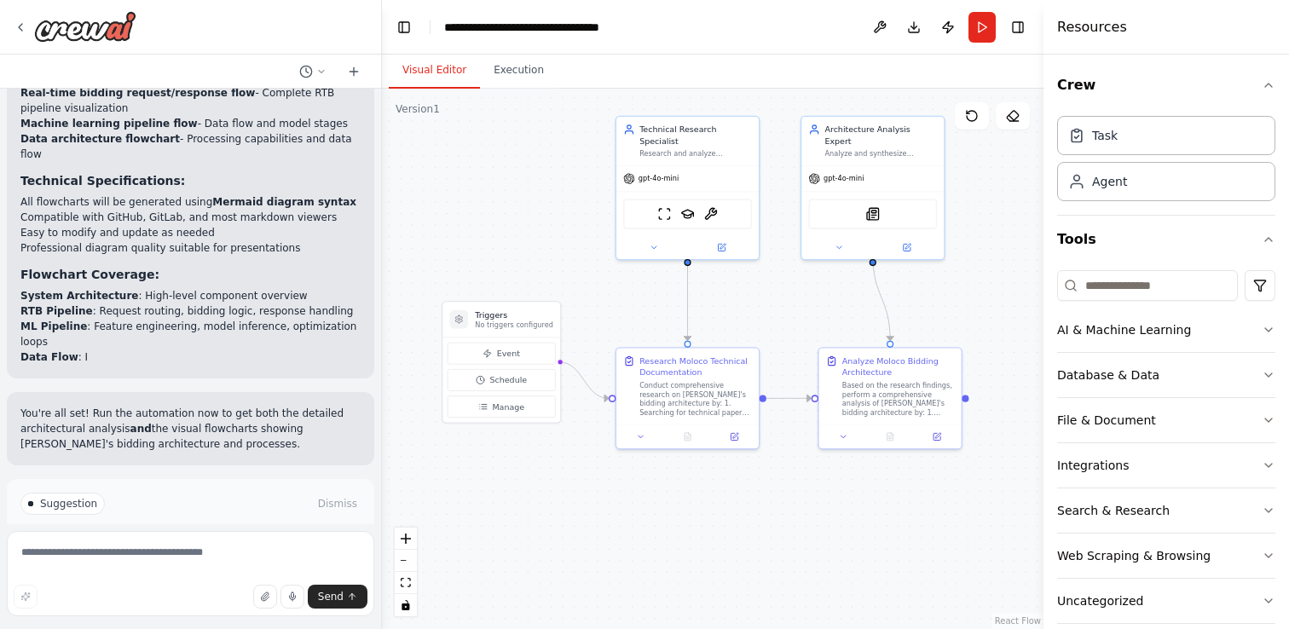
click at [217, 493] on div "Suggestion Dismiss I have some suggestions to help you move forward with your a…" at bounding box center [190, 541] width 340 height 97
click at [217, 525] on p "I have some suggestions to help you move forward with your automation." at bounding box center [190, 538] width 340 height 27
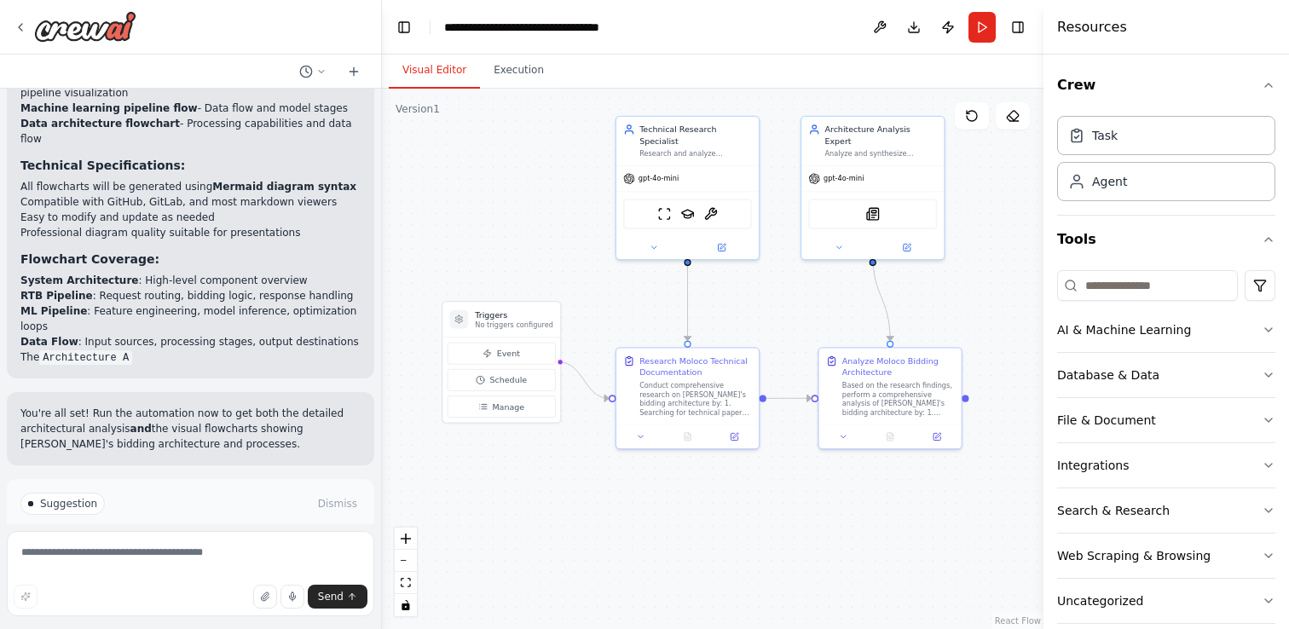
click at [214, 406] on p "You're all set! Run the automation now to get both the detailed architectural a…" at bounding box center [190, 429] width 340 height 46
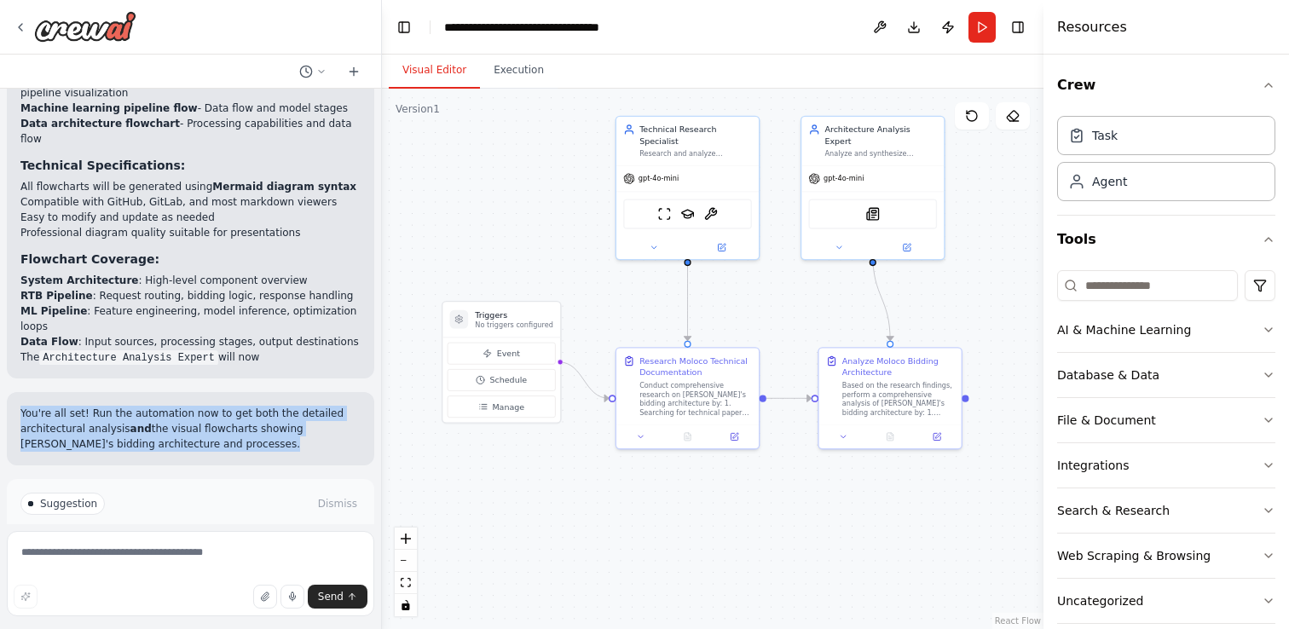
click at [214, 406] on p "You're all set! Run the automation now to get both the detailed architectural a…" at bounding box center [190, 429] width 340 height 46
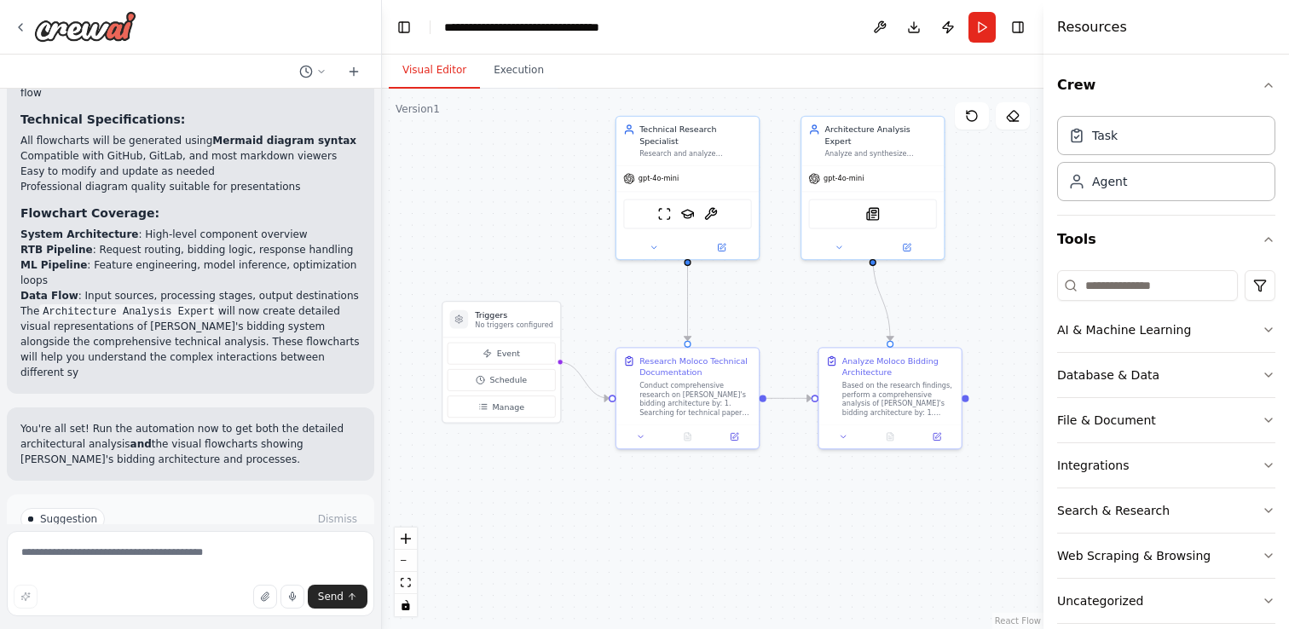
scroll to position [2267, 0]
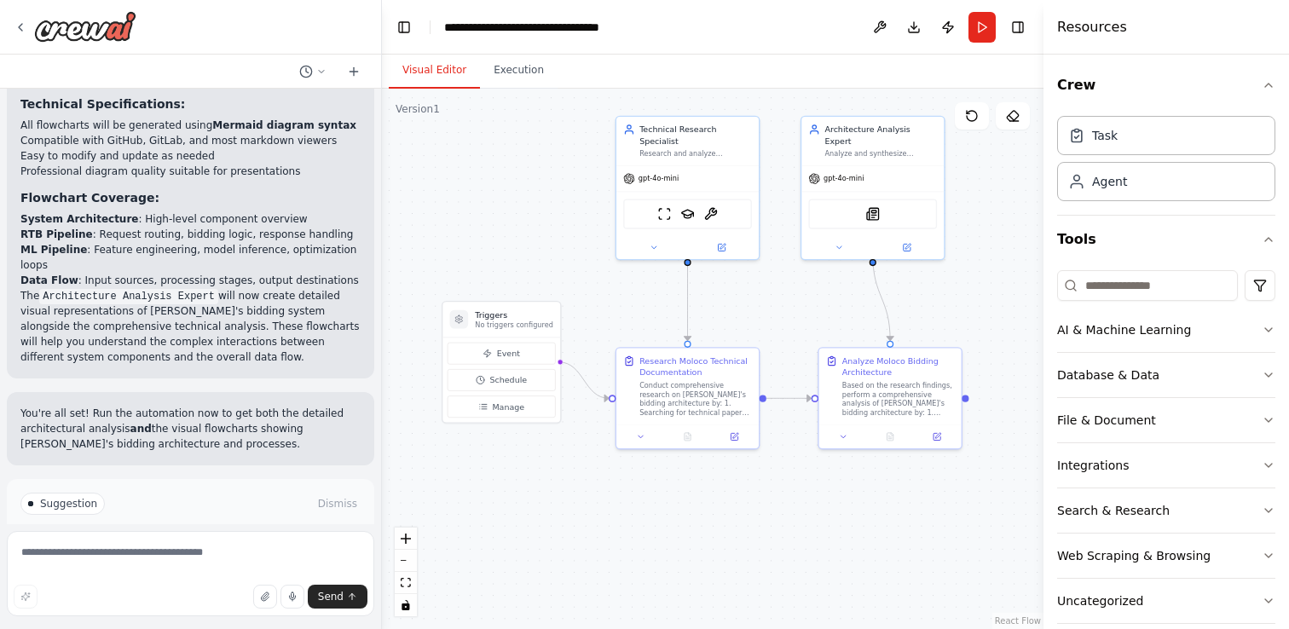
click at [571, 495] on div ".deletable-edge-delete-btn { width: 20px; height: 20px; border: 0px solid #ffff…" at bounding box center [712, 359] width 661 height 540
click at [179, 569] on span "Run Automation" at bounding box center [198, 576] width 83 height 14
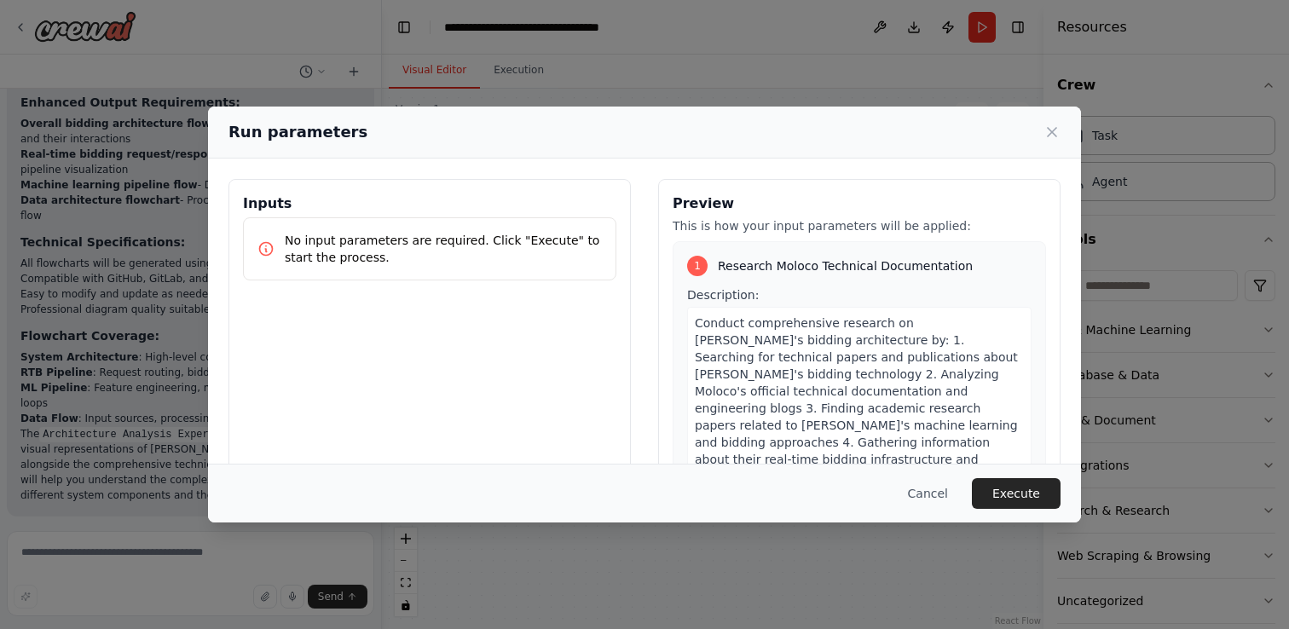
click at [496, 247] on p "No input parameters are required. Click "Execute" to start the process." at bounding box center [443, 249] width 317 height 34
click at [518, 247] on p "No input parameters are required. Click "Execute" to start the process." at bounding box center [443, 249] width 317 height 34
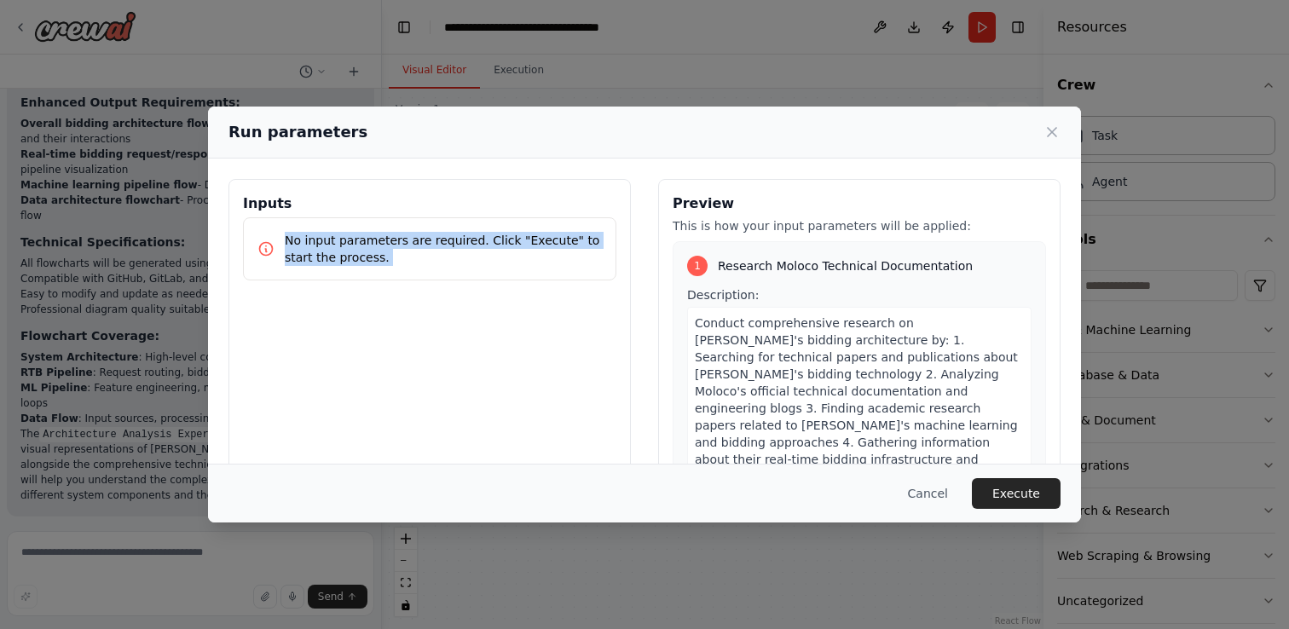
click at [518, 247] on p "No input parameters are required. Click "Execute" to start the process." at bounding box center [443, 249] width 317 height 34
click at [487, 256] on p "No input parameters are required. Click "Execute" to start the process." at bounding box center [443, 249] width 317 height 34
click at [537, 263] on p "No input parameters are required. Click "Execute" to start the process." at bounding box center [443, 249] width 317 height 34
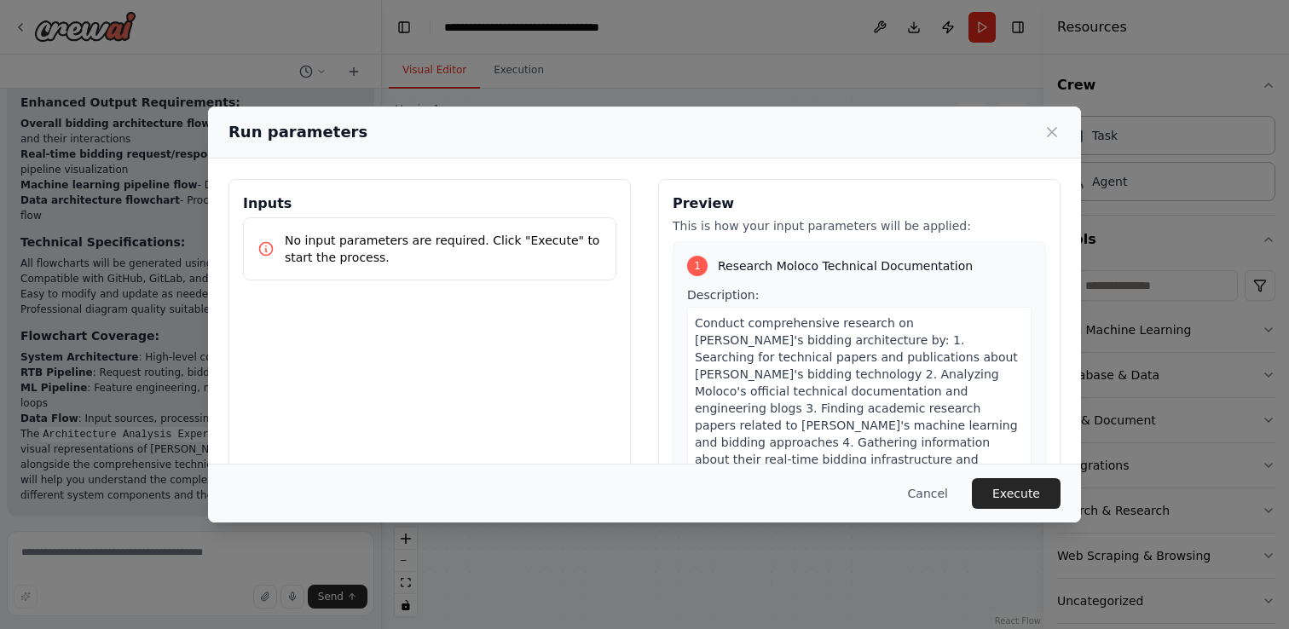
click at [921, 424] on span "Conduct comprehensive research on [PERSON_NAME]'s bidding architecture by: 1. S…" at bounding box center [856, 399] width 323 height 167
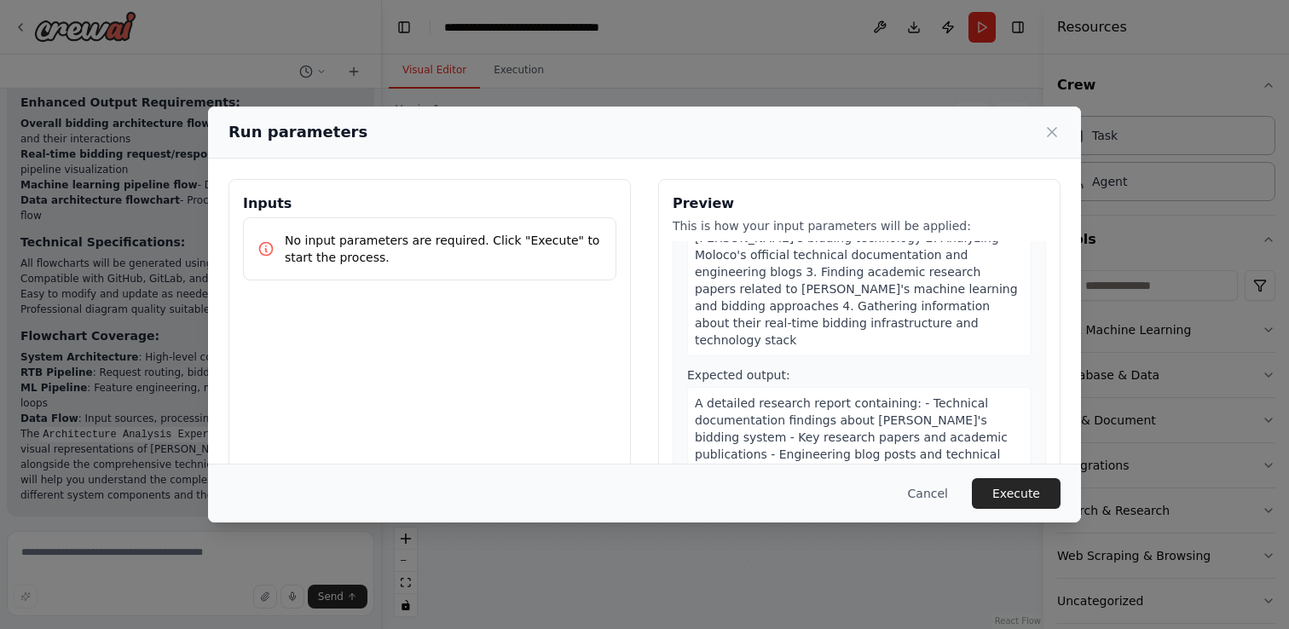
scroll to position [0, 0]
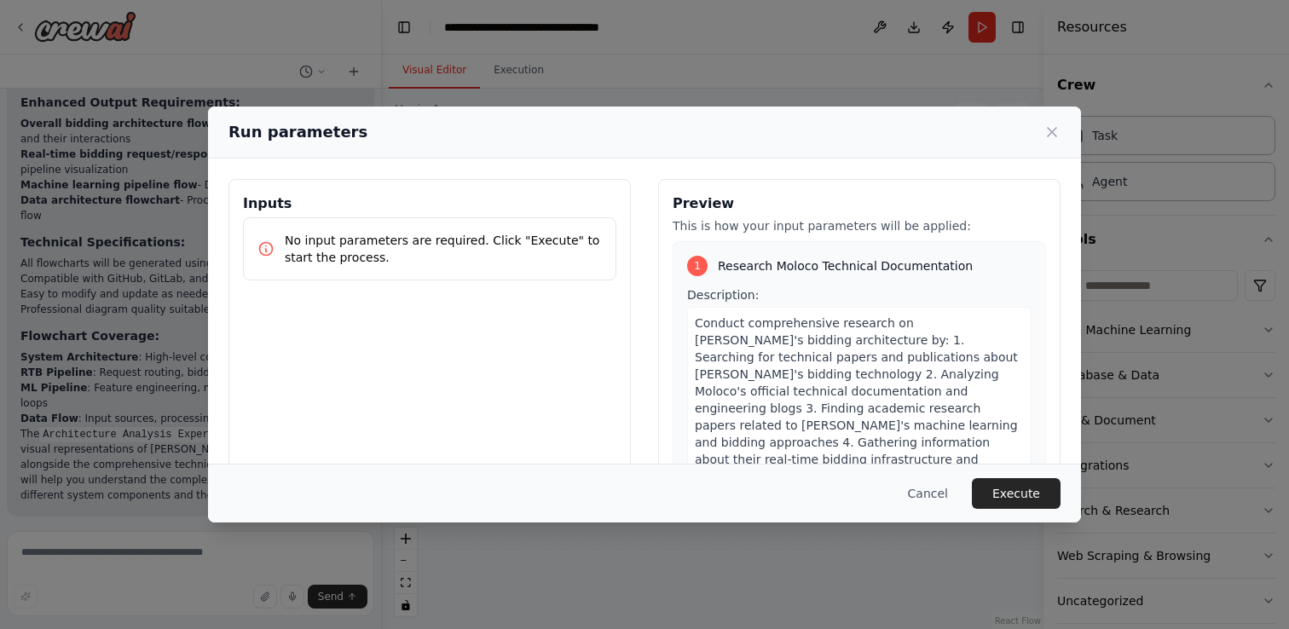
click at [848, 226] on p "This is how your input parameters will be applied:" at bounding box center [858, 225] width 373 height 17
click at [848, 357] on span "Conduct comprehensive research on [PERSON_NAME]'s bidding architecture by: 1. S…" at bounding box center [856, 399] width 323 height 167
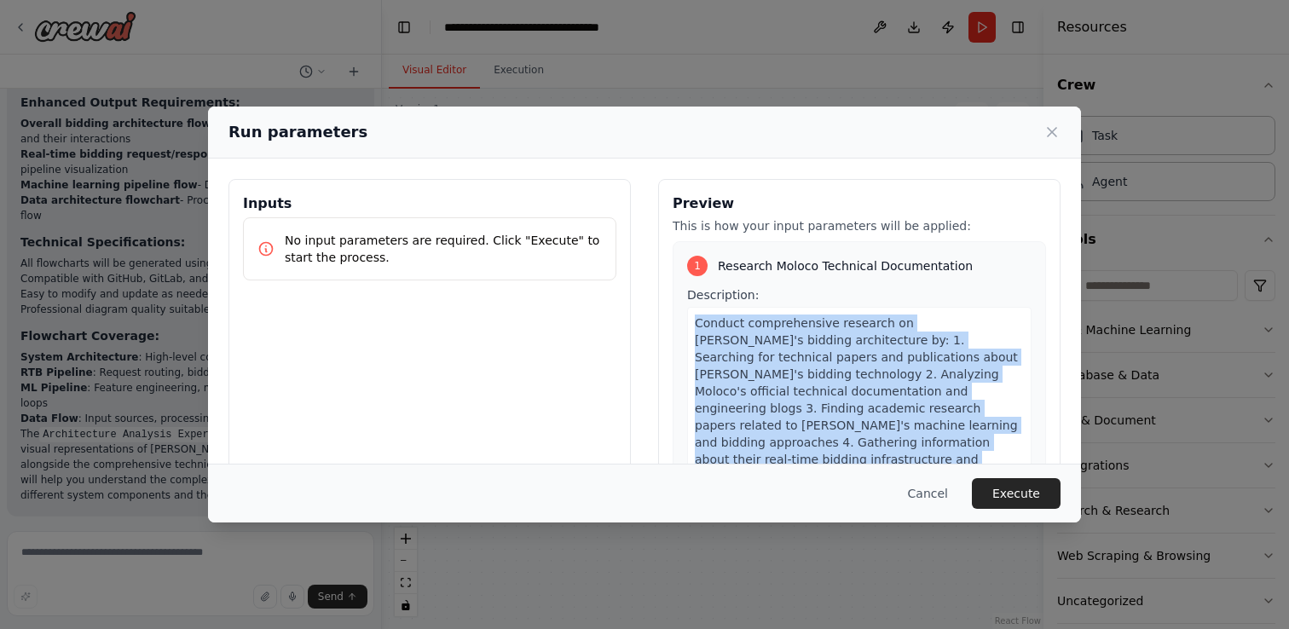
click at [848, 357] on span "Conduct comprehensive research on [PERSON_NAME]'s bidding architecture by: 1. S…" at bounding box center [856, 399] width 323 height 167
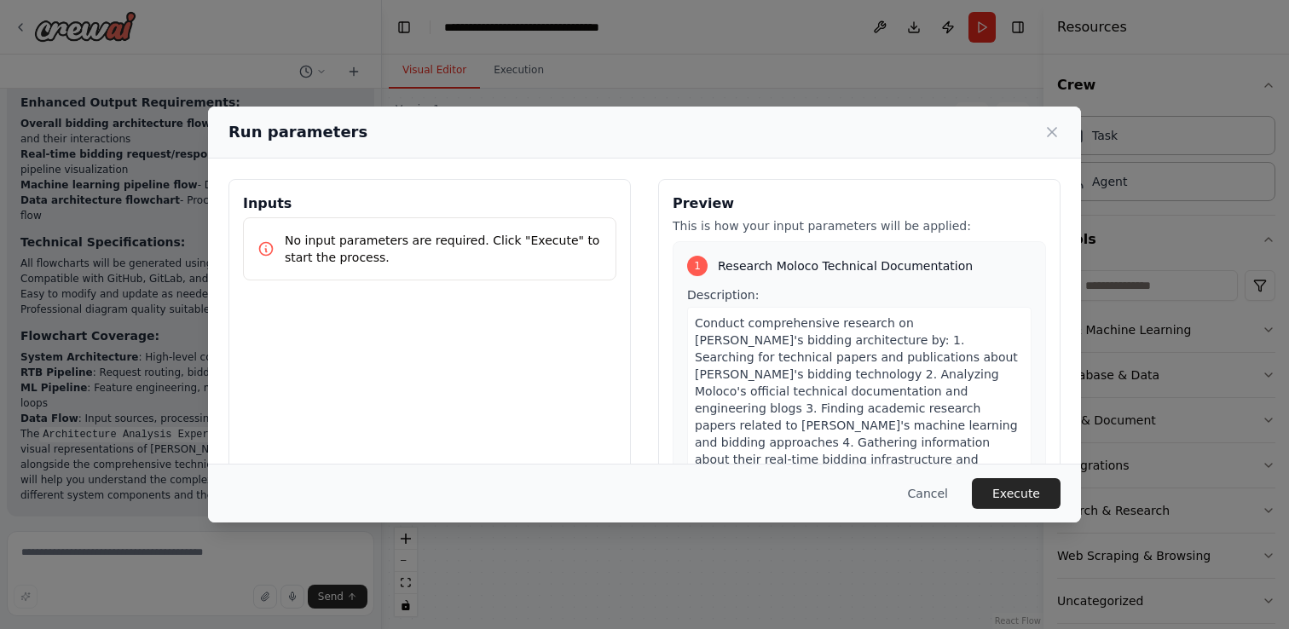
click at [848, 361] on span "Conduct comprehensive research on [PERSON_NAME]'s bidding architecture by: 1. S…" at bounding box center [856, 399] width 323 height 167
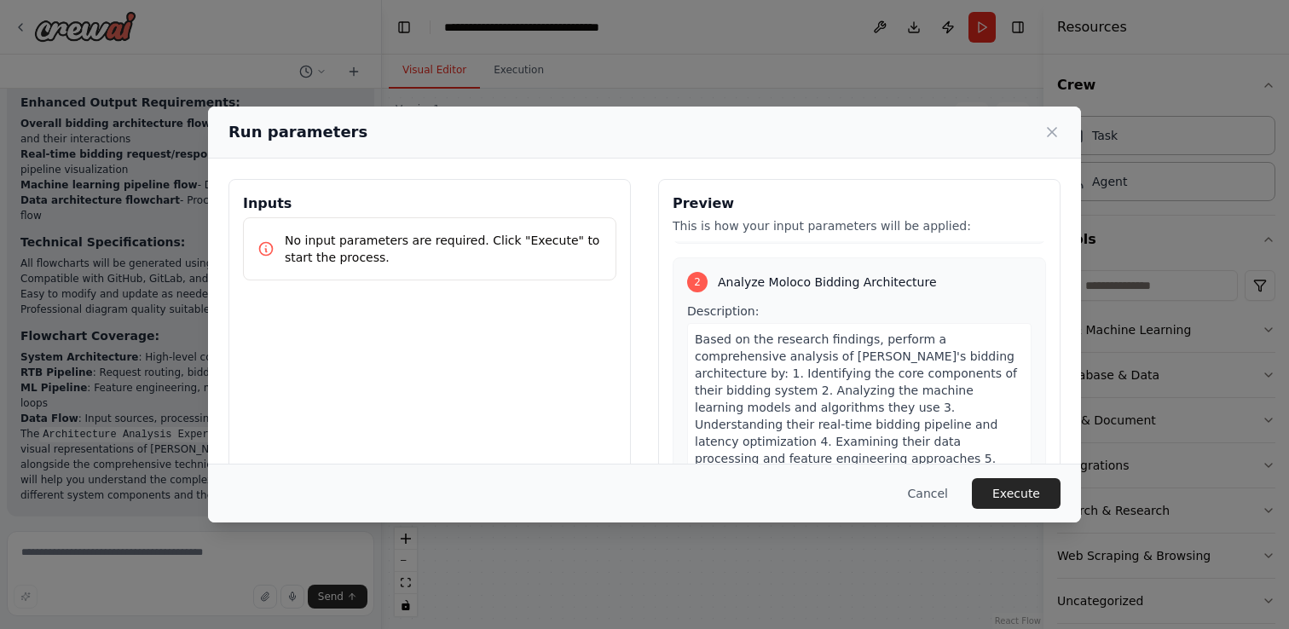
scroll to position [459, 0]
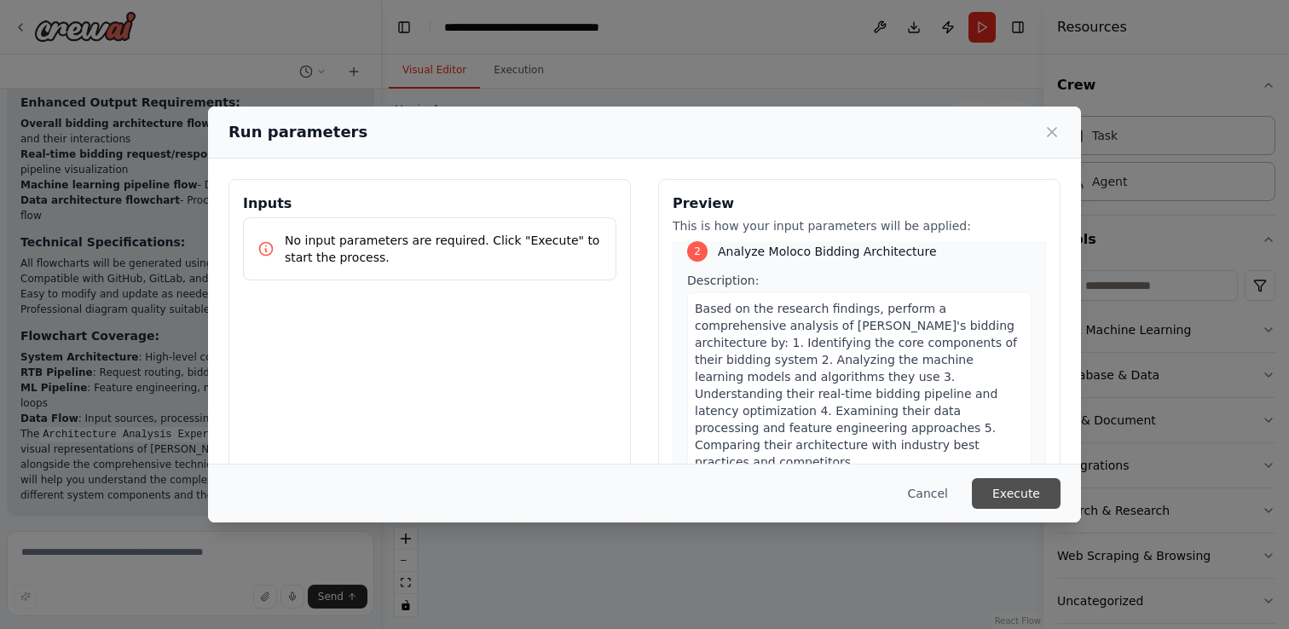
click at [1000, 489] on button "Execute" at bounding box center [1016, 493] width 89 height 31
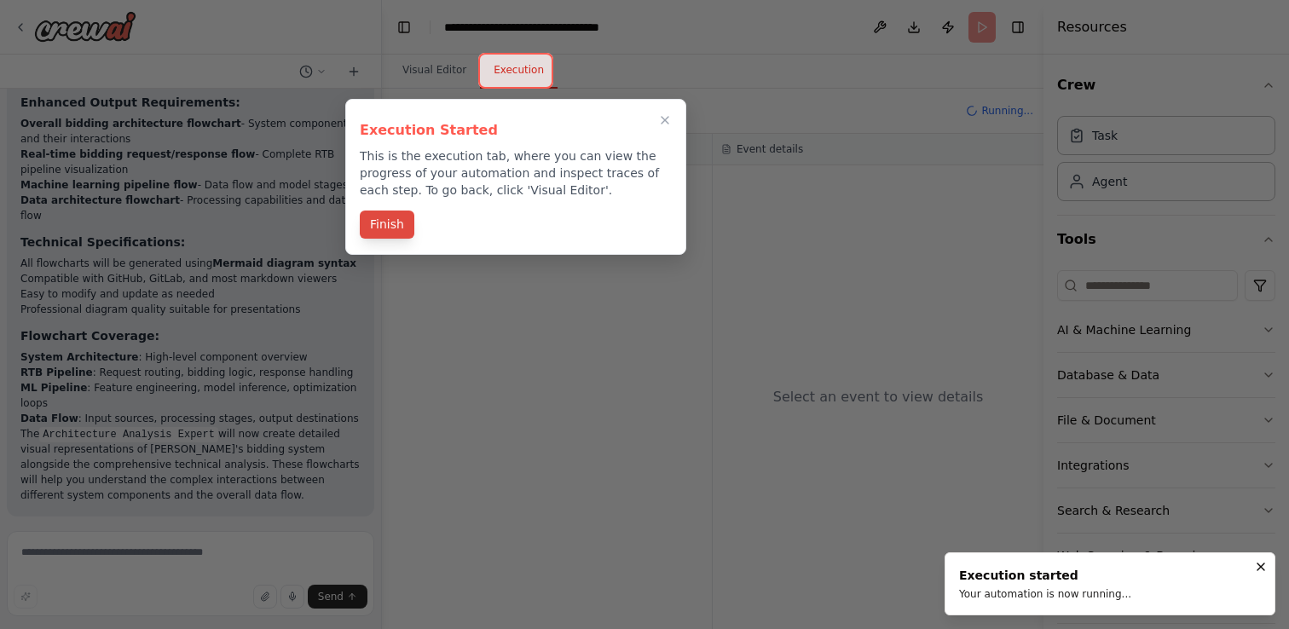
click at [401, 219] on button "Finish" at bounding box center [387, 225] width 55 height 28
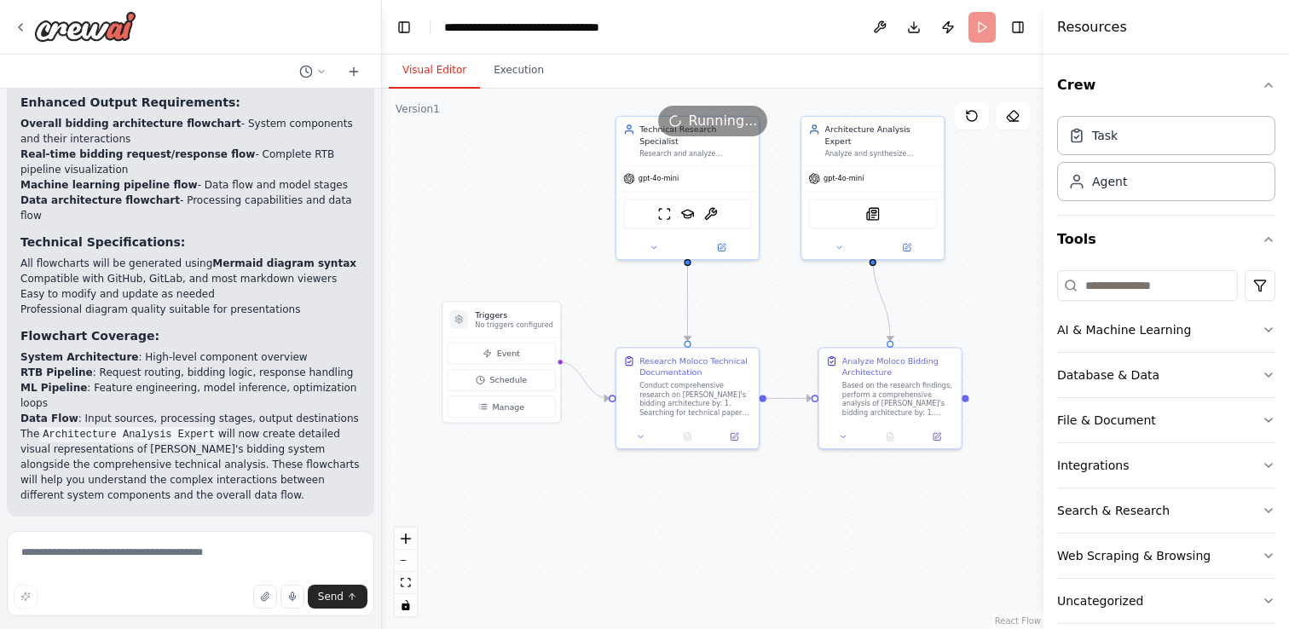
click at [418, 78] on button "Visual Editor" at bounding box center [434, 71] width 91 height 36
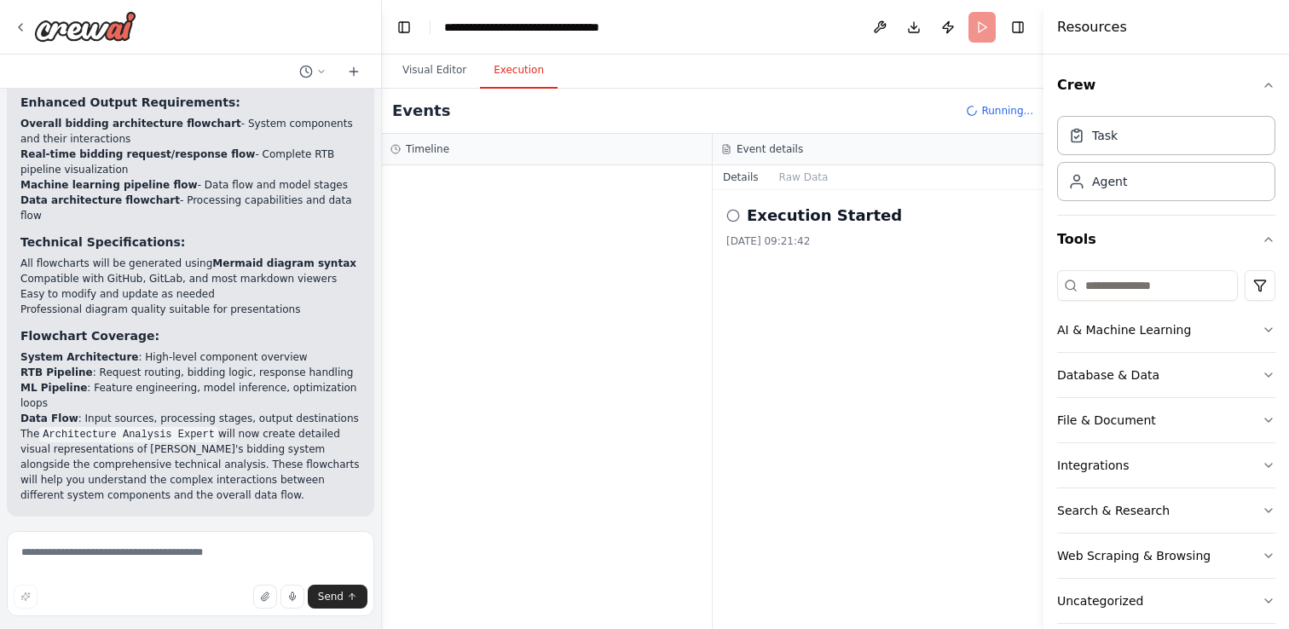
click at [515, 70] on button "Execution" at bounding box center [519, 71] width 78 height 36
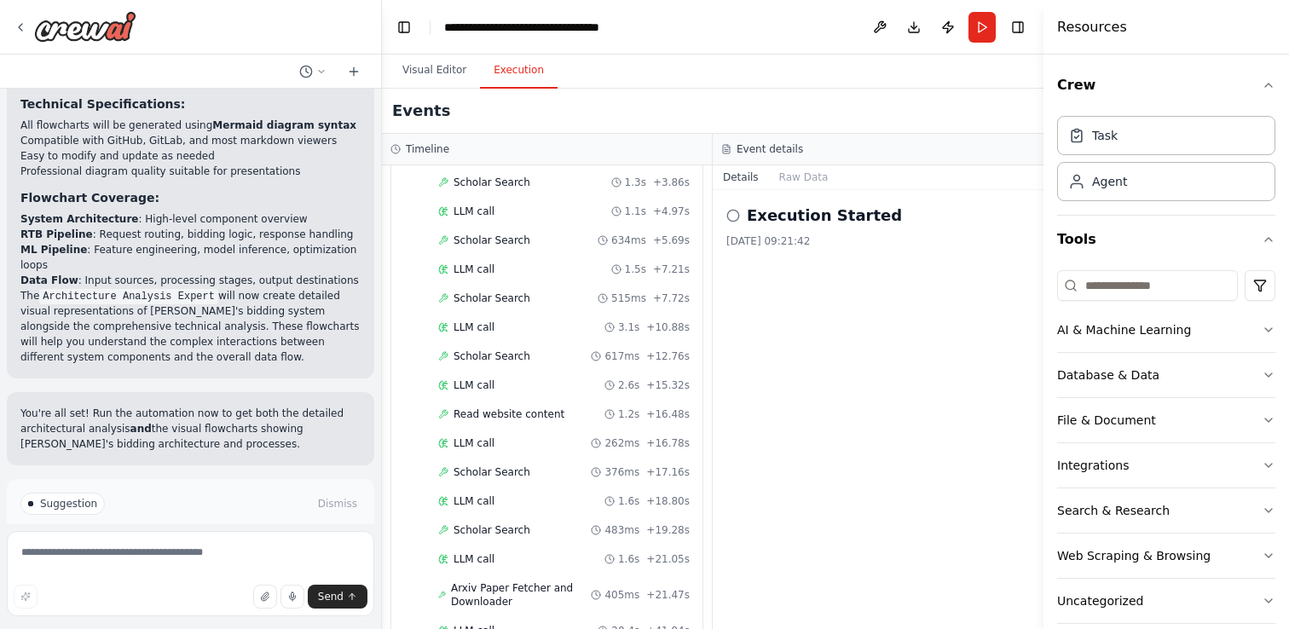
scroll to position [549, 0]
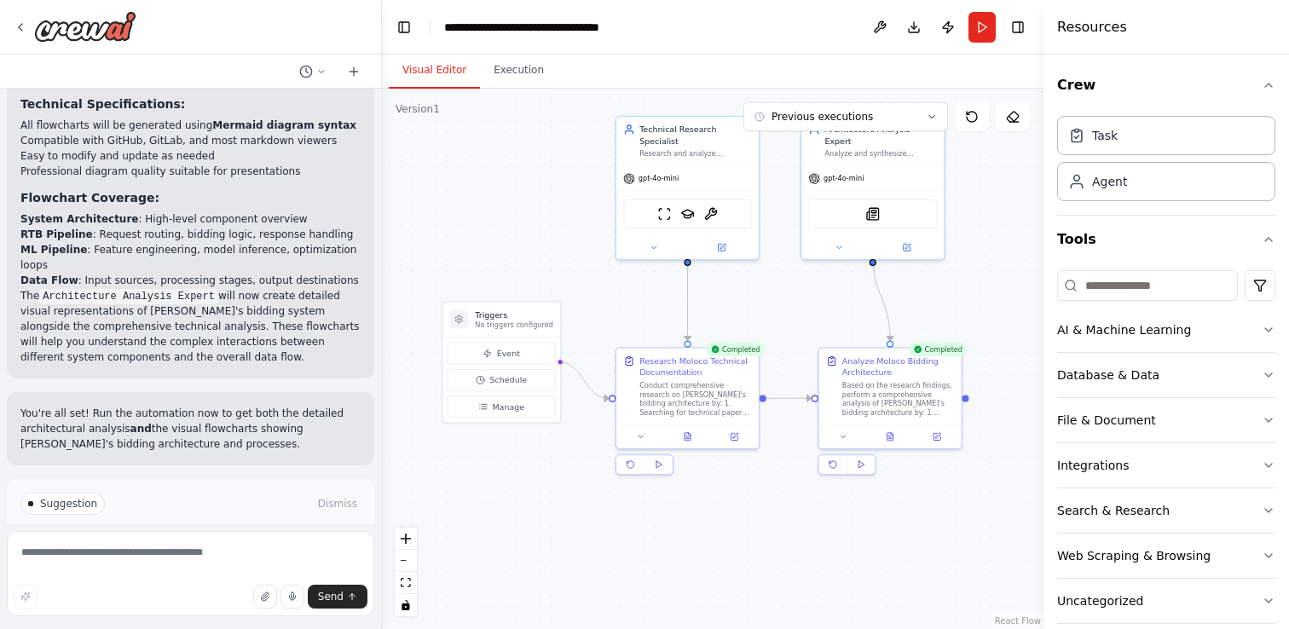
click at [433, 81] on button "Visual Editor" at bounding box center [434, 71] width 91 height 36
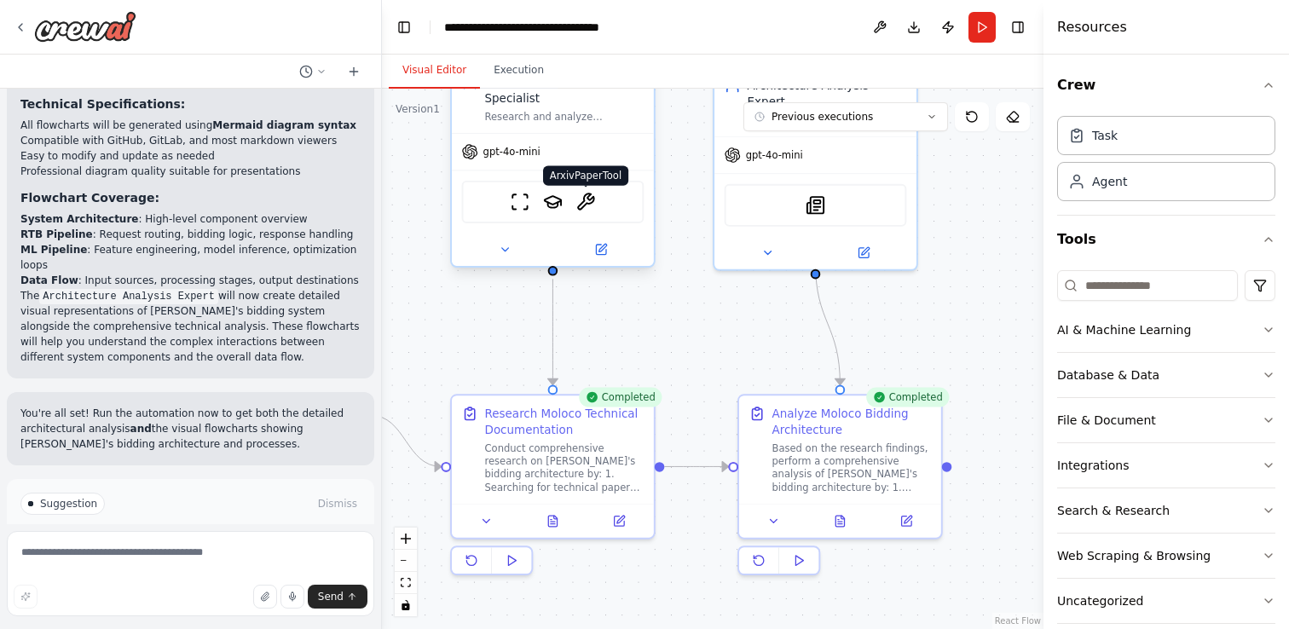
click at [591, 203] on img at bounding box center [585, 202] width 20 height 20
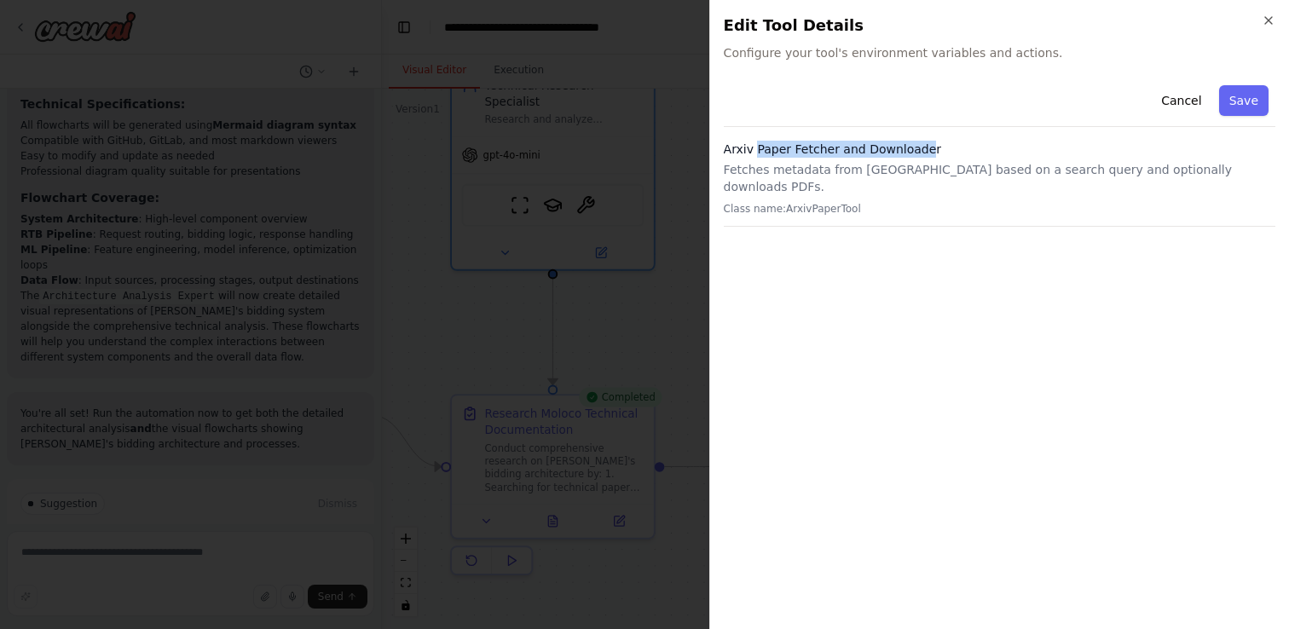
drag, startPoint x: 756, startPoint y: 154, endPoint x: 923, endPoint y: 154, distance: 167.0
click at [923, 154] on h3 "Arxiv Paper Fetcher and Downloader" at bounding box center [999, 149] width 551 height 17
click at [931, 158] on div "Arxiv Paper Fetcher and Downloader Fetches metadata from [GEOGRAPHIC_DATA] base…" at bounding box center [999, 184] width 551 height 86
drag, startPoint x: 939, startPoint y: 158, endPoint x: 759, endPoint y: 158, distance: 179.8
click at [759, 158] on div "Arxiv Paper Fetcher and Downloader Fetches metadata from [GEOGRAPHIC_DATA] base…" at bounding box center [999, 184] width 551 height 86
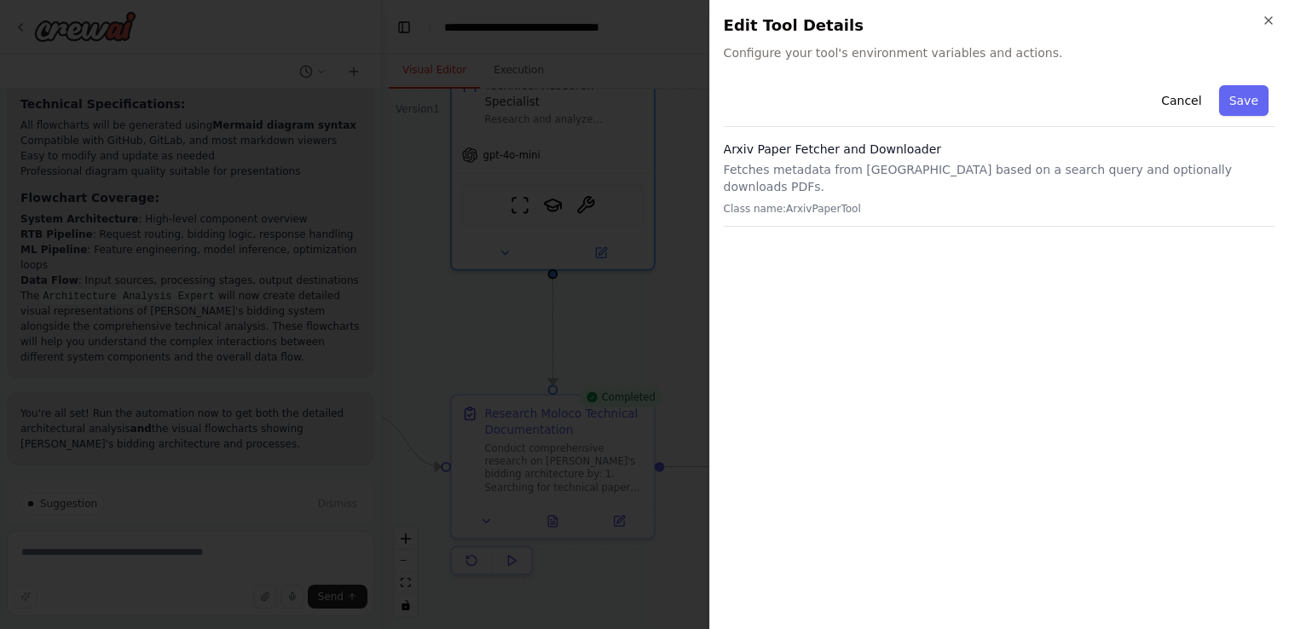
click at [759, 158] on div "Arxiv Paper Fetcher and Downloader Fetches metadata from [GEOGRAPHIC_DATA] base…" at bounding box center [999, 184] width 551 height 86
drag, startPoint x: 749, startPoint y: 170, endPoint x: 1076, endPoint y: 170, distance: 326.4
click at [1069, 170] on p "Fetches metadata from [GEOGRAPHIC_DATA] based on a search query and optionally …" at bounding box center [999, 178] width 551 height 34
drag, startPoint x: 1108, startPoint y: 178, endPoint x: 886, endPoint y: 175, distance: 222.5
click at [887, 176] on div "Arxiv Paper Fetcher and Downloader Fetches metadata from [GEOGRAPHIC_DATA] base…" at bounding box center [999, 184] width 551 height 86
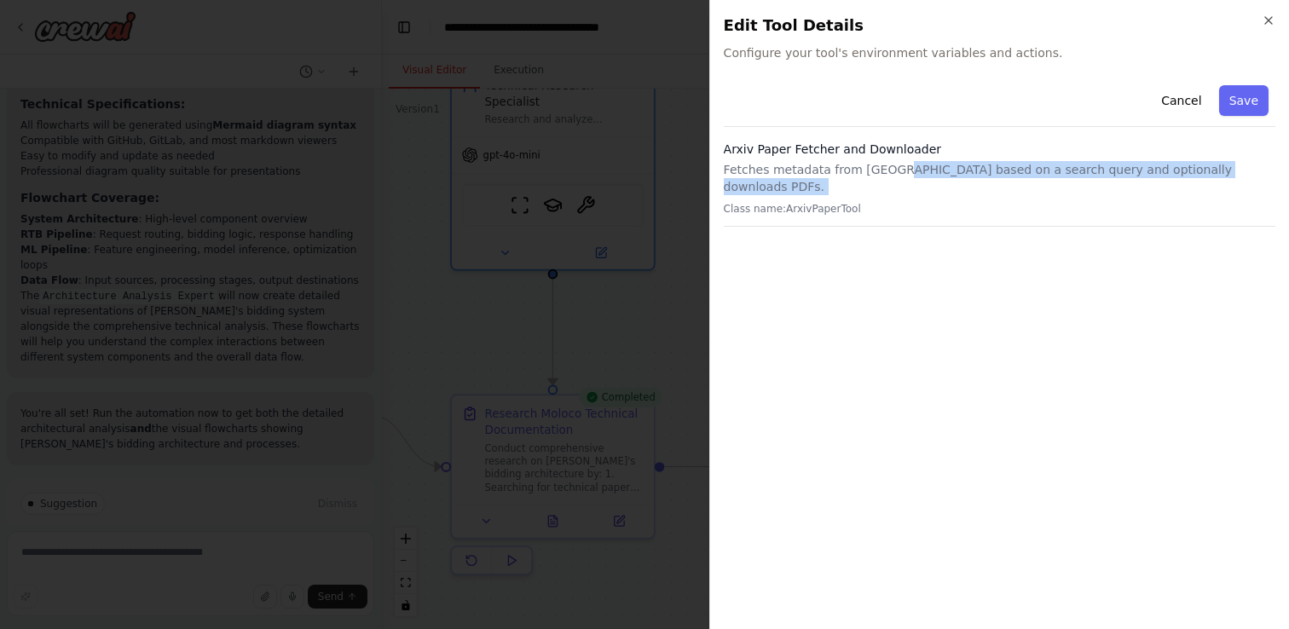
click at [895, 202] on p "Class name: ArxivPaperTool" at bounding box center [999, 209] width 551 height 14
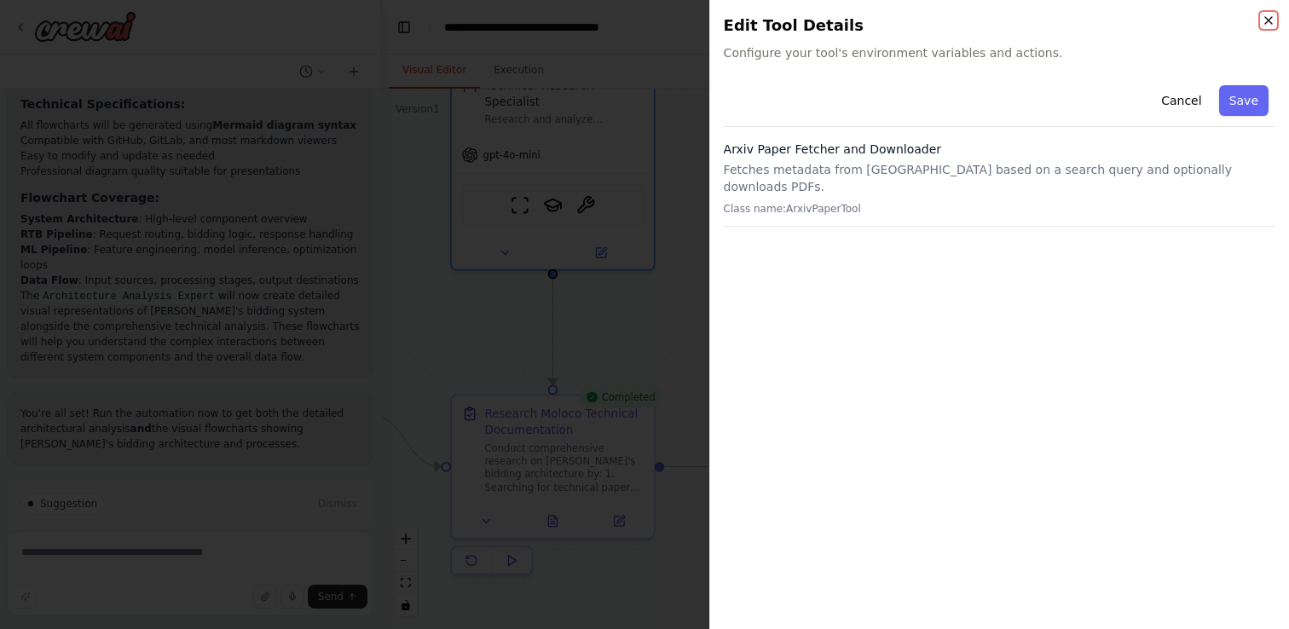
click at [1267, 23] on icon "button" at bounding box center [1268, 21] width 14 height 14
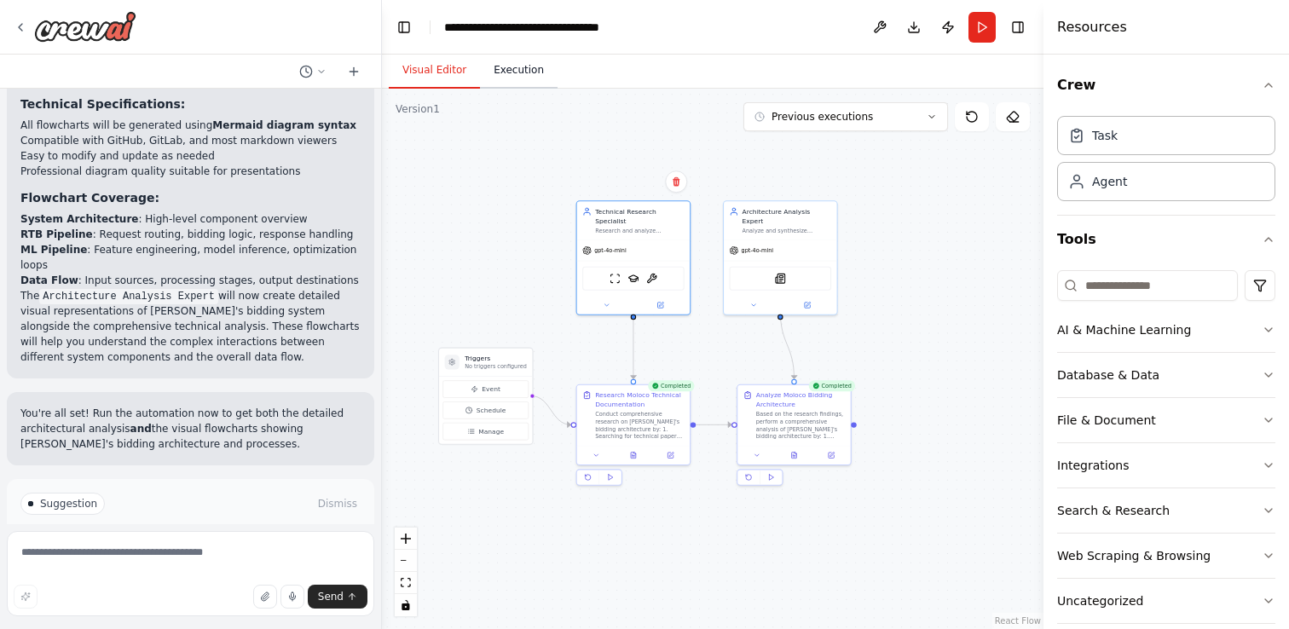
click at [516, 68] on button "Execution" at bounding box center [519, 71] width 78 height 36
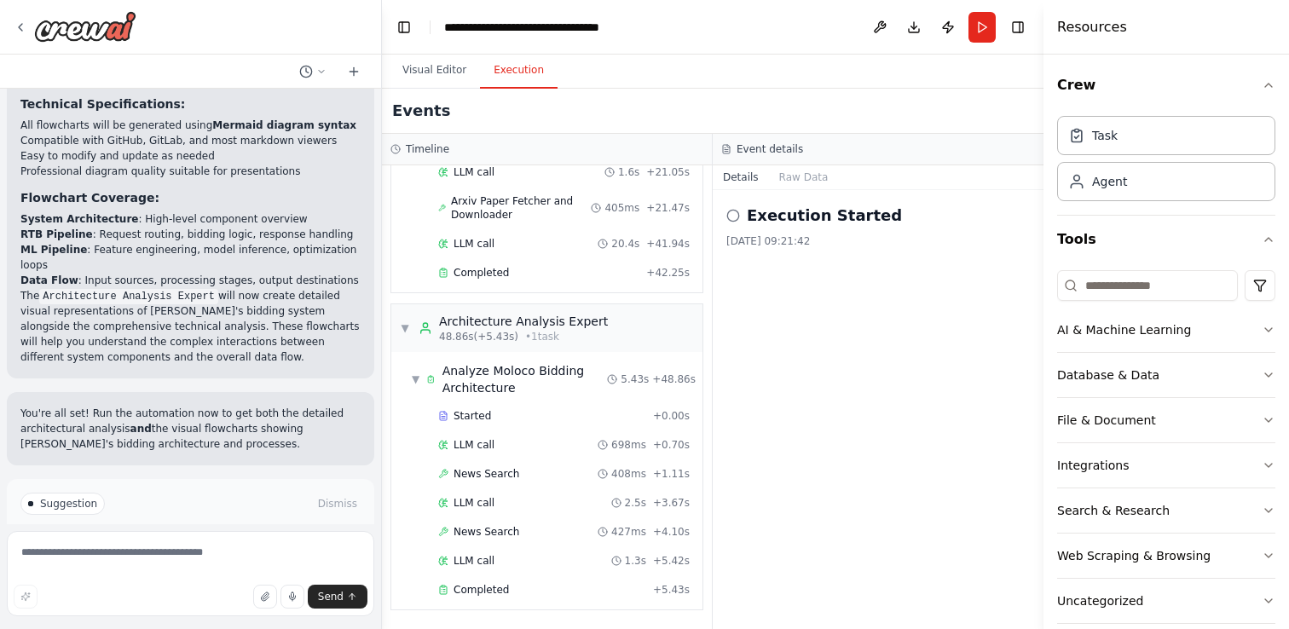
click at [782, 222] on h2 "Execution Started" at bounding box center [824, 216] width 155 height 24
click at [743, 219] on div "Execution Started" at bounding box center [877, 216] width 303 height 24
click at [731, 216] on icon at bounding box center [733, 216] width 14 height 14
click at [793, 183] on button "Raw Data" at bounding box center [804, 177] width 70 height 24
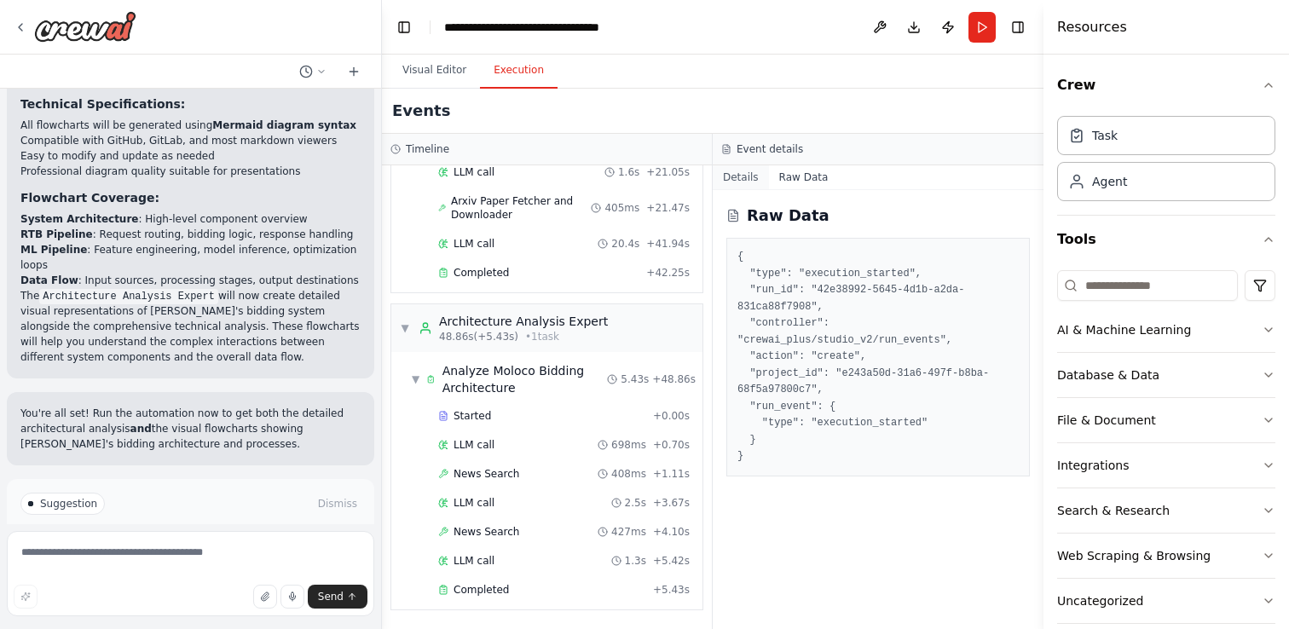
click at [756, 182] on button "Details" at bounding box center [741, 177] width 56 height 24
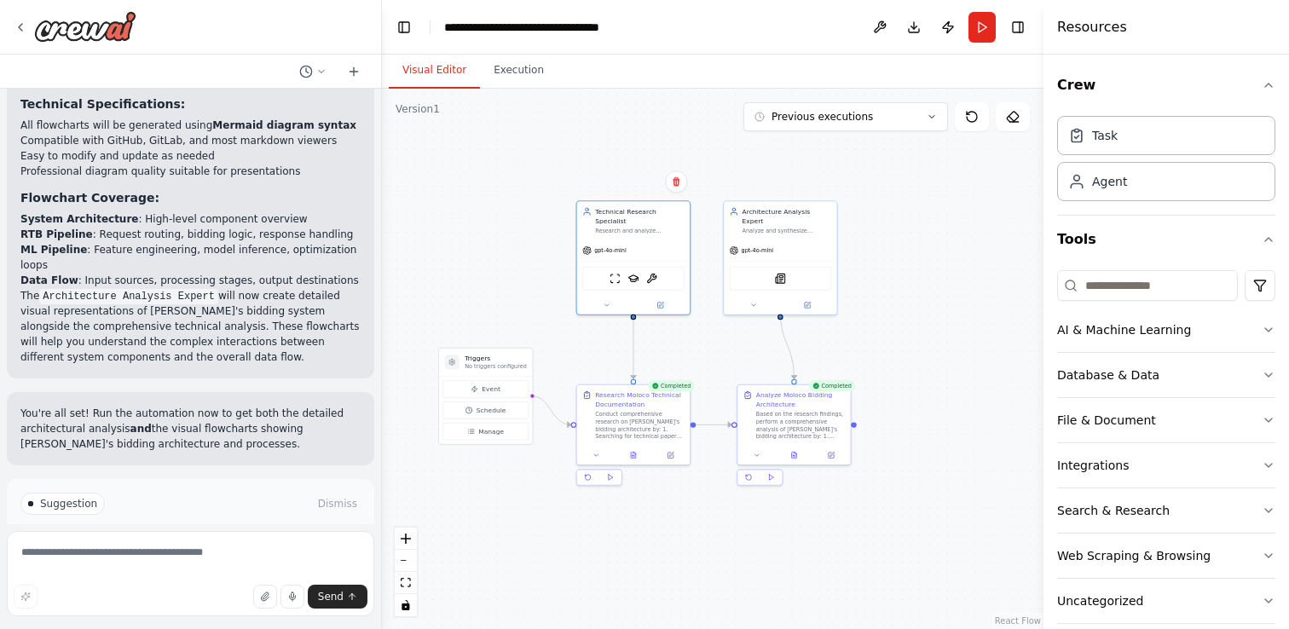
click at [432, 68] on button "Visual Editor" at bounding box center [434, 71] width 91 height 36
click at [876, 251] on div ".deletable-edge-delete-btn { width: 20px; height: 20px; border: 0px solid #ffff…" at bounding box center [712, 359] width 661 height 540
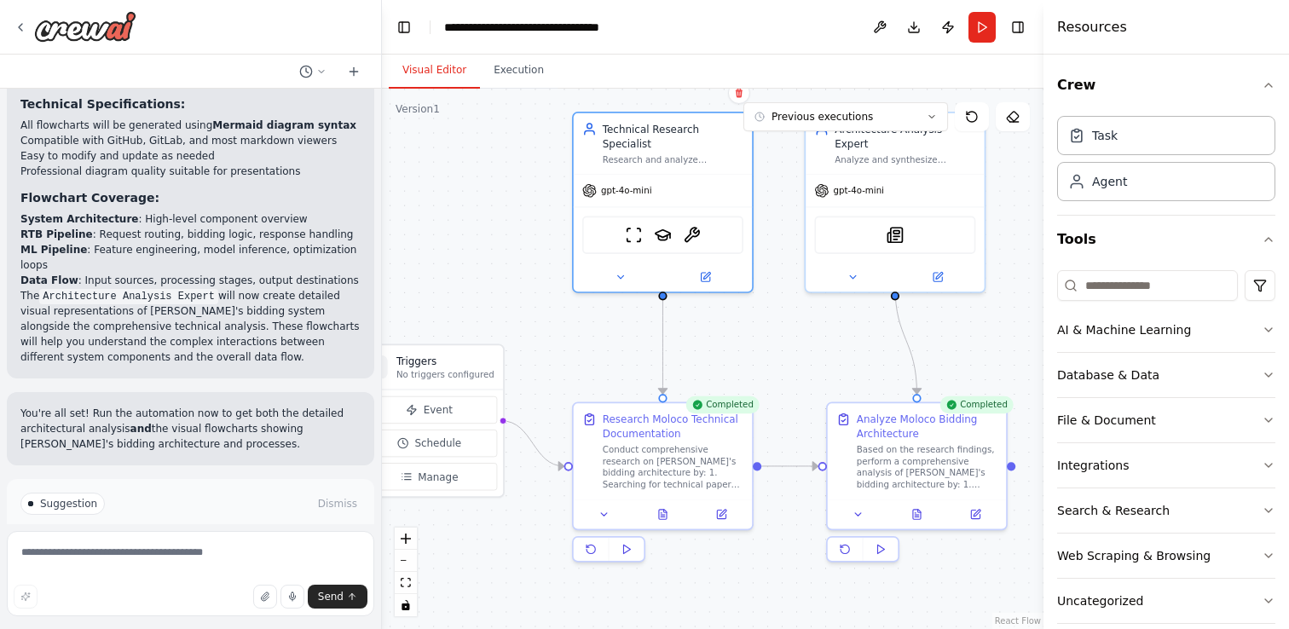
drag, startPoint x: 643, startPoint y: 322, endPoint x: 788, endPoint y: 320, distance: 144.0
click at [788, 323] on div ".deletable-edge-delete-btn { width: 20px; height: 20px; border: 0px solid #ffff…" at bounding box center [712, 359] width 661 height 540
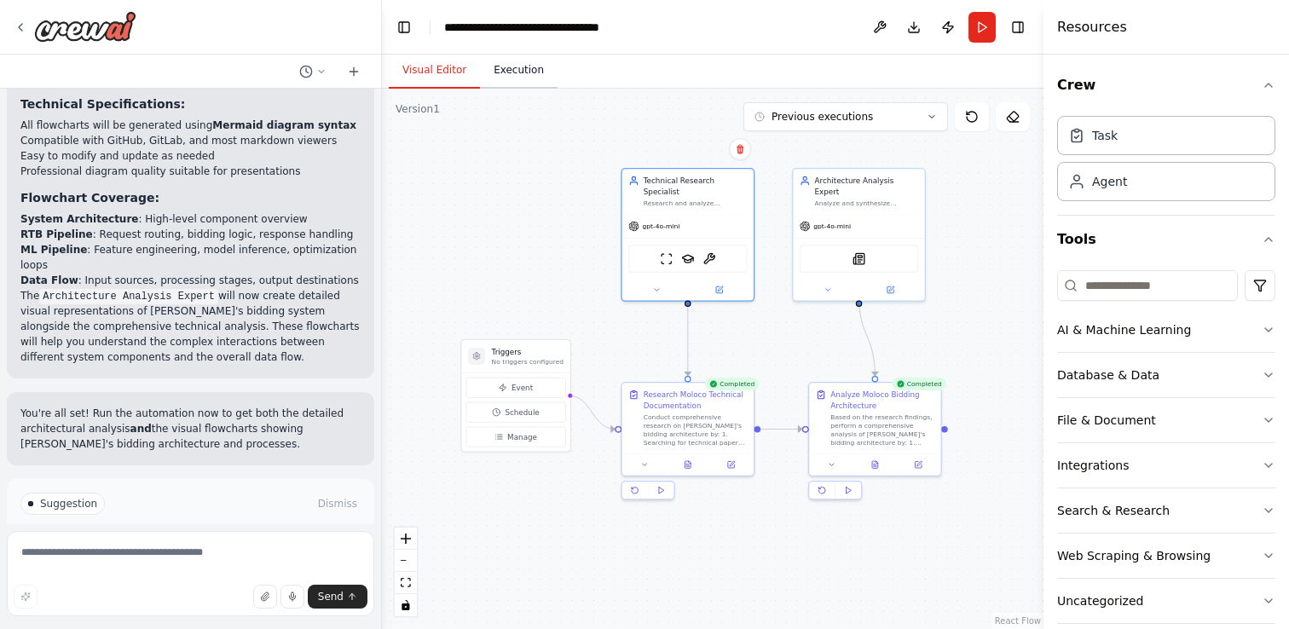
click at [511, 70] on button "Execution" at bounding box center [519, 71] width 78 height 36
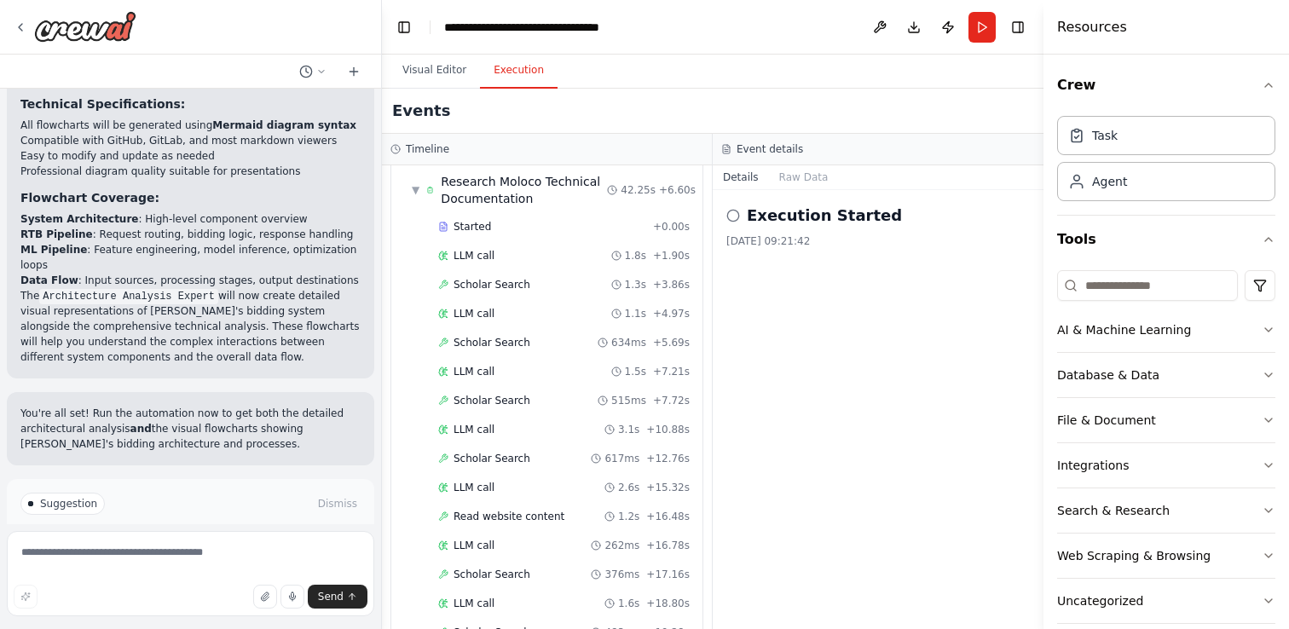
scroll to position [0, 0]
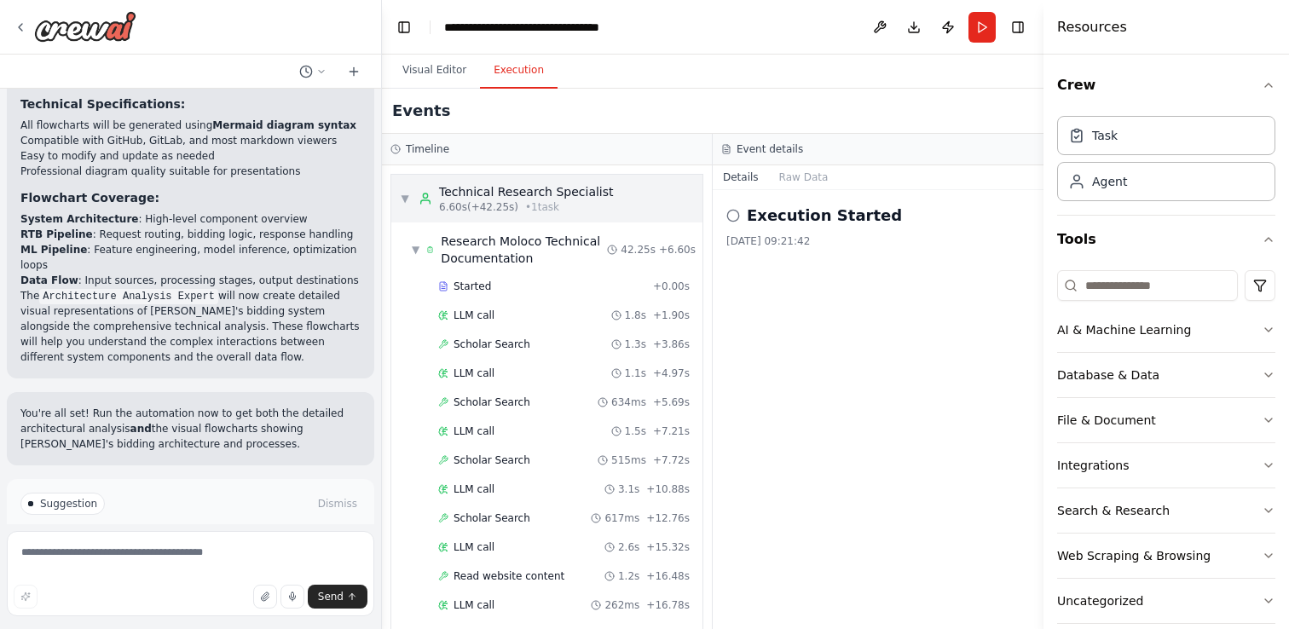
click at [404, 201] on span "▼" at bounding box center [405, 199] width 10 height 14
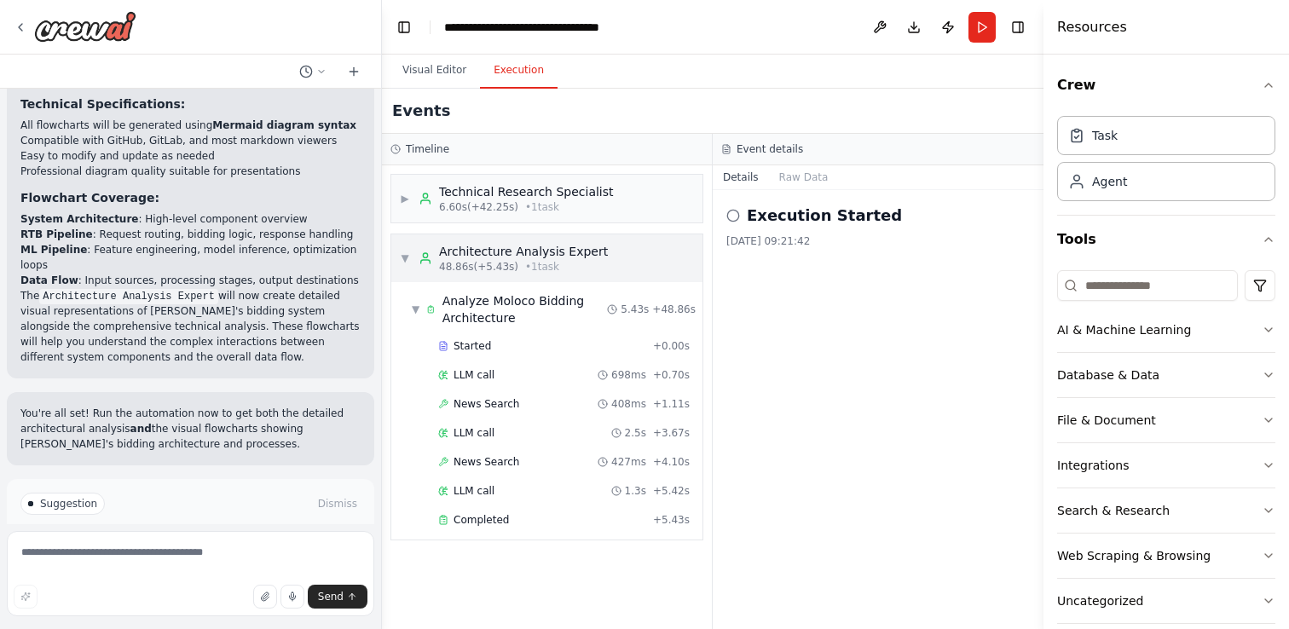
click at [404, 267] on div "▼ Architecture Analysis Expert 48.86s (+5.43s) • 1 task" at bounding box center [504, 258] width 208 height 31
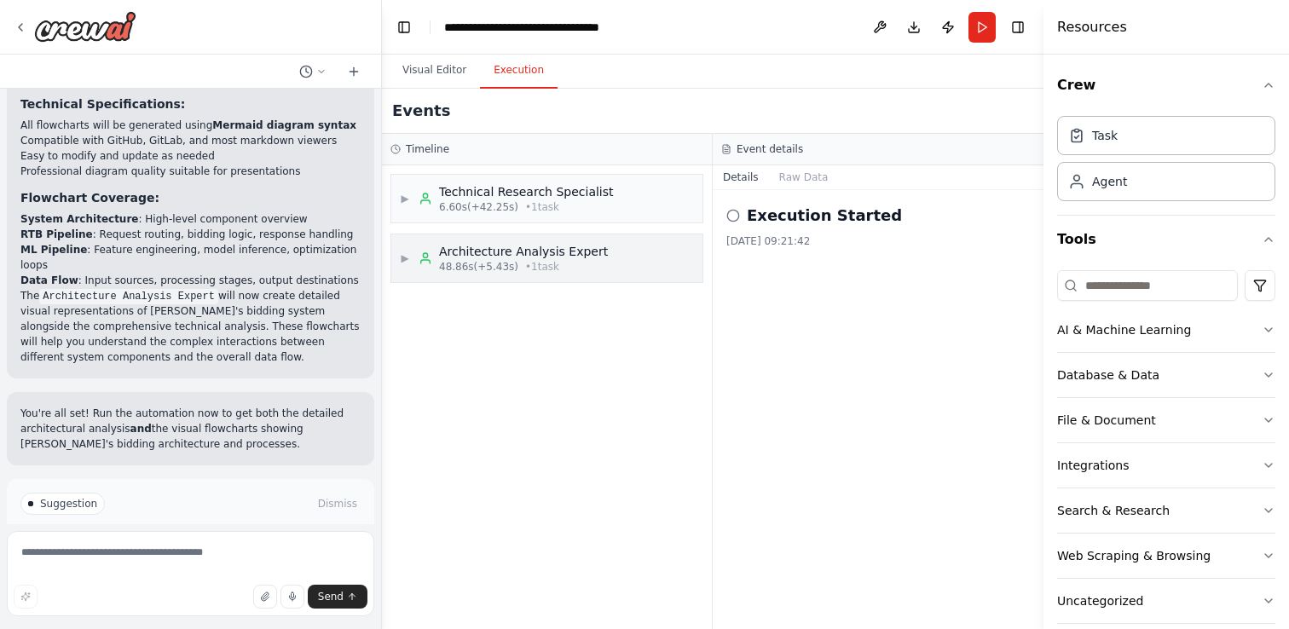
click at [405, 255] on span "▶" at bounding box center [405, 258] width 10 height 14
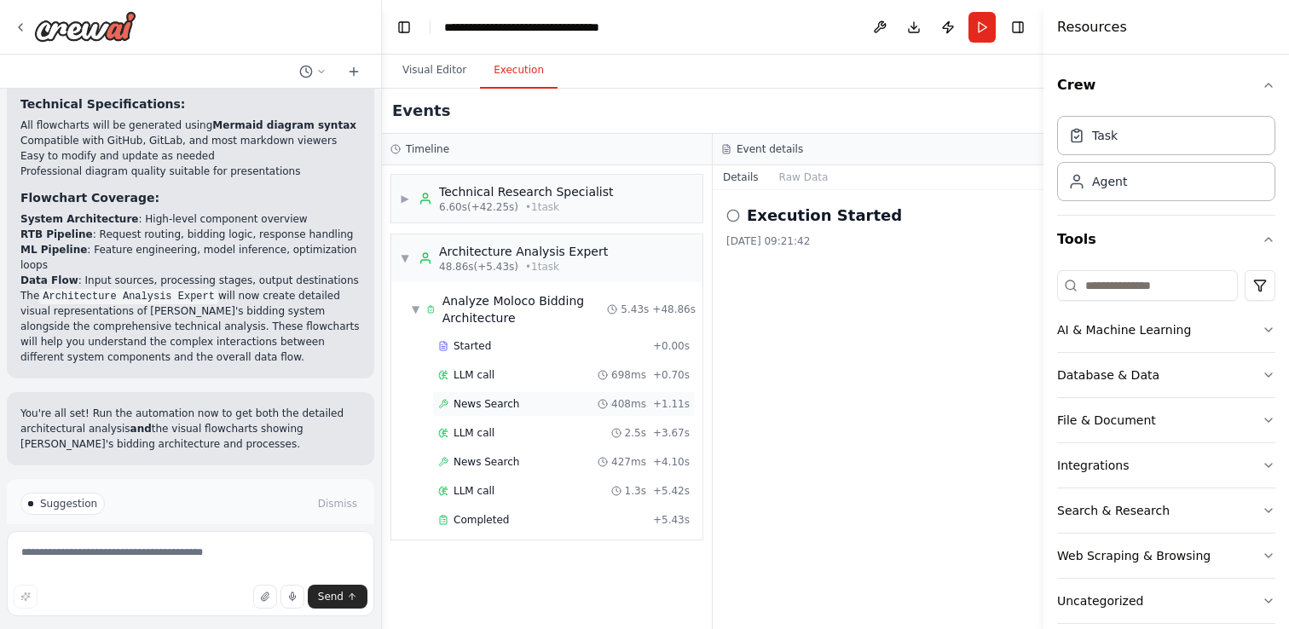
click at [496, 411] on div "News Search 408ms + 1.11s" at bounding box center [563, 404] width 263 height 26
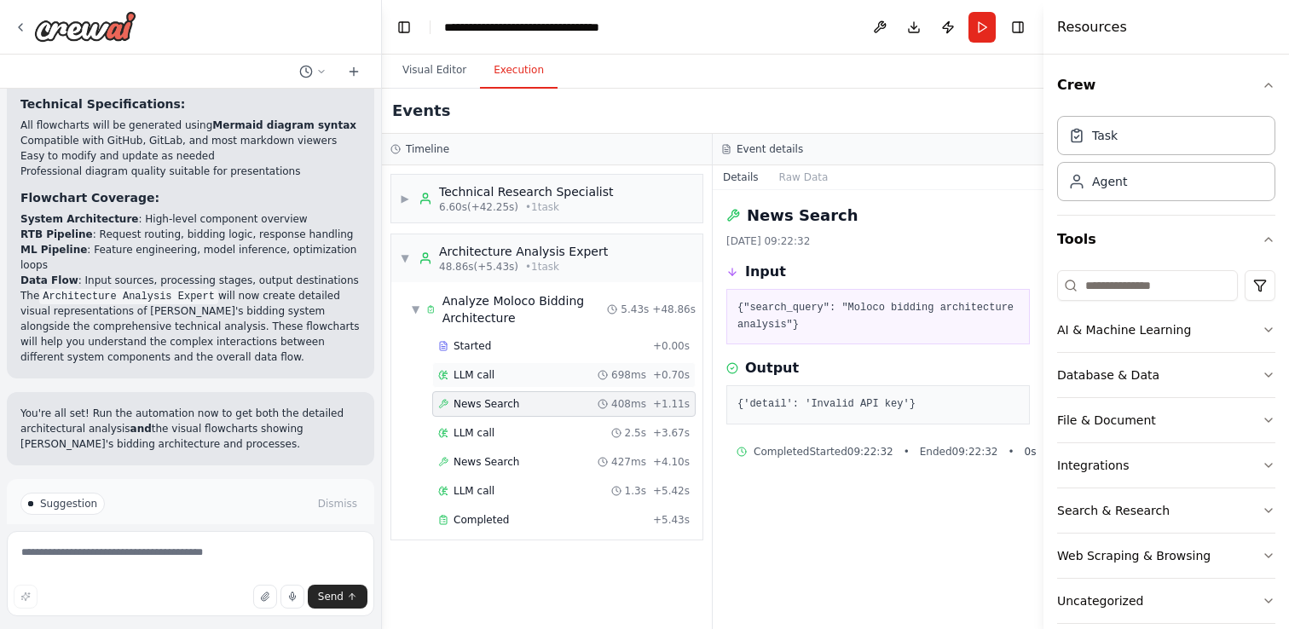
click at [491, 366] on div "LLM call 698ms + 0.70s" at bounding box center [563, 375] width 263 height 26
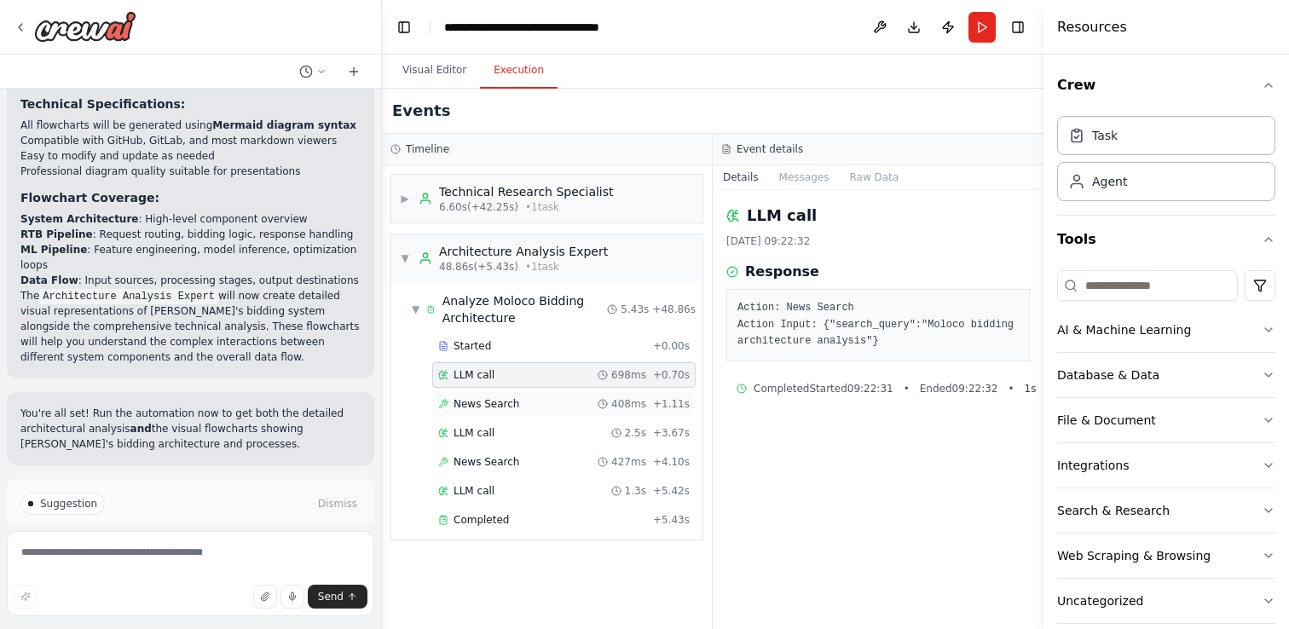
click at [493, 398] on span "News Search" at bounding box center [486, 404] width 66 height 14
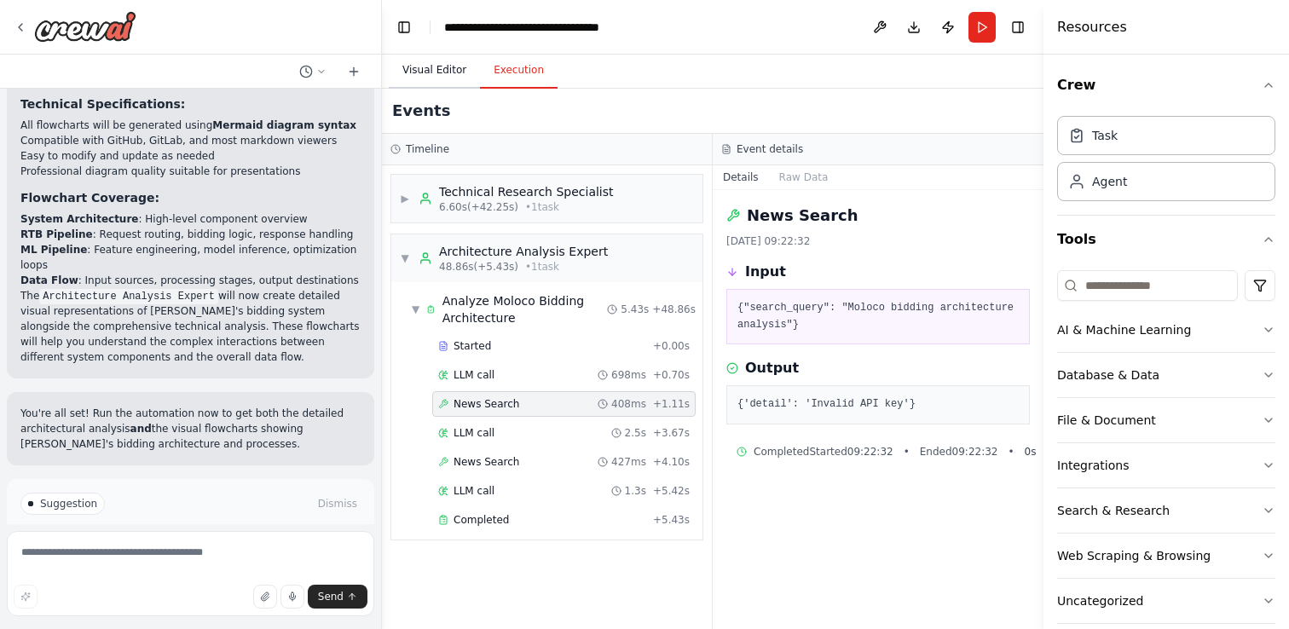
click at [428, 67] on button "Visual Editor" at bounding box center [434, 71] width 91 height 36
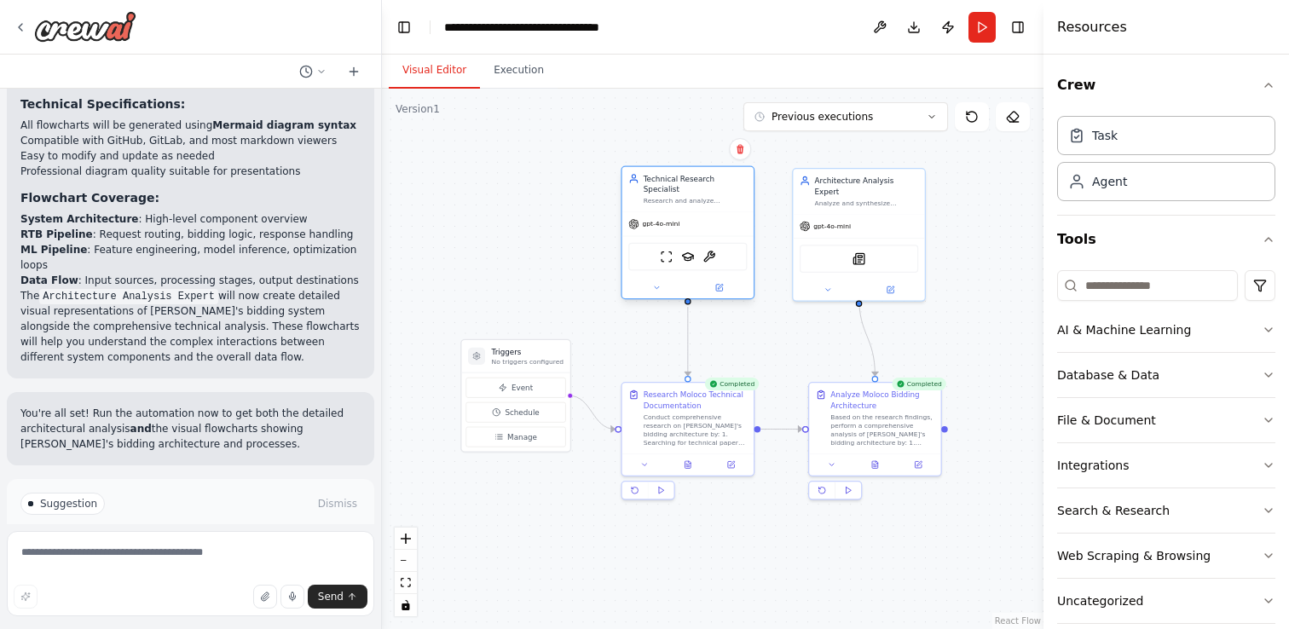
click at [663, 228] on div "gpt-4o-mini" at bounding box center [653, 224] width 51 height 11
click at [662, 228] on div "gpt-4o-mini" at bounding box center [653, 224] width 51 height 11
click at [656, 231] on div "gpt-4o-mini" at bounding box center [687, 224] width 131 height 24
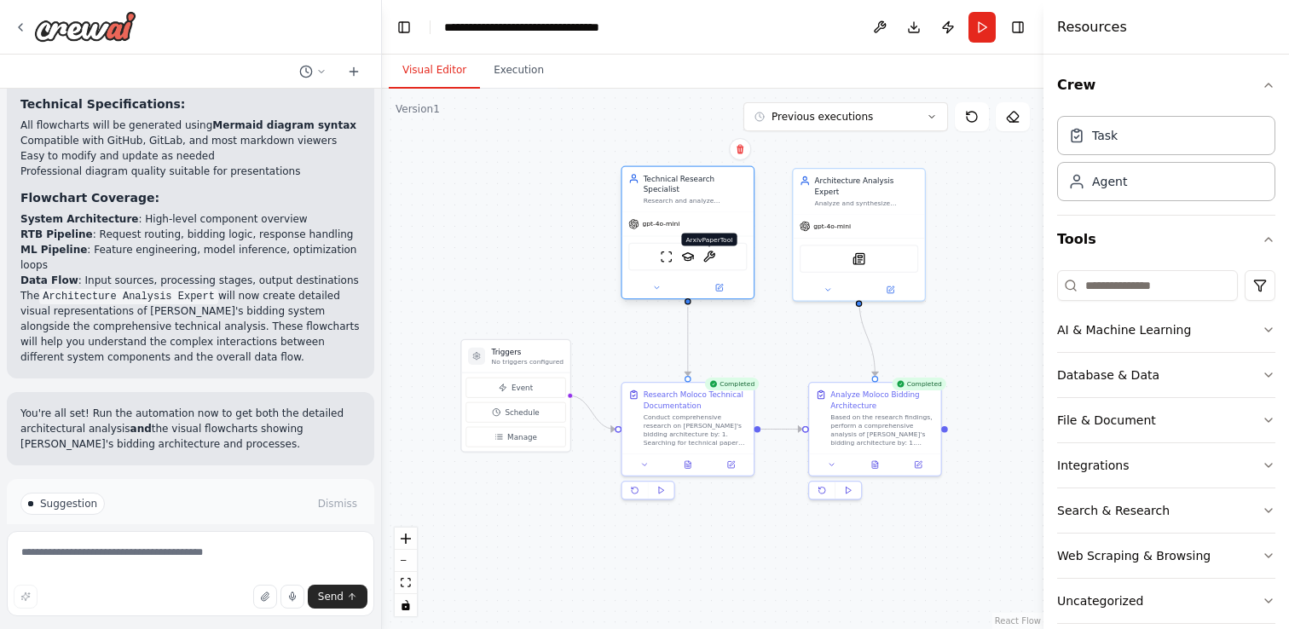
click at [714, 256] on img at bounding box center [708, 257] width 13 height 13
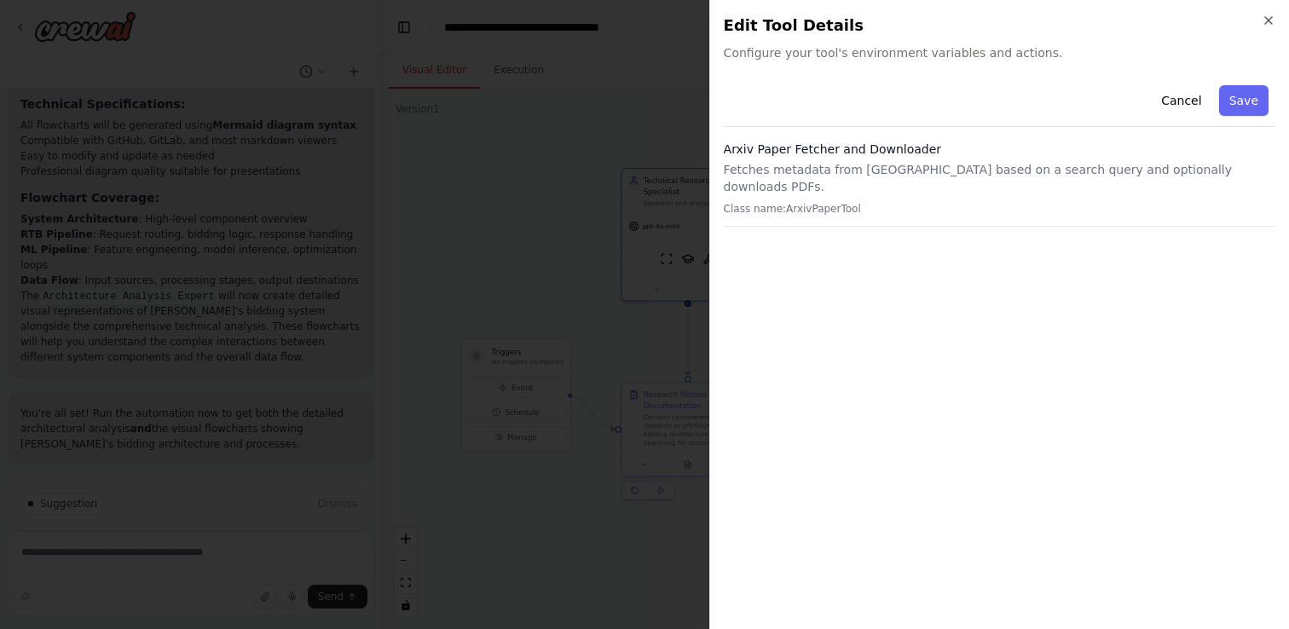
click at [1039, 152] on h3 "Arxiv Paper Fetcher and Downloader" at bounding box center [999, 149] width 551 height 17
click at [1197, 95] on button "Cancel" at bounding box center [1181, 100] width 61 height 31
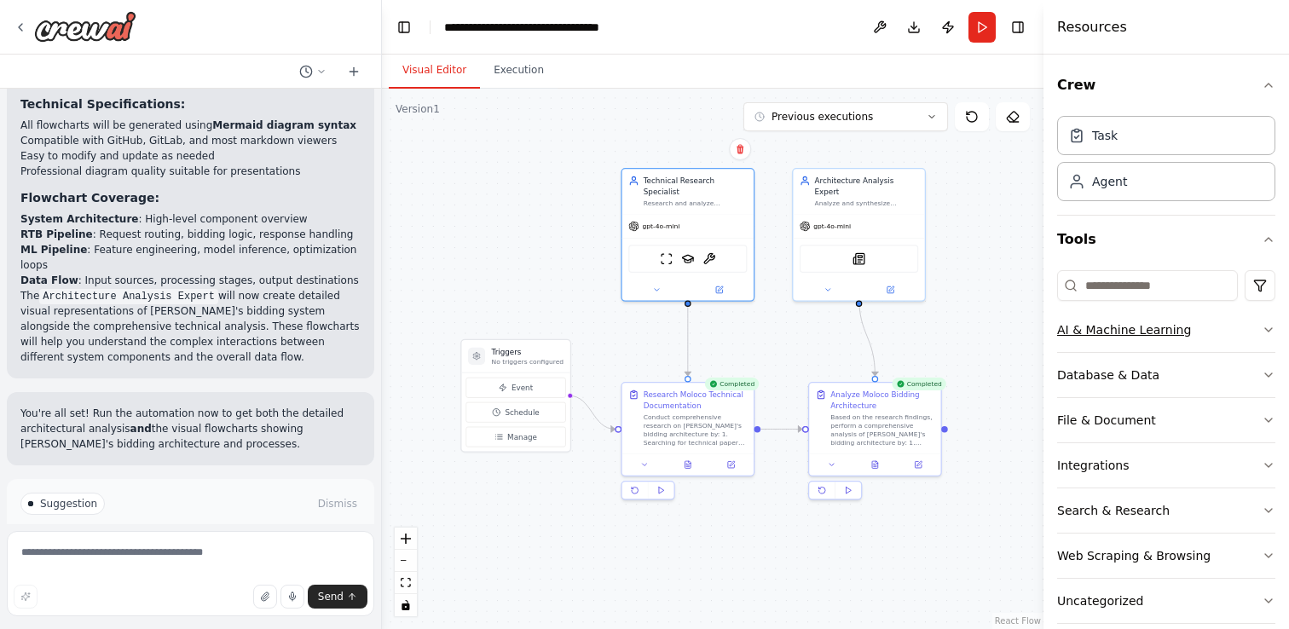
click at [1218, 330] on button "AI & Machine Learning" at bounding box center [1166, 330] width 218 height 44
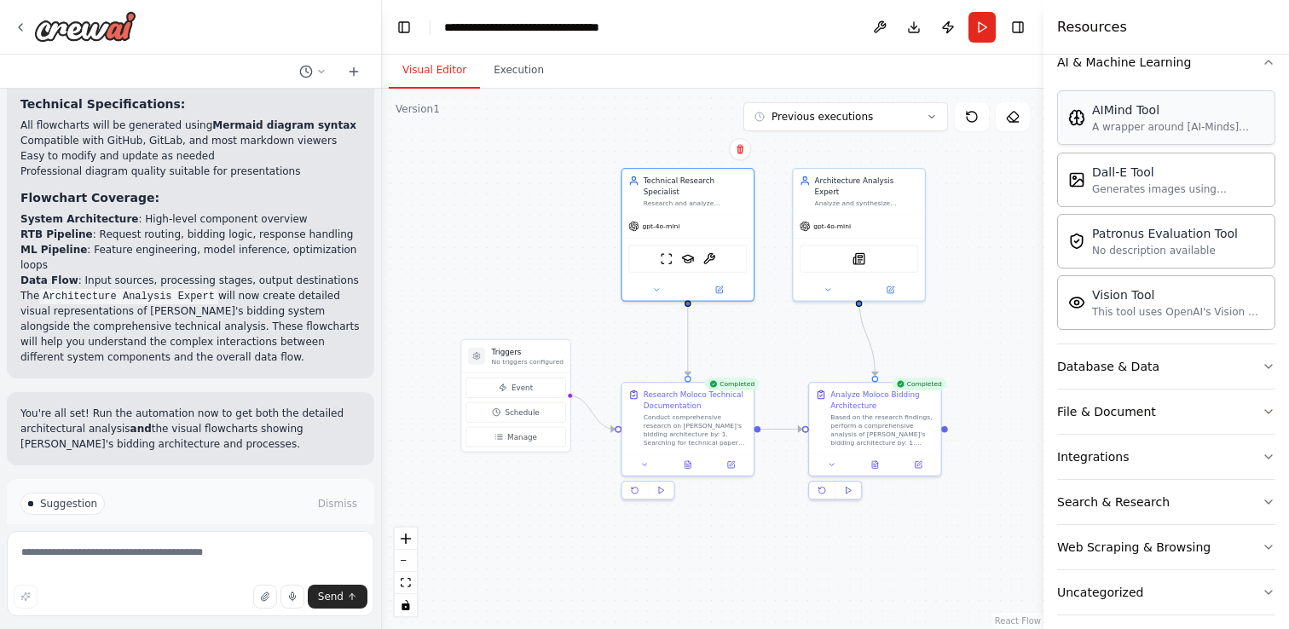
scroll to position [281, 0]
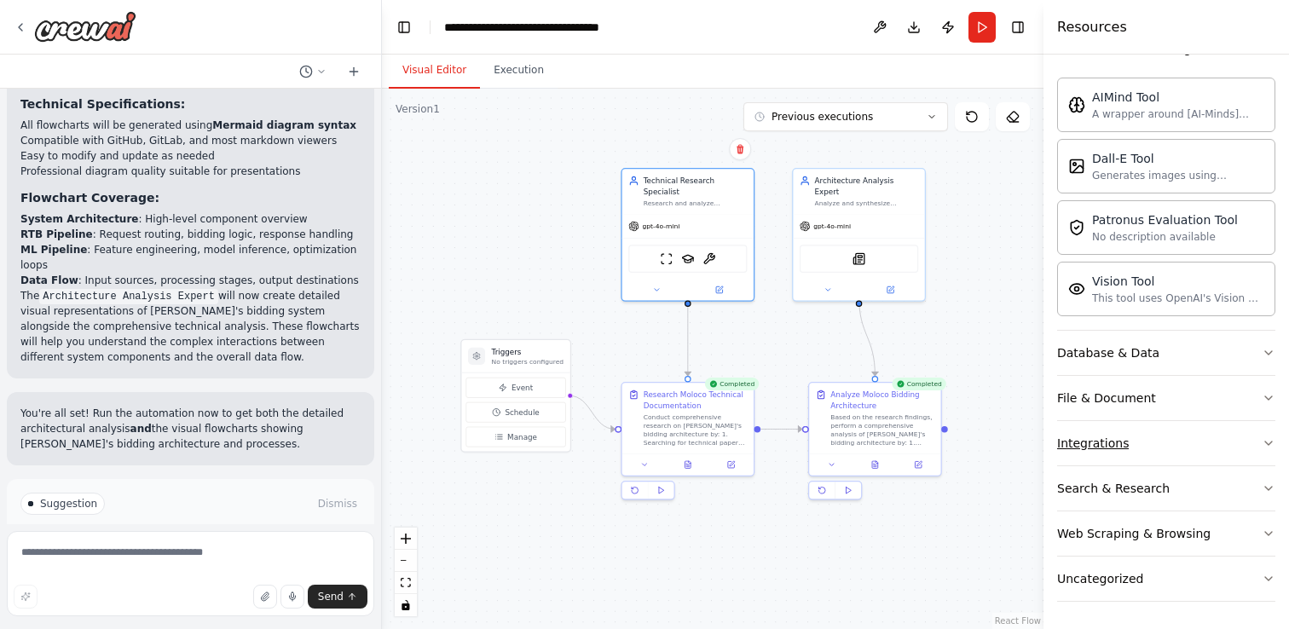
click at [1215, 431] on button "Integrations" at bounding box center [1166, 443] width 218 height 44
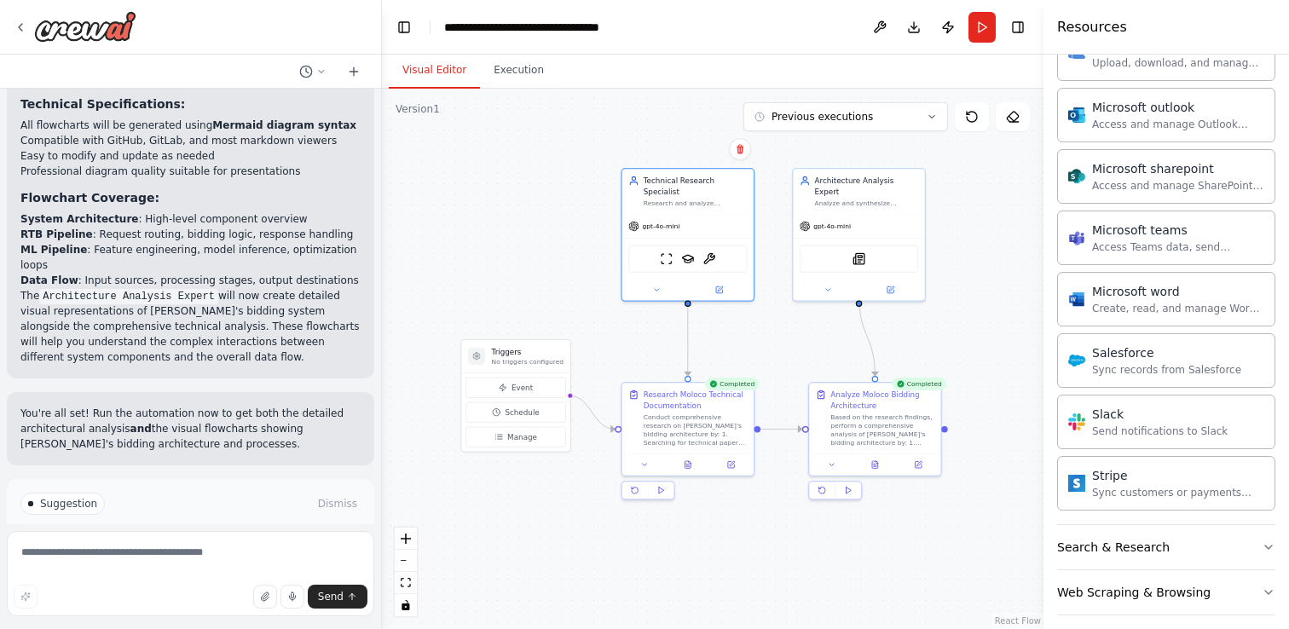
scroll to position [1277, 0]
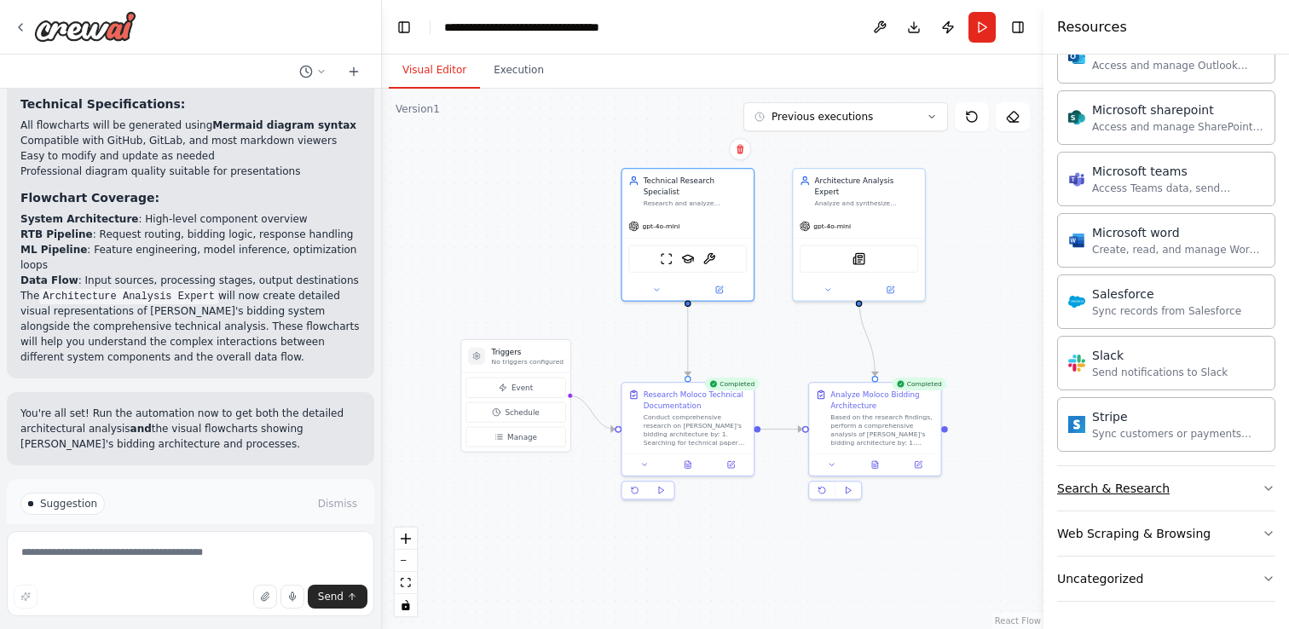
click at [1209, 487] on button "Search & Research" at bounding box center [1166, 488] width 218 height 44
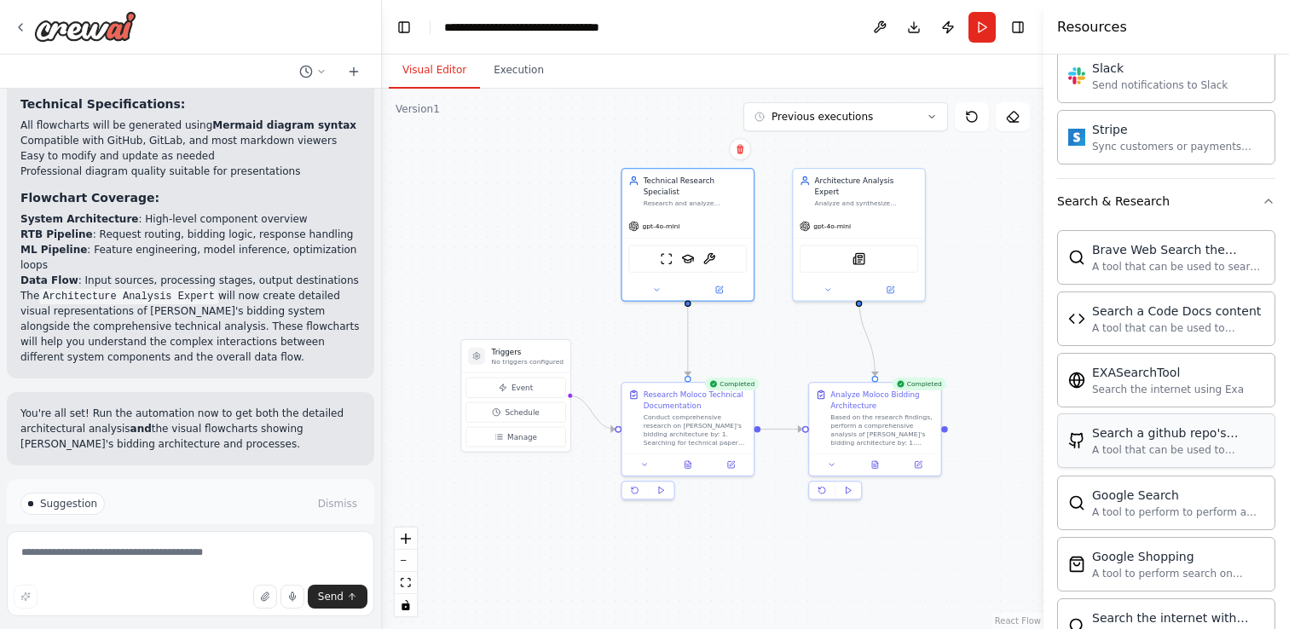
scroll to position [1566, 0]
click at [1176, 209] on button "Search & Research" at bounding box center [1166, 198] width 218 height 44
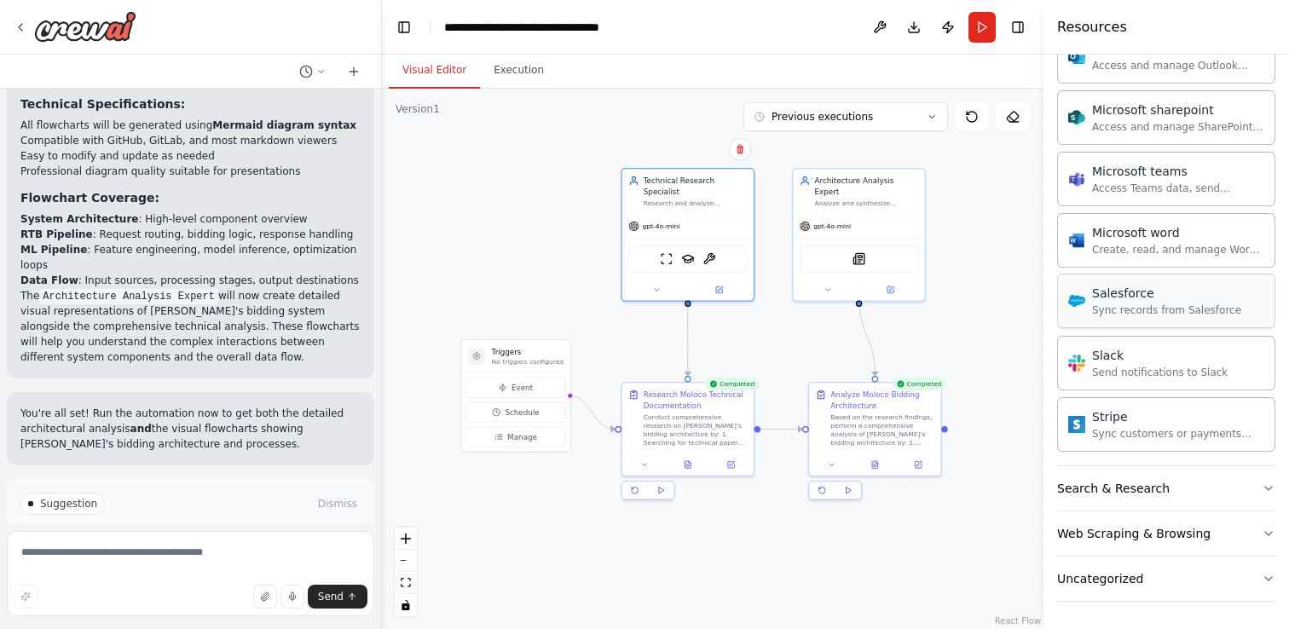
scroll to position [1277, 0]
click at [1196, 528] on div "Web Scraping & Browsing" at bounding box center [1133, 533] width 153 height 17
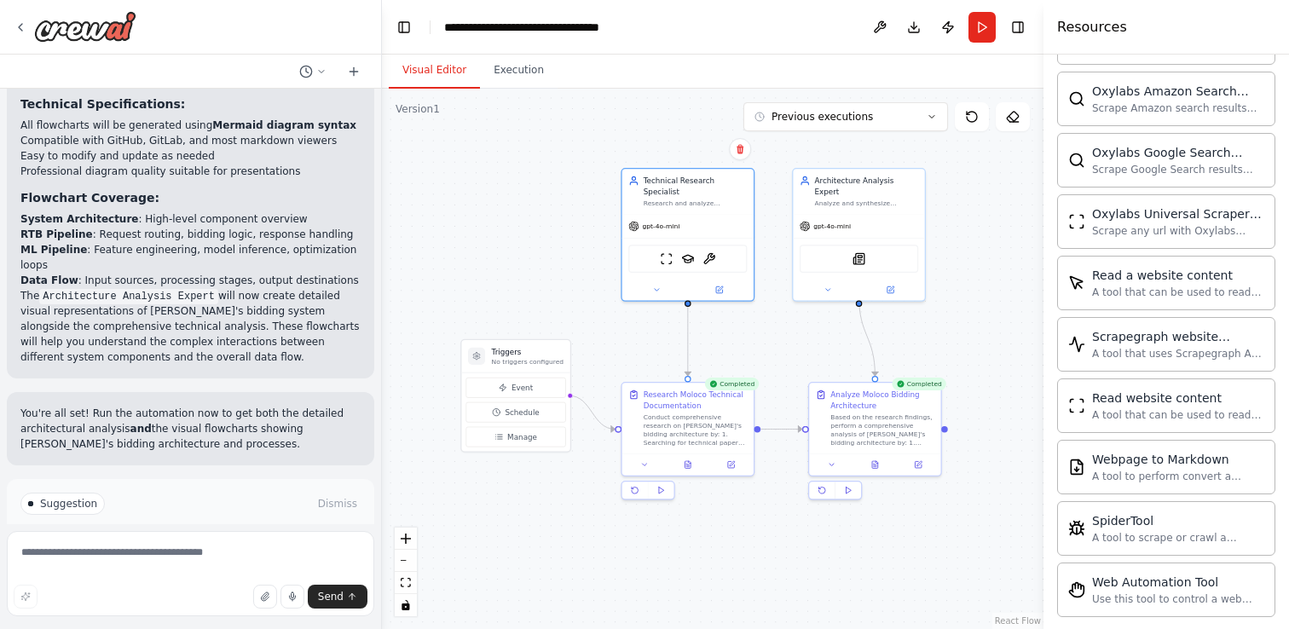
scroll to position [2211, 0]
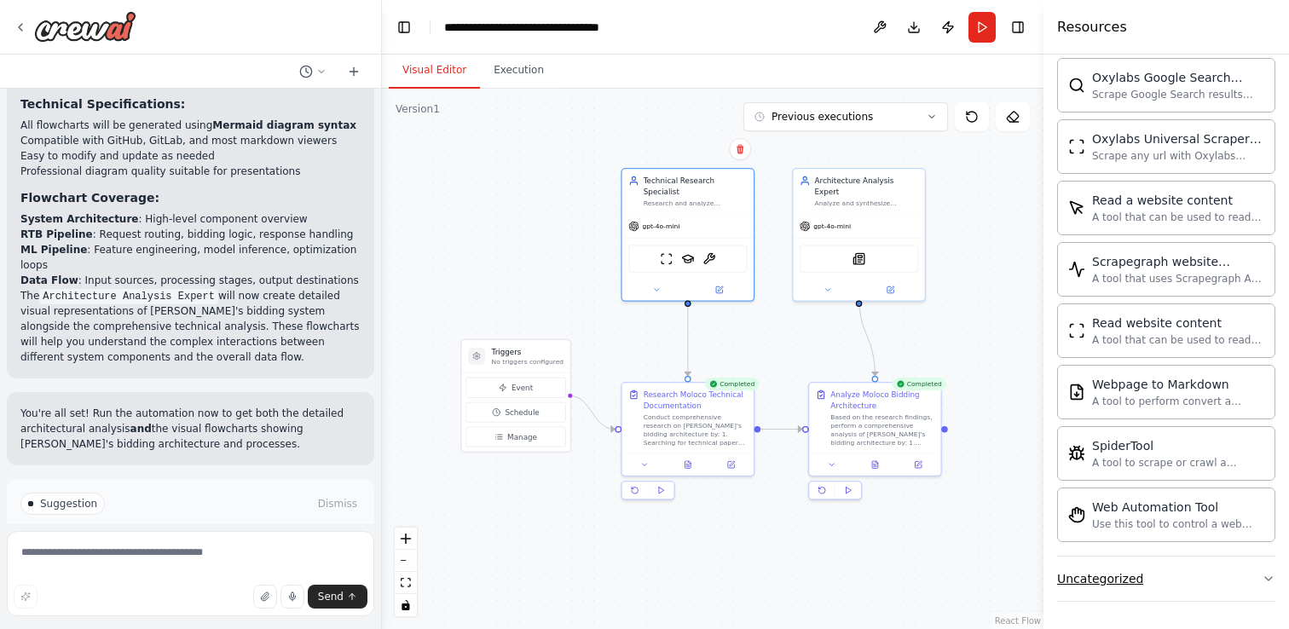
click at [1197, 574] on button "Uncategorized" at bounding box center [1166, 579] width 218 height 44
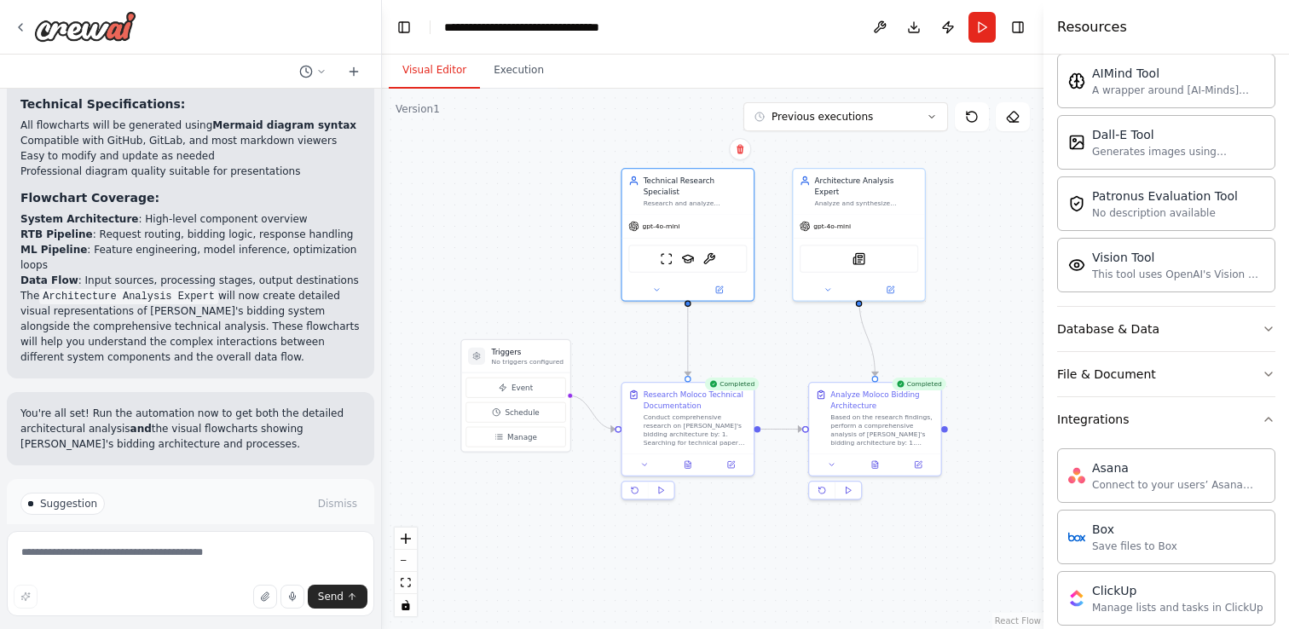
scroll to position [0, 0]
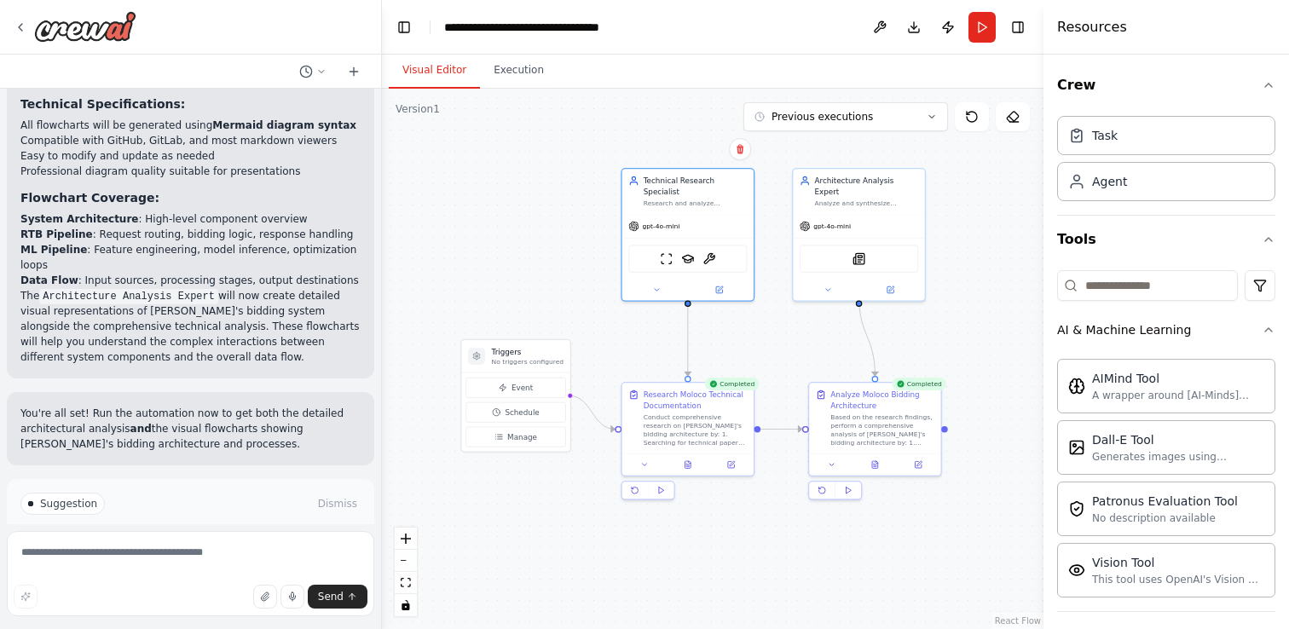
click at [1017, 218] on div ".deletable-edge-delete-btn { width: 20px; height: 20px; border: 0px solid #ffff…" at bounding box center [712, 359] width 661 height 540
click at [1011, 26] on button "Toggle Right Sidebar" at bounding box center [1018, 27] width 24 height 24
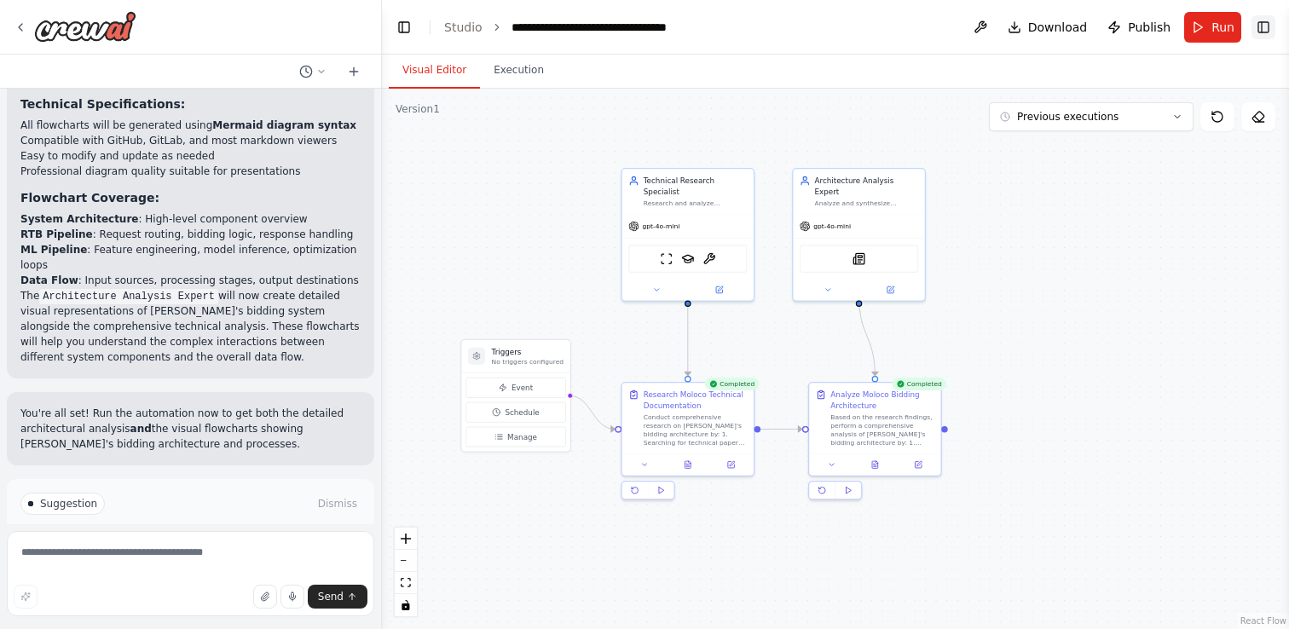
click at [1263, 24] on button "Toggle Right Sidebar" at bounding box center [1263, 27] width 24 height 24
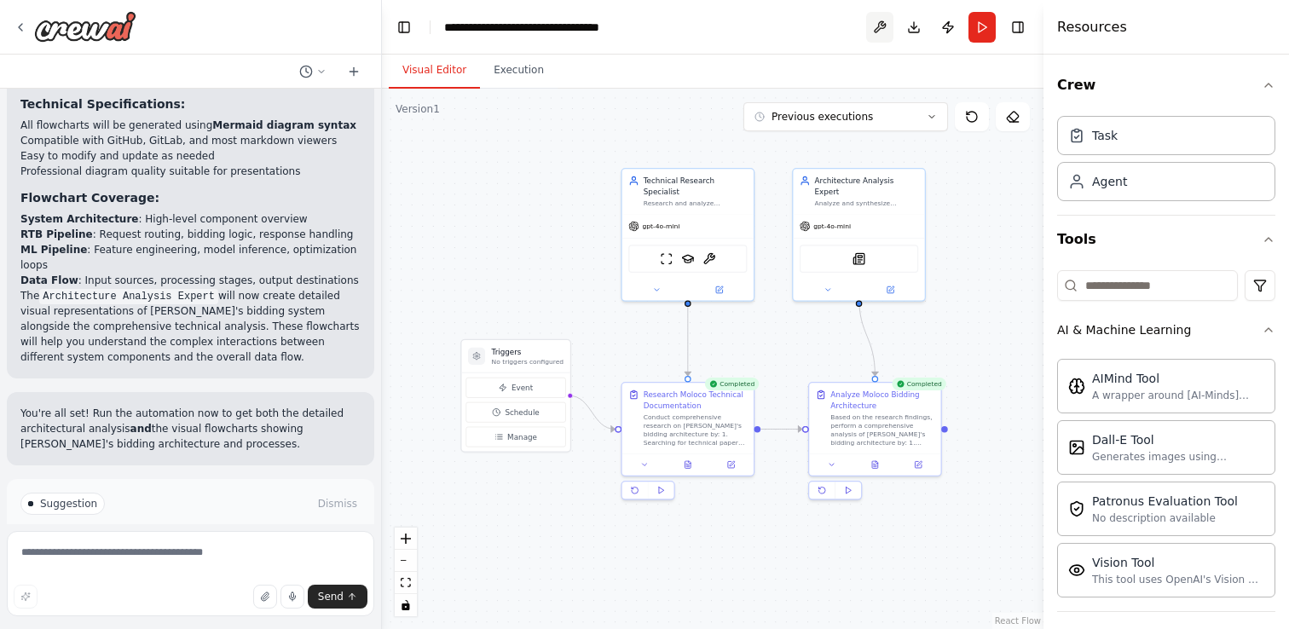
click at [885, 25] on button at bounding box center [879, 27] width 27 height 31
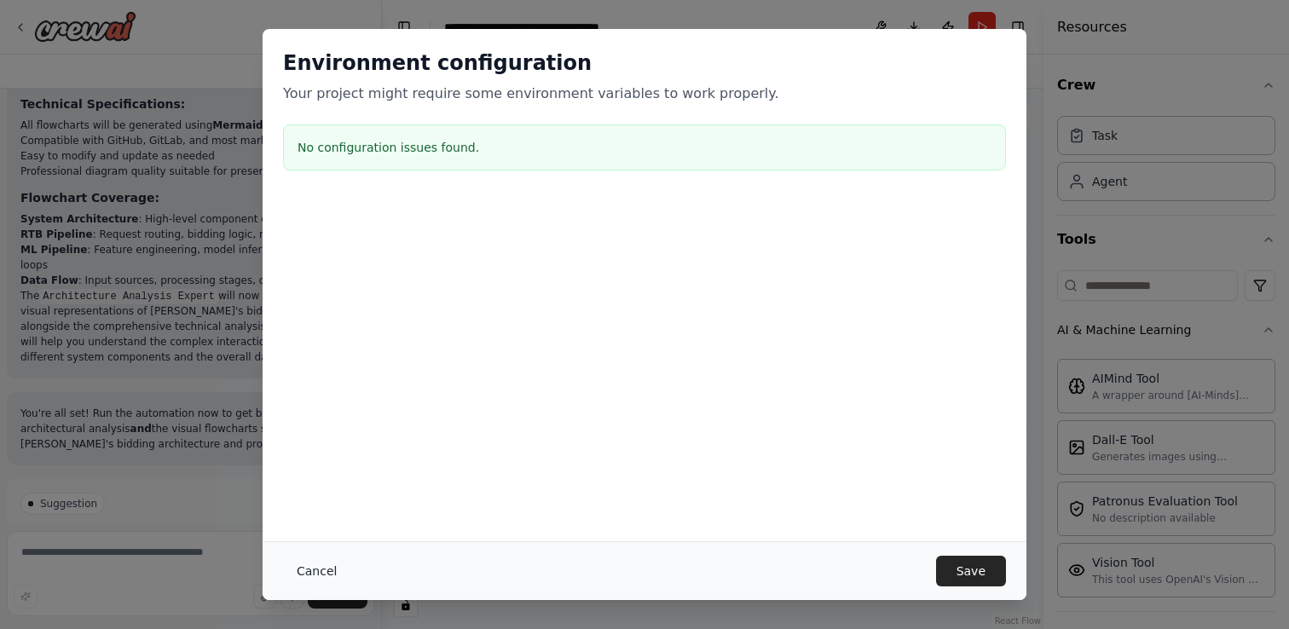
click at [317, 569] on button "Cancel" at bounding box center [316, 571] width 67 height 31
